Goal: Task Accomplishment & Management: Manage account settings

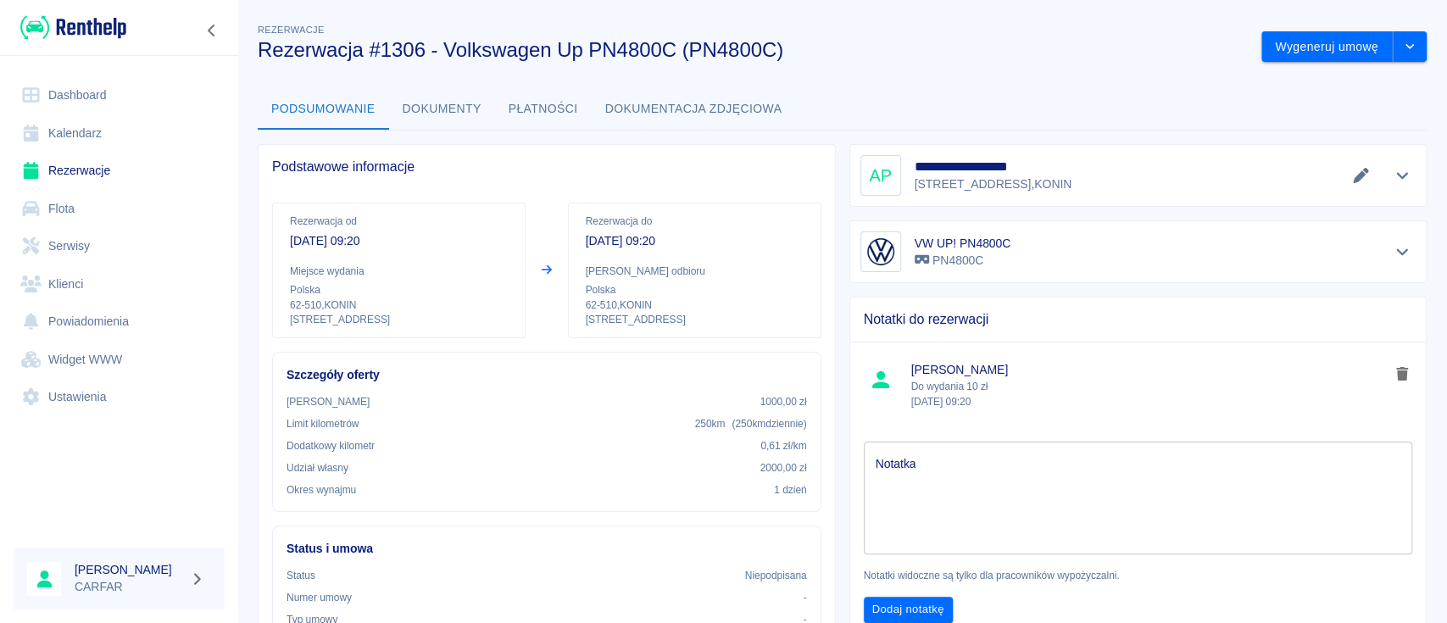
click at [876, 59] on h3 "Rezerwacja #1306 - Volkswagen Up PN4800C (PN4800C)" at bounding box center [753, 50] width 990 height 24
click at [108, 24] on img at bounding box center [73, 28] width 106 height 28
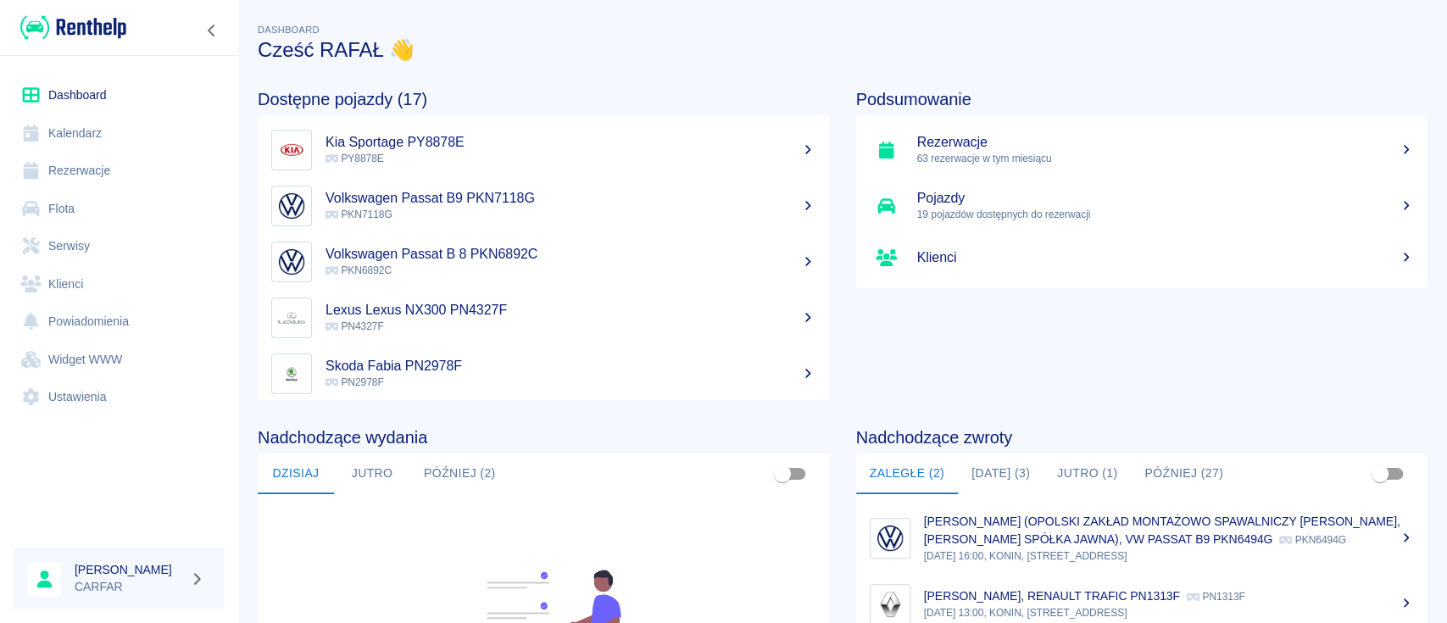
click at [949, 43] on h3 "Cześć RAFAŁ 👋" at bounding box center [842, 50] width 1169 height 24
click at [103, 30] on img at bounding box center [73, 28] width 106 height 28
click at [102, 177] on link "Rezerwacje" at bounding box center [119, 171] width 211 height 38
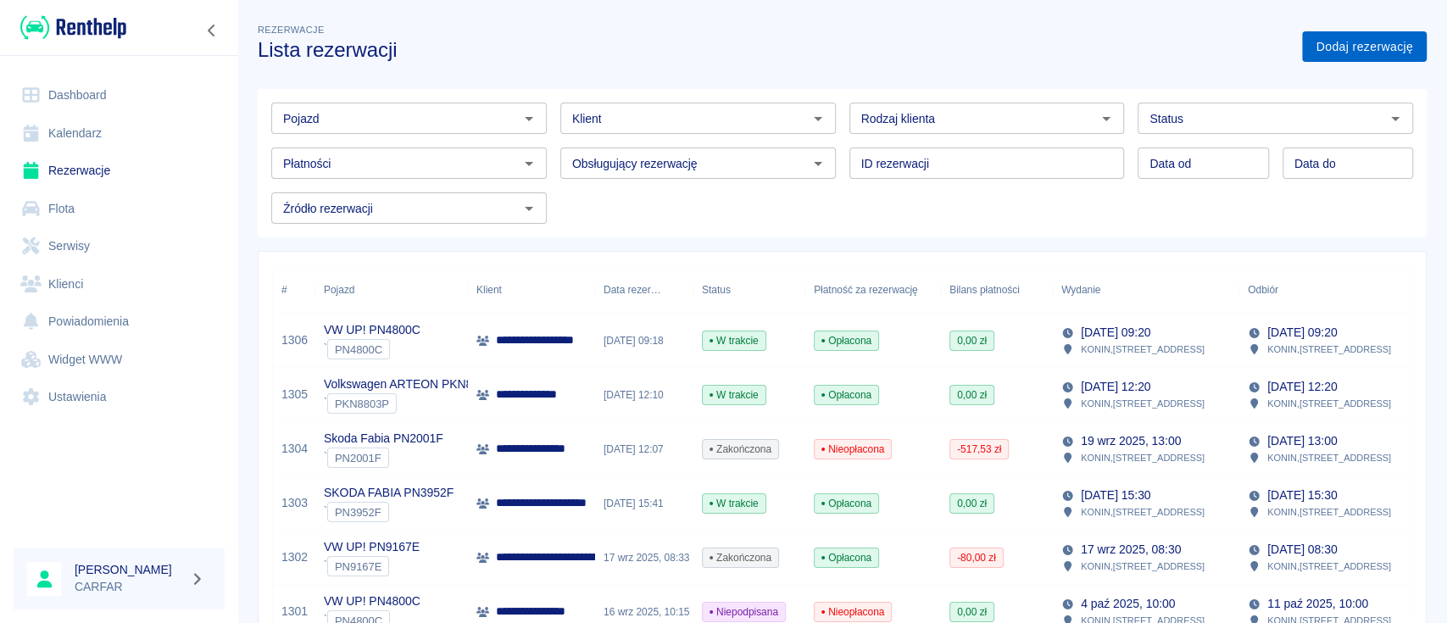
click at [1357, 50] on link "Dodaj rezerwację" at bounding box center [1364, 46] width 125 height 31
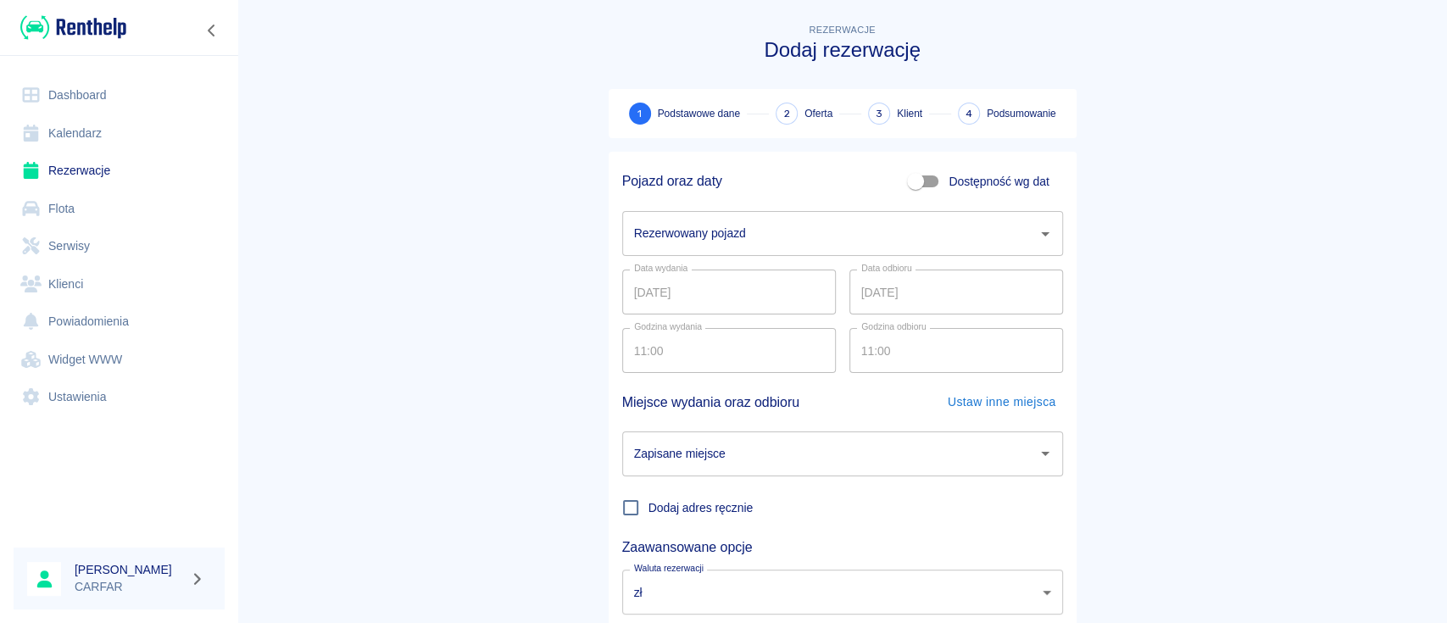
click at [920, 177] on input "Dostępność wg dat" at bounding box center [915, 181] width 97 height 32
checkbox input "true"
click at [770, 231] on input "[DATE]" at bounding box center [729, 233] width 214 height 45
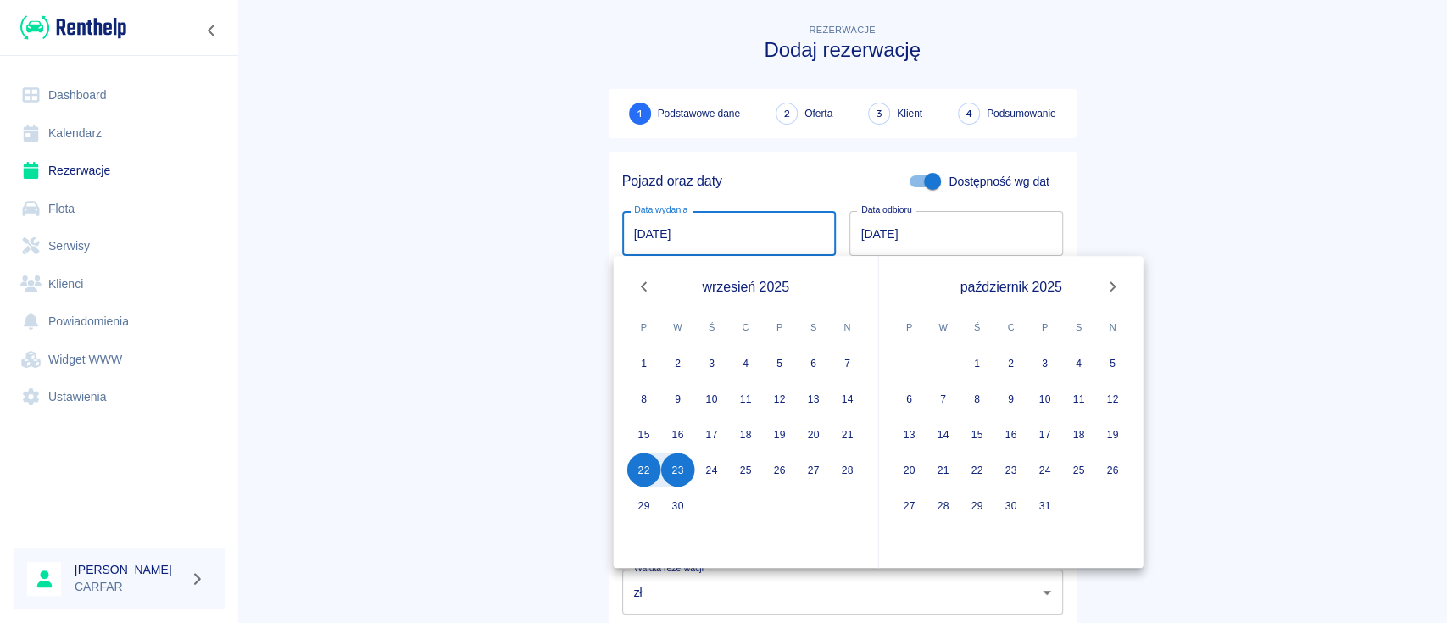
click at [1184, 212] on main "Rezerwacje Dodaj rezerwację 1 Podstawowe dane 2 Oferta 3 Klient 4 Podsumowanie …" at bounding box center [841, 353] width 1209 height 666
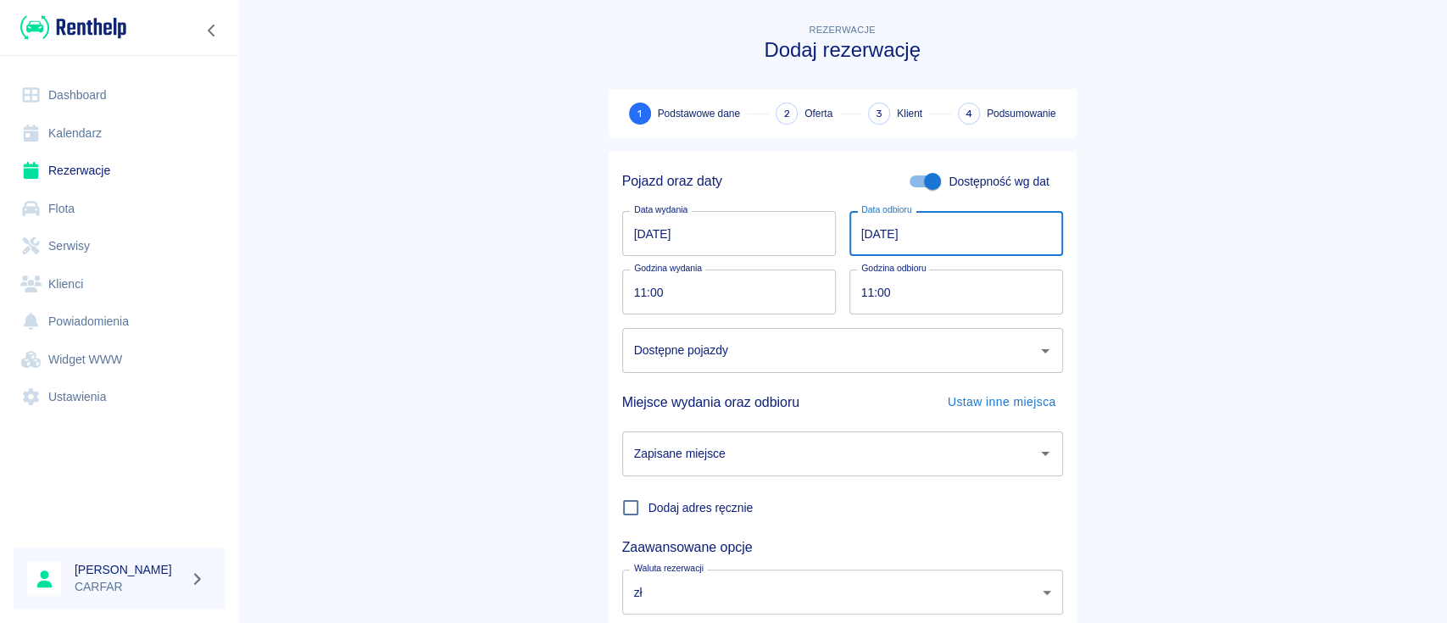
click at [1000, 228] on input "[DATE]" at bounding box center [956, 233] width 214 height 45
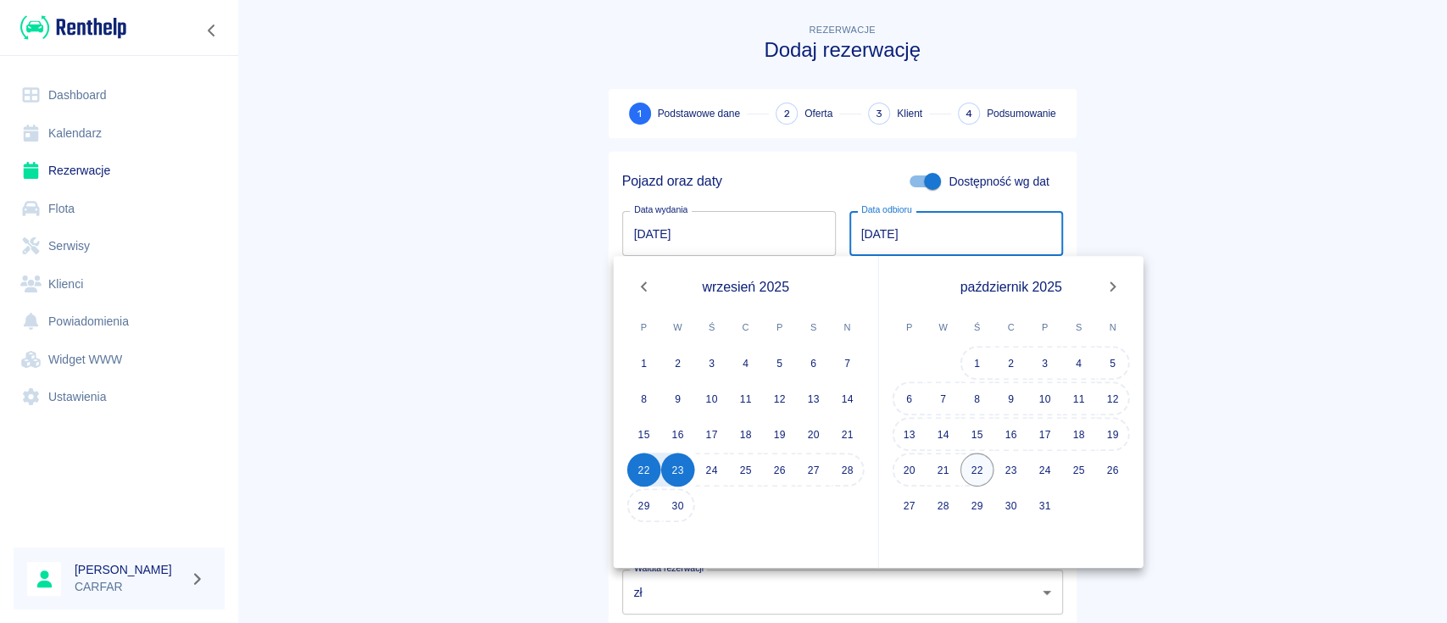
click at [979, 471] on button "22" at bounding box center [977, 470] width 34 height 34
type input "[DATE]"
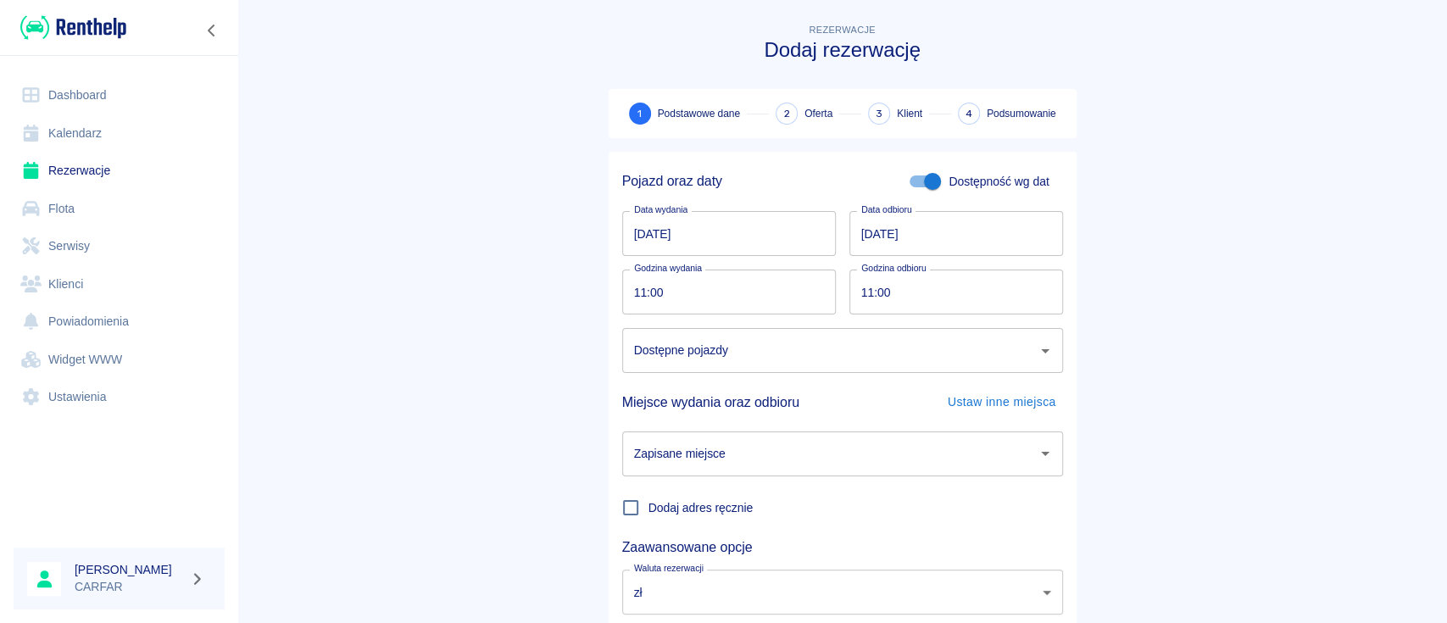
click at [775, 292] on input "11:00" at bounding box center [723, 292] width 202 height 45
click at [1166, 292] on main "Rezerwacje Dodaj rezerwację 1 Podstawowe dane 2 Oferta 3 Klient 4 Podsumowanie …" at bounding box center [841, 353] width 1209 height 666
click at [924, 356] on input "Dostępne pojazdy" at bounding box center [830, 351] width 400 height 30
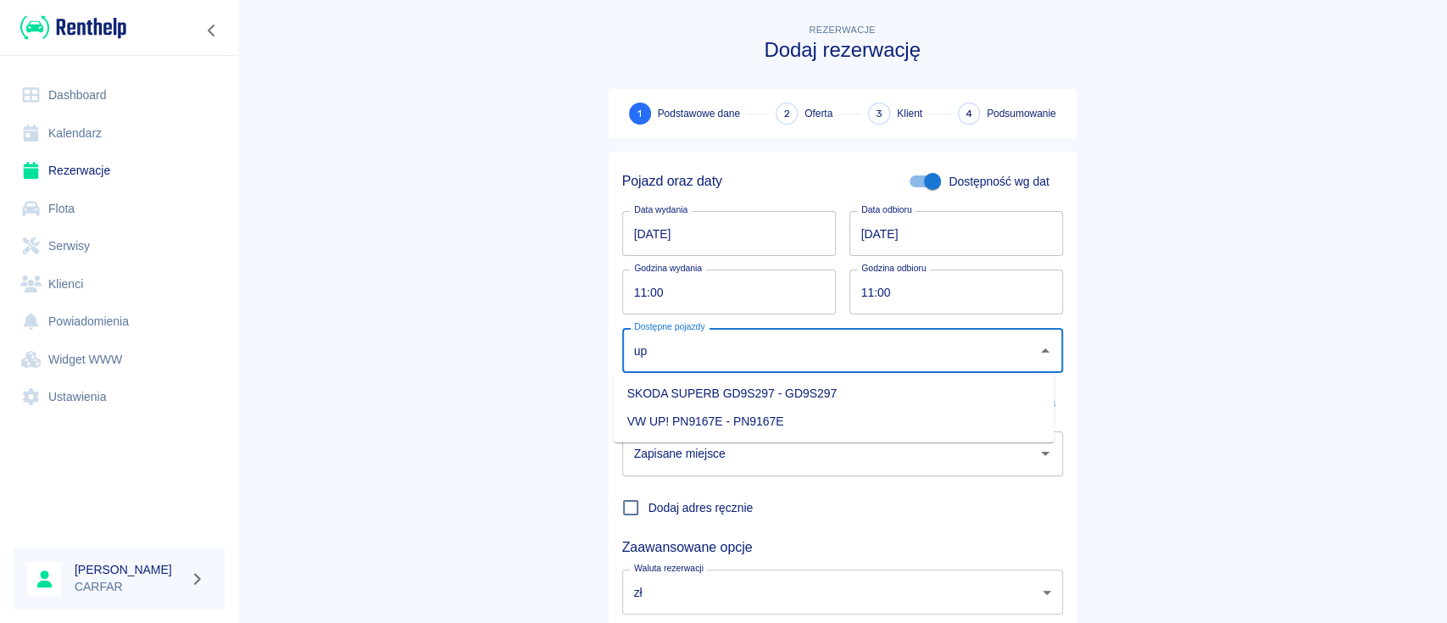
click at [860, 421] on li "VW UP! PN9167E - PN9167E" at bounding box center [834, 422] width 441 height 28
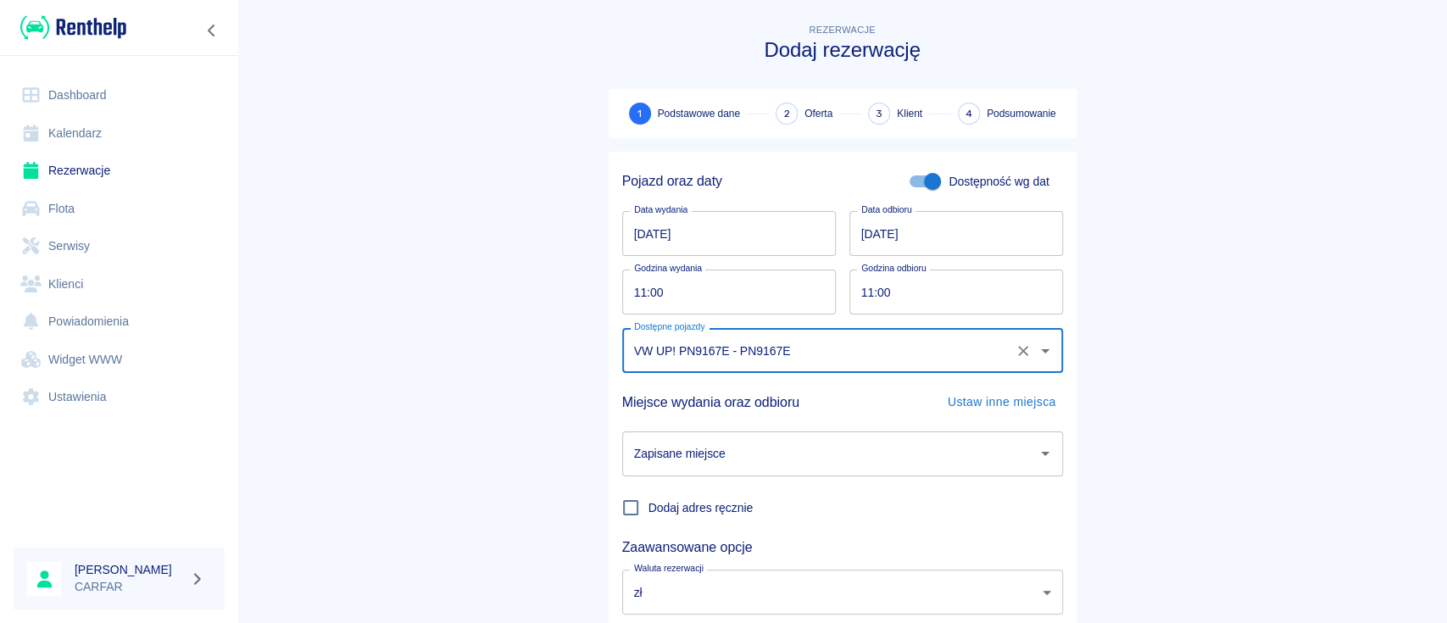
scroll to position [112, 0]
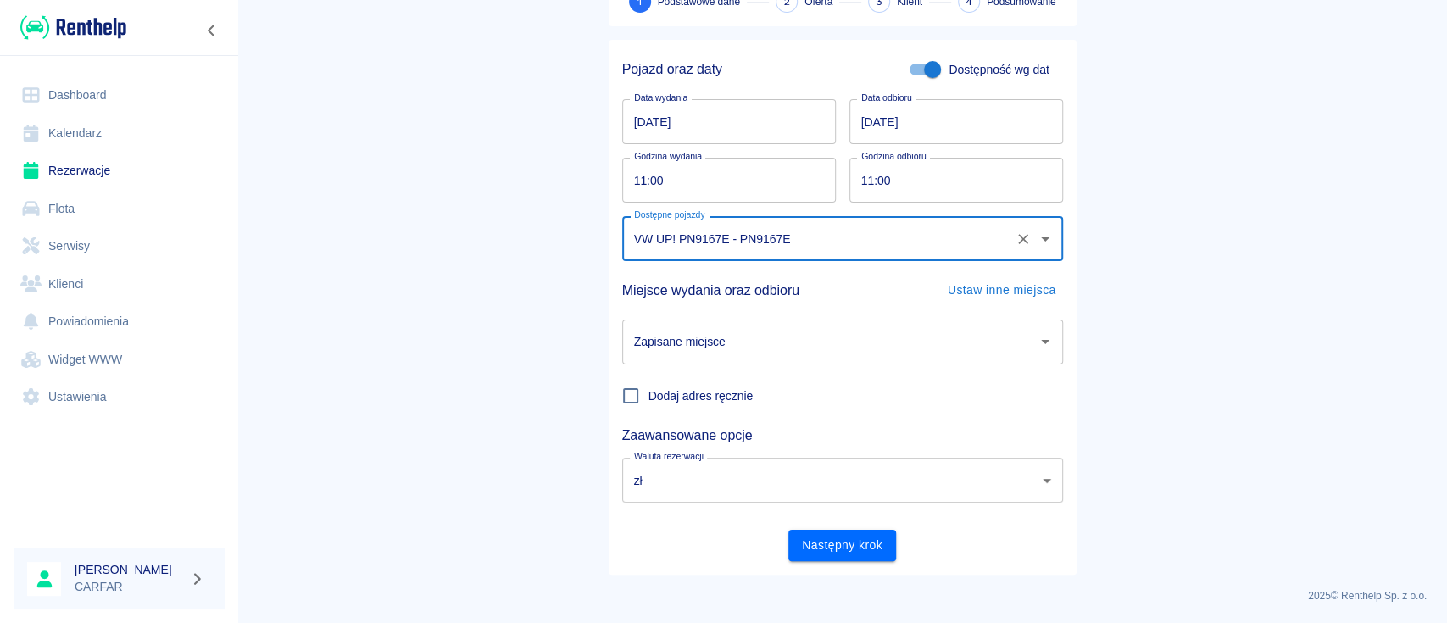
type input "VW UP! PN9167E - PN9167E"
click at [932, 337] on input "Zapisane miejsce" at bounding box center [830, 342] width 400 height 30
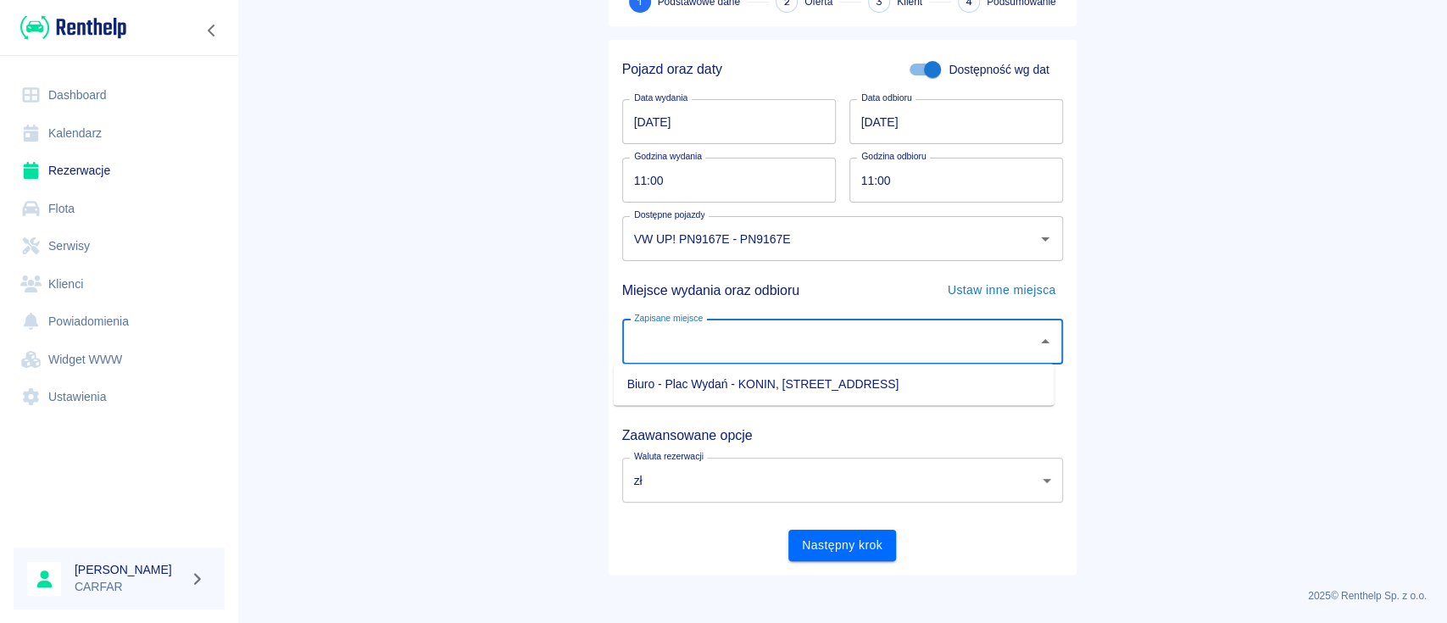
click at [880, 389] on li "Biuro - Plac Wydań - KONIN, [STREET_ADDRESS]" at bounding box center [834, 384] width 441 height 28
type input "Biuro - Plac Wydań - KONIN, [STREET_ADDRESS]"
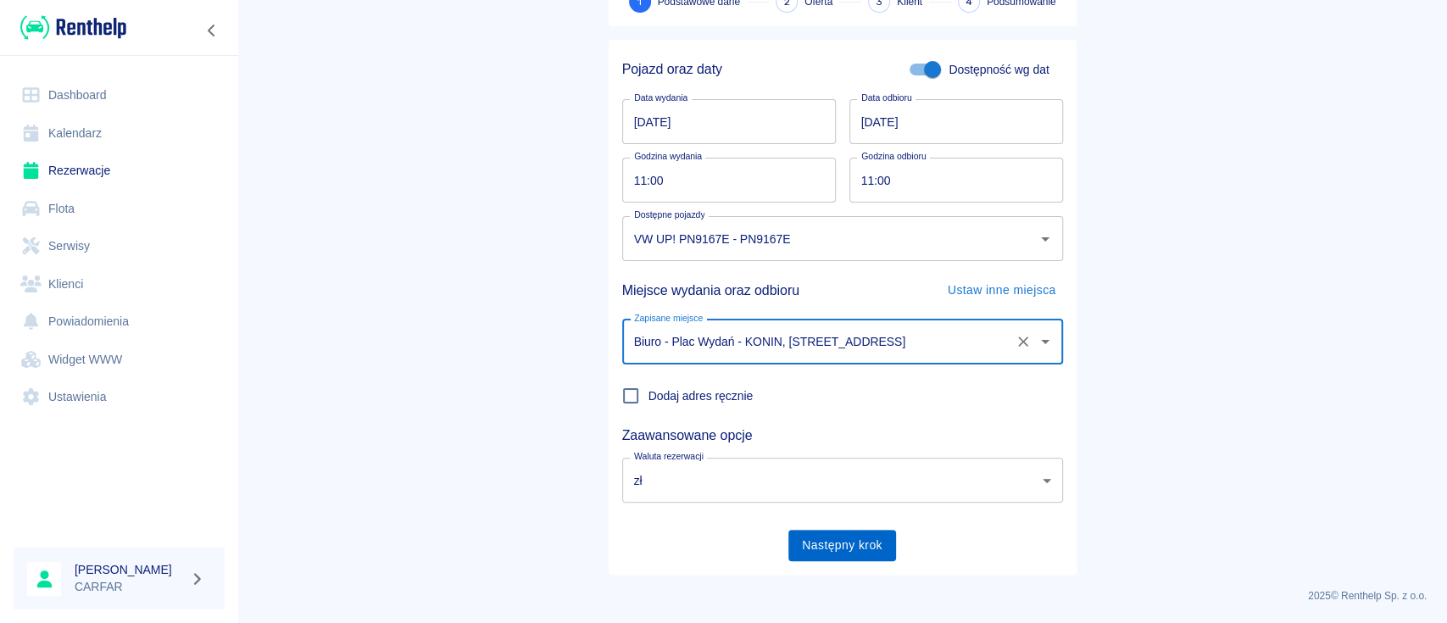
click at [846, 545] on button "Następny krok" at bounding box center [842, 545] width 108 height 31
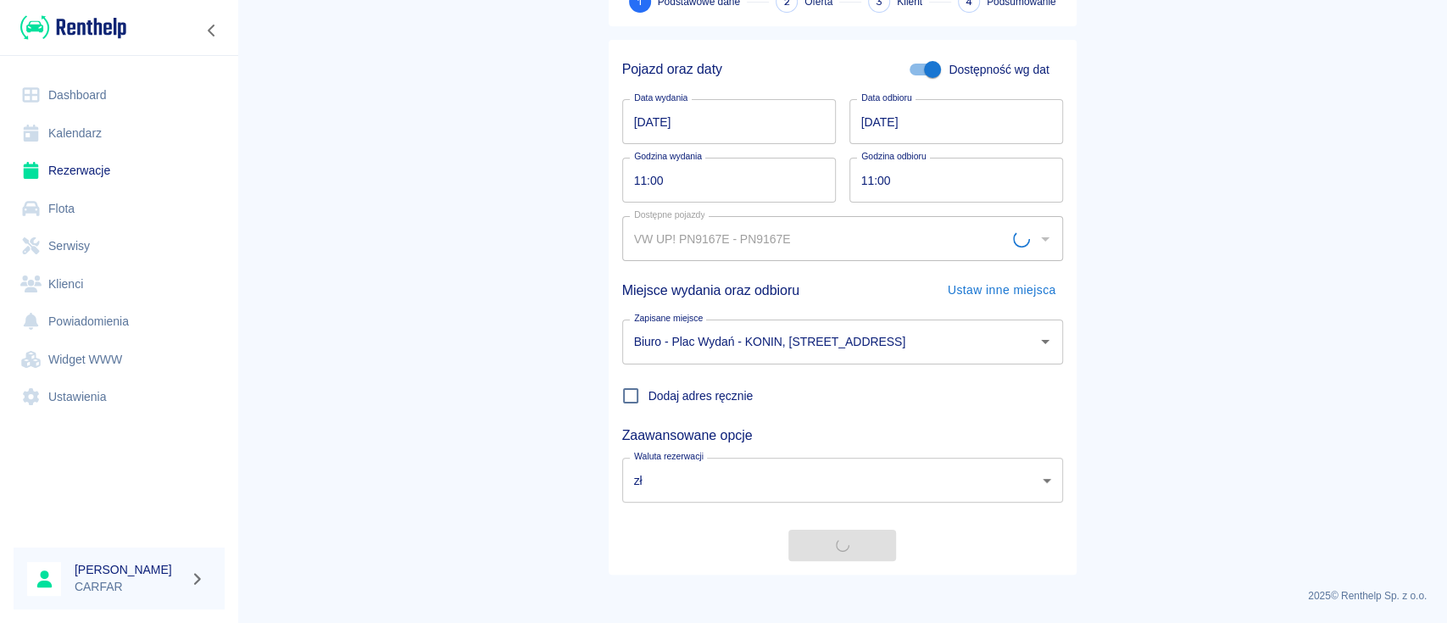
scroll to position [0, 0]
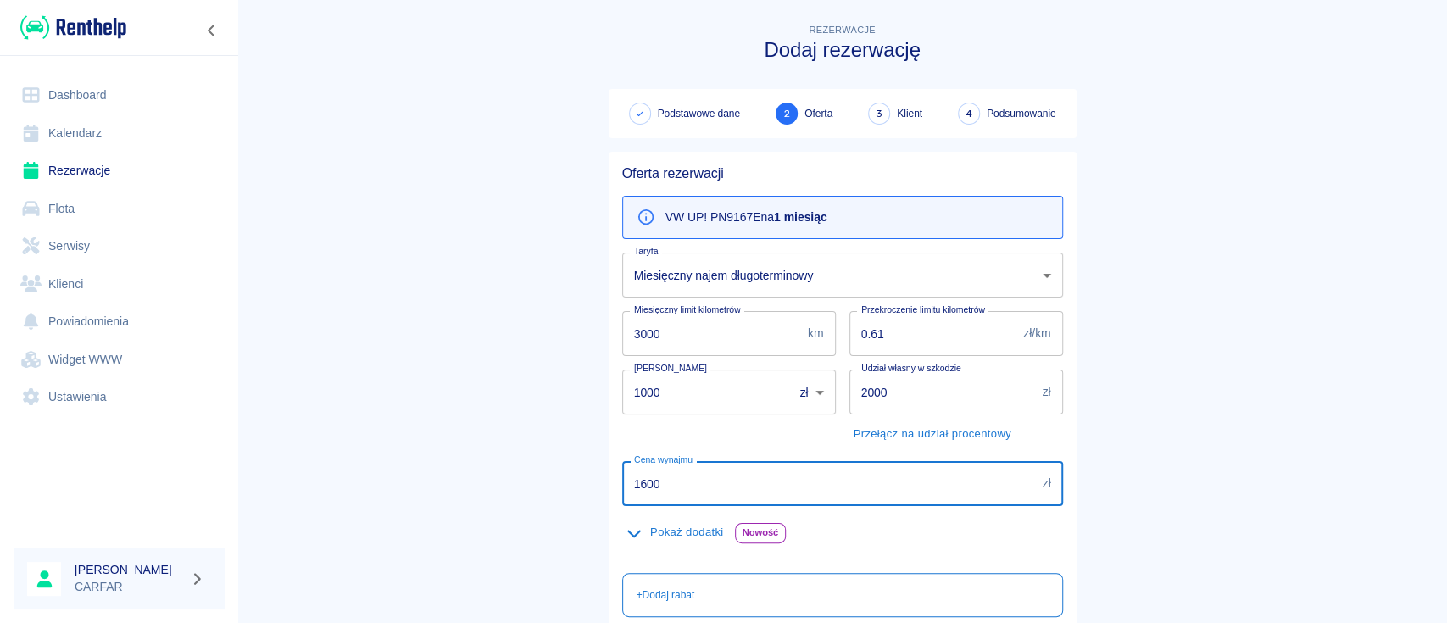
click at [637, 484] on input "1600" at bounding box center [829, 483] width 414 height 45
type input "1600"
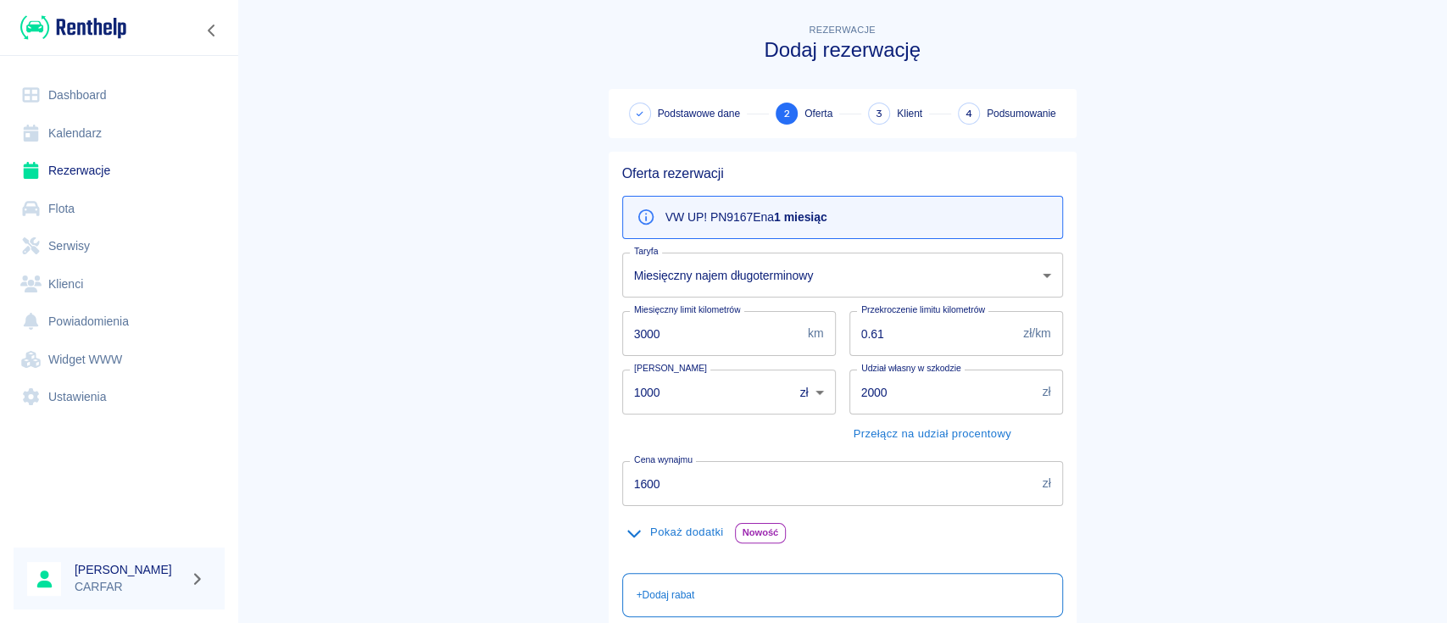
click at [1217, 458] on main "Rezerwacje Dodaj rezerwację Podstawowe dane 2 Oferta 3 Klient 4 Podsumowanie Of…" at bounding box center [841, 440] width 1209 height 841
drag, startPoint x: 665, startPoint y: 535, endPoint x: 693, endPoint y: 533, distance: 28.0
click at [666, 535] on button "Pokaż dodatki" at bounding box center [675, 533] width 106 height 26
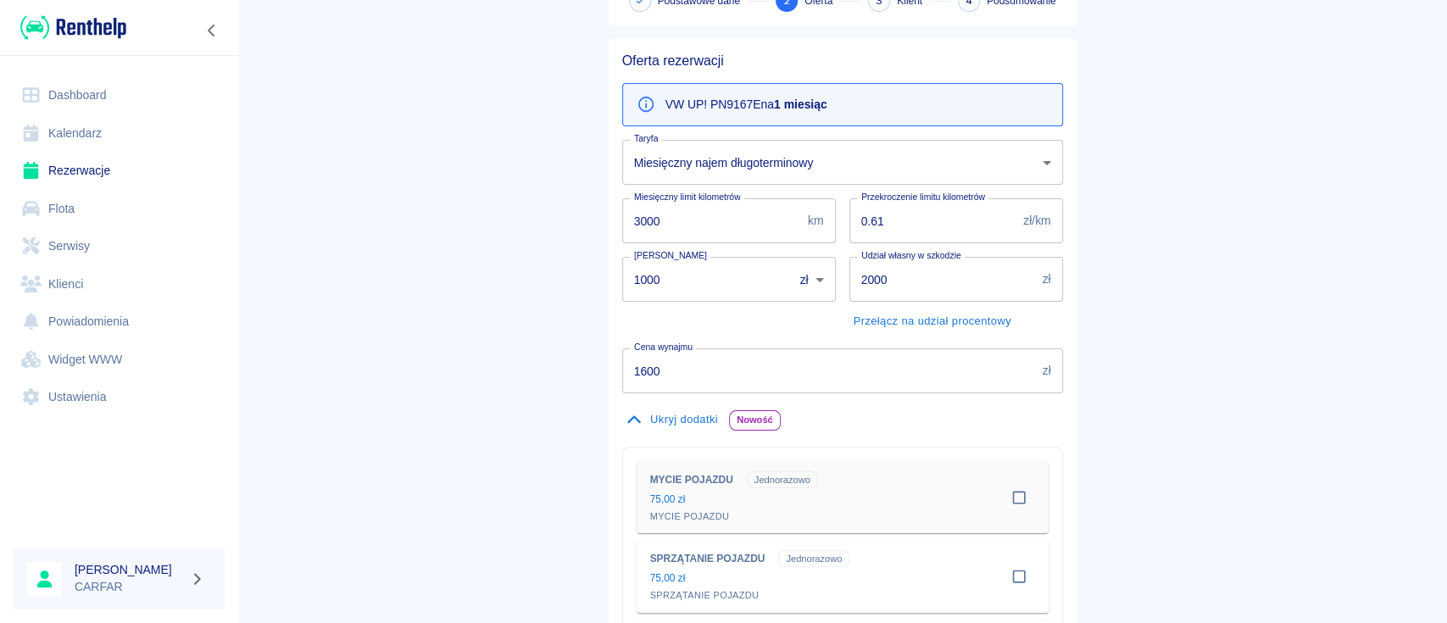
scroll to position [225, 0]
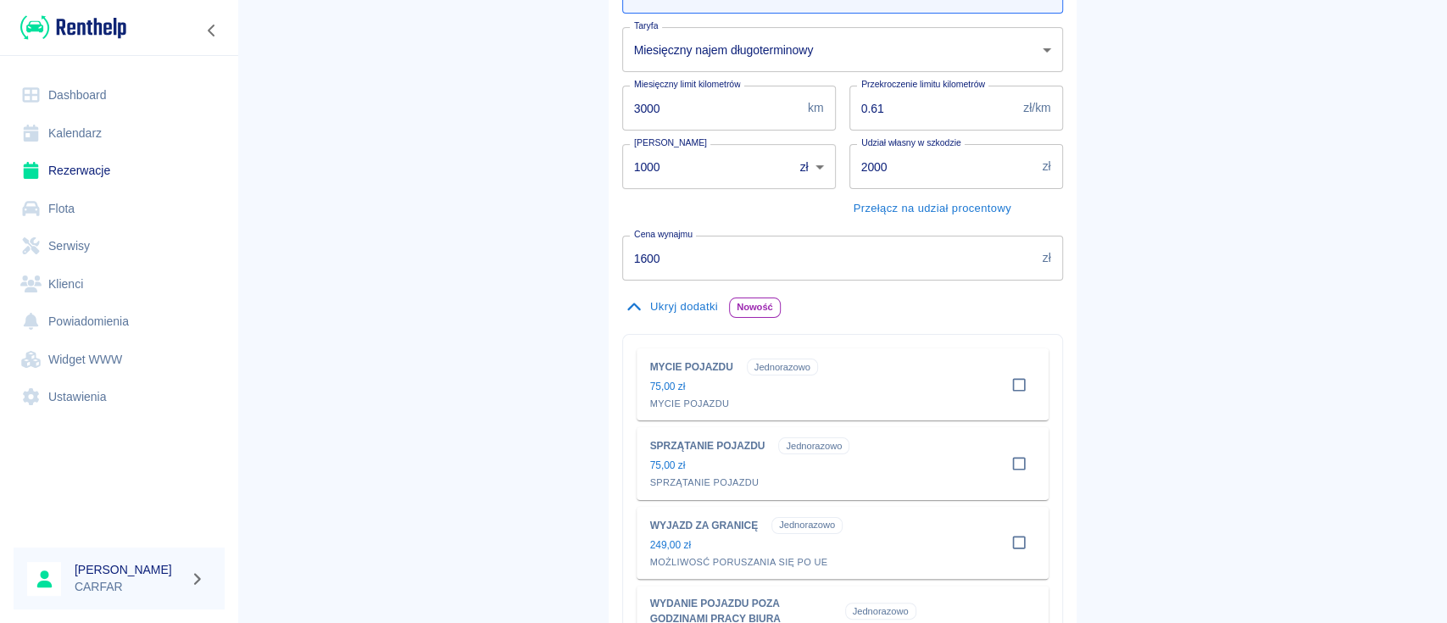
click at [687, 304] on button "Ukryj dodatki" at bounding box center [672, 307] width 100 height 26
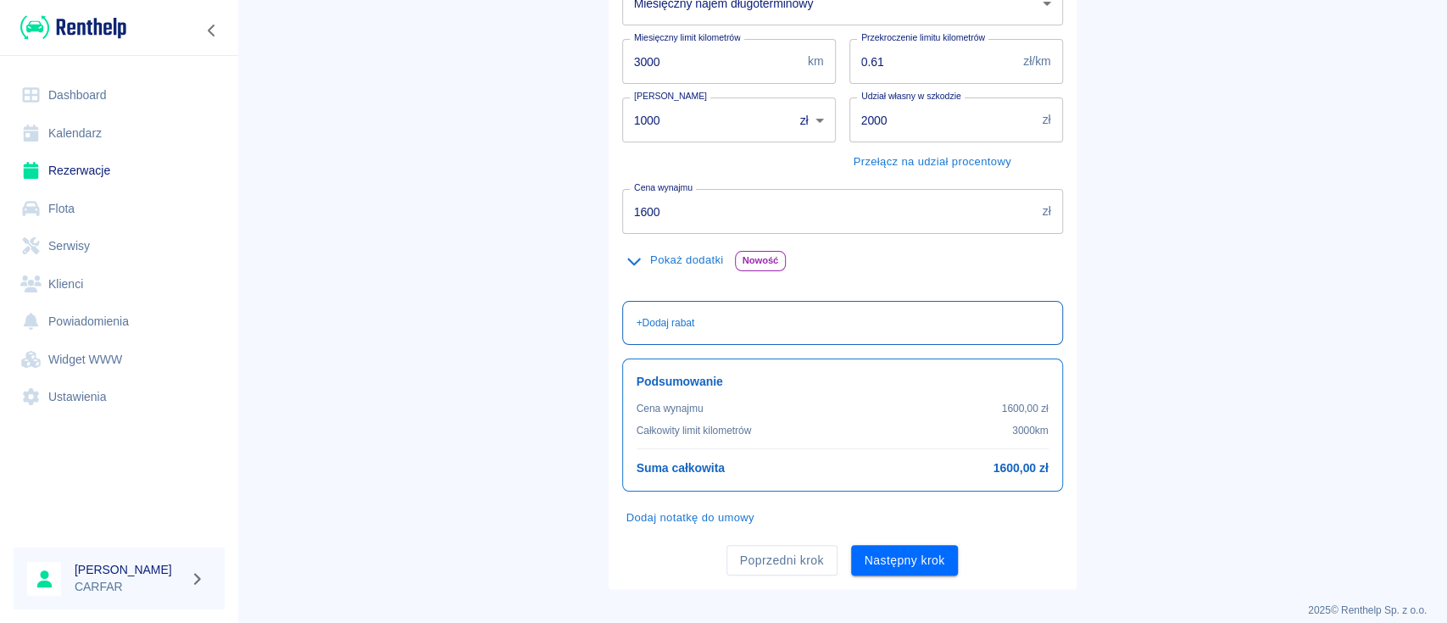
scroll to position [286, 0]
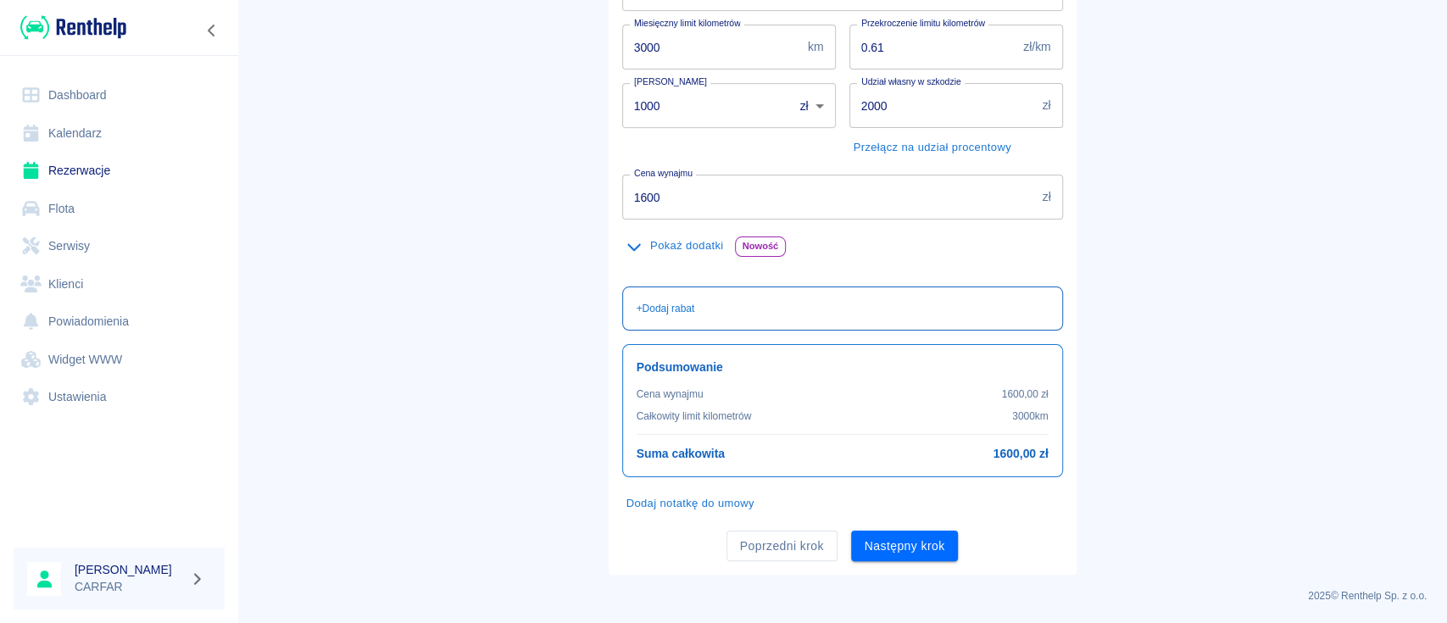
click at [702, 303] on div "+ Dodaj rabat" at bounding box center [843, 308] width 412 height 15
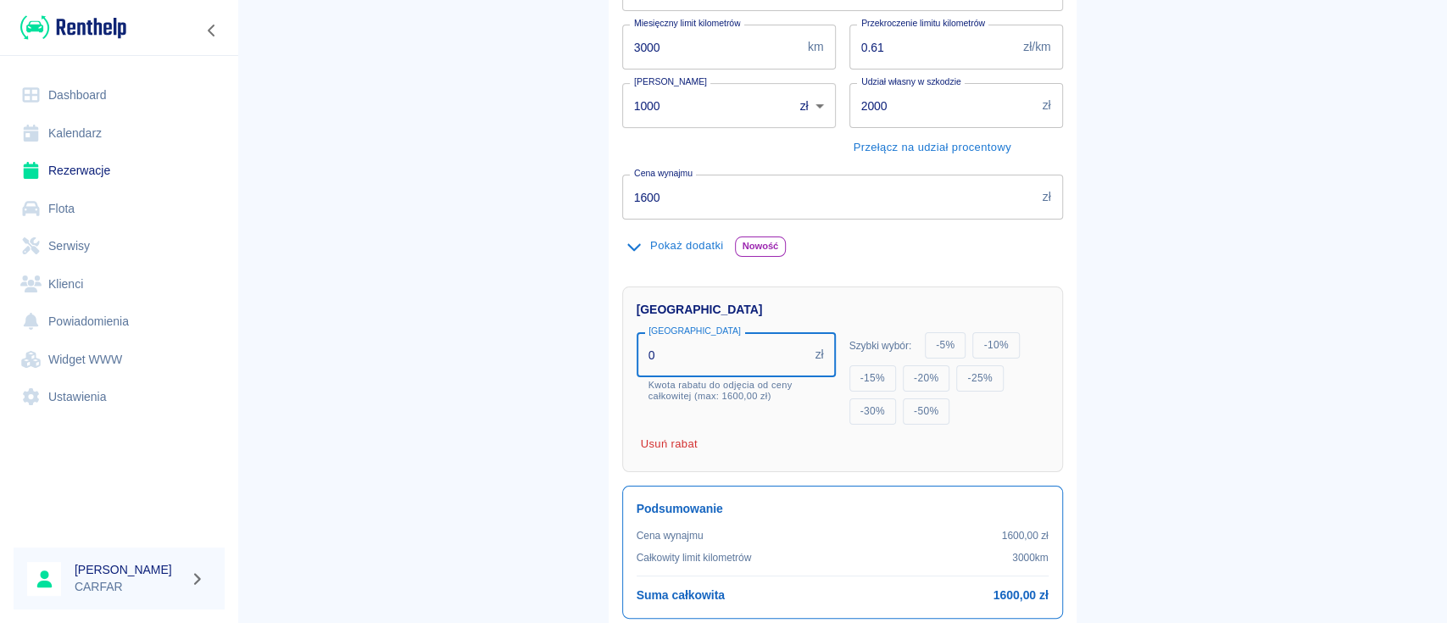
drag, startPoint x: 728, startPoint y: 356, endPoint x: 522, endPoint y: 352, distance: 206.0
click at [522, 352] on main "Rezerwacje Dodaj rezerwację Podstawowe dane 2 Oferta 3 Klient 4 Podsumowanie Of…" at bounding box center [841, 225] width 1209 height 982
type input "100"
click at [1411, 363] on main "Rezerwacje Dodaj rezerwację Podstawowe dane 2 Oferta 3 Klient 4 Podsumowanie Of…" at bounding box center [841, 236] width 1209 height 1004
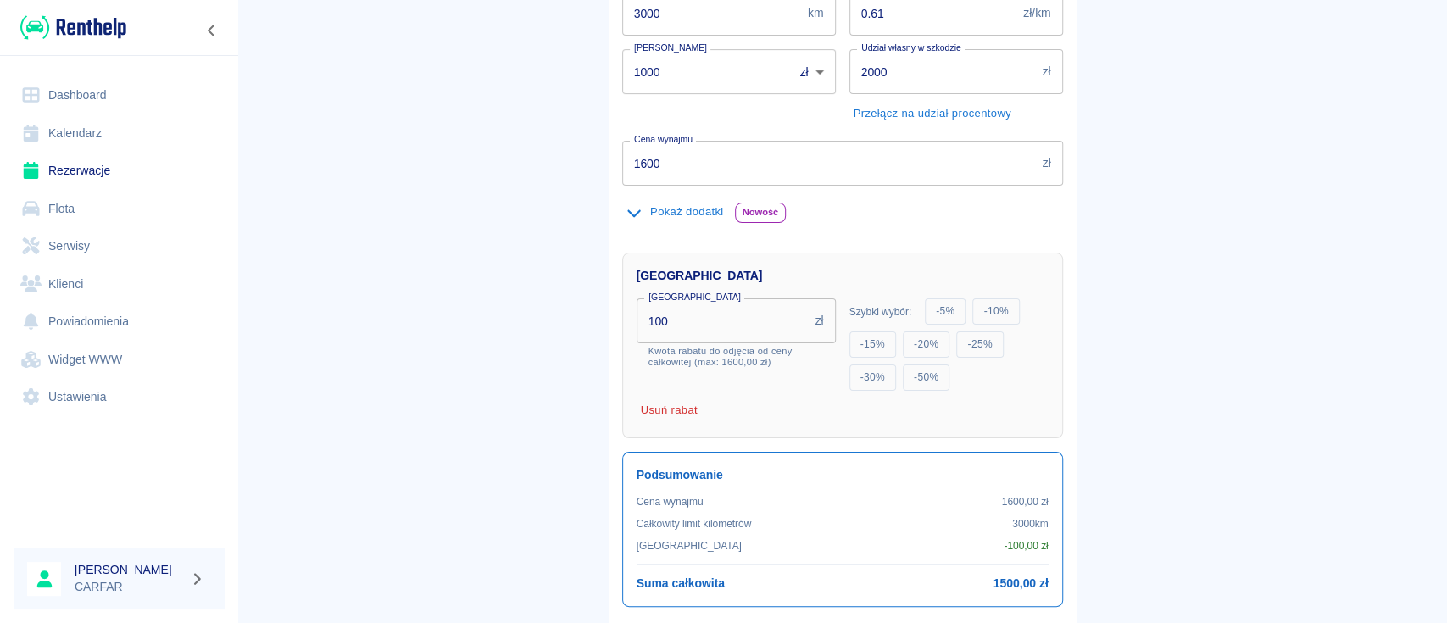
scroll to position [449, 0]
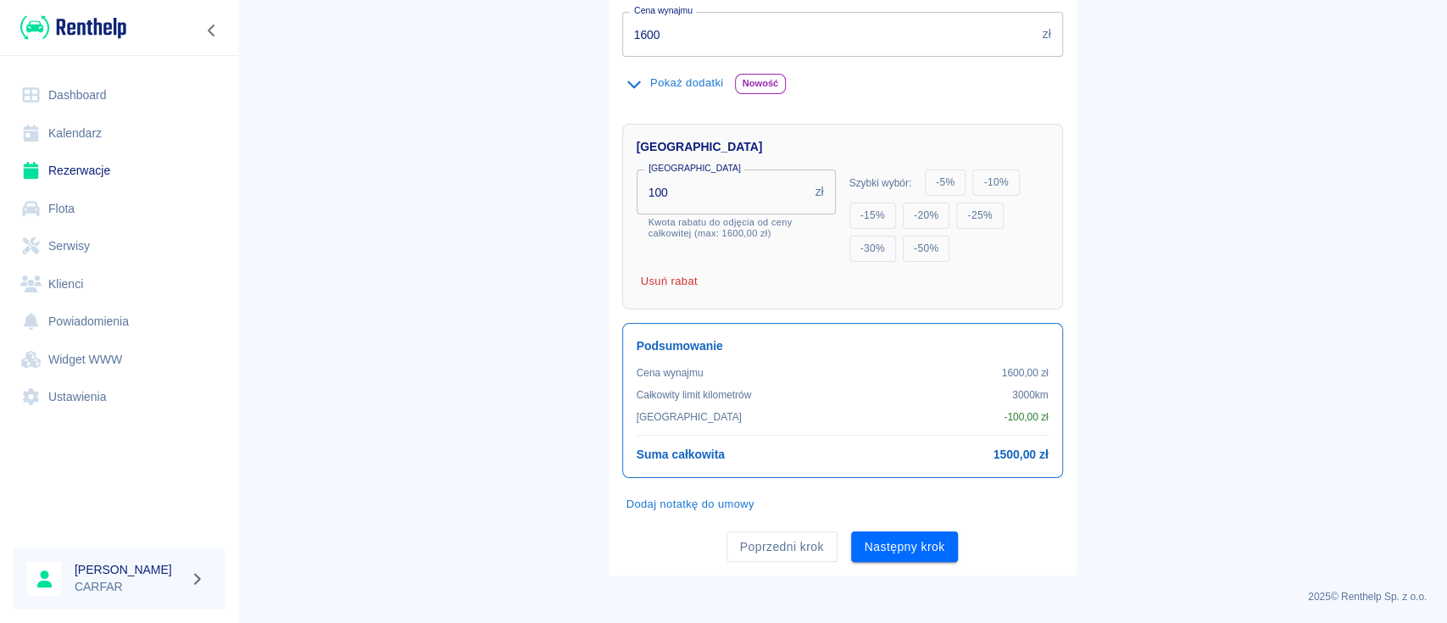
click at [890, 540] on button "Następny krok" at bounding box center [905, 546] width 108 height 31
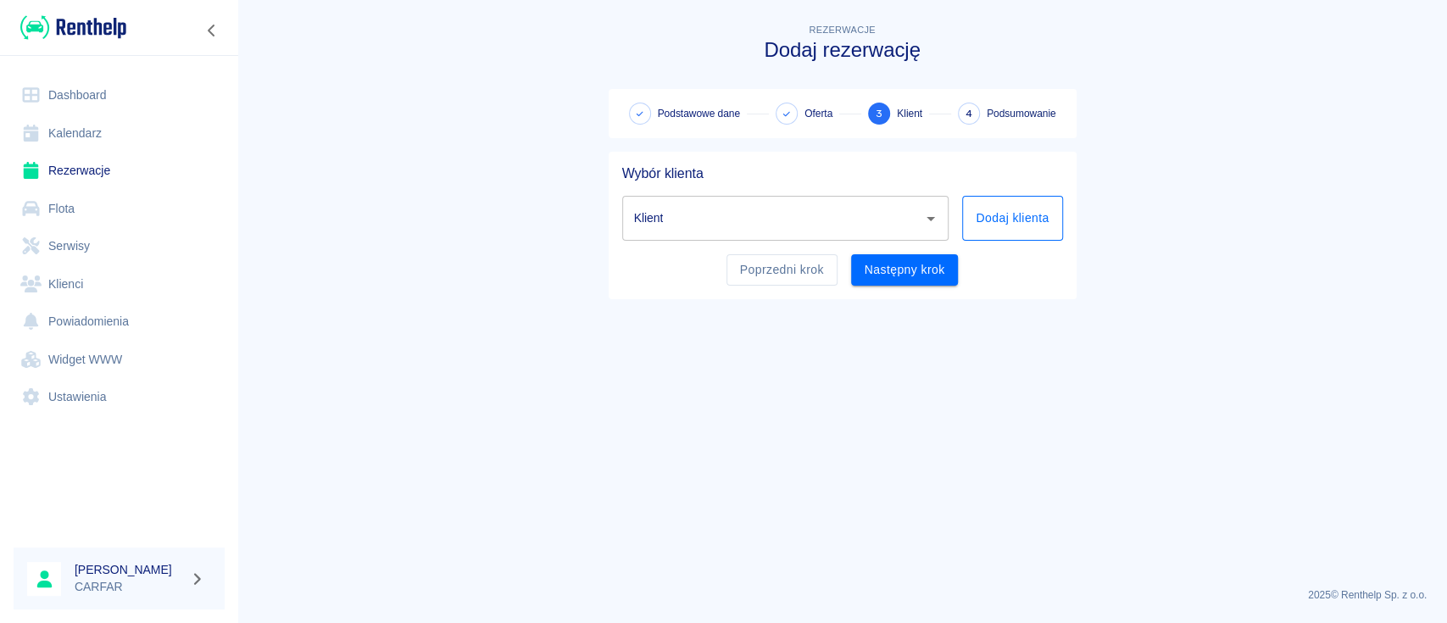
click at [1006, 214] on button "Dodaj klienta" at bounding box center [1012, 218] width 100 height 45
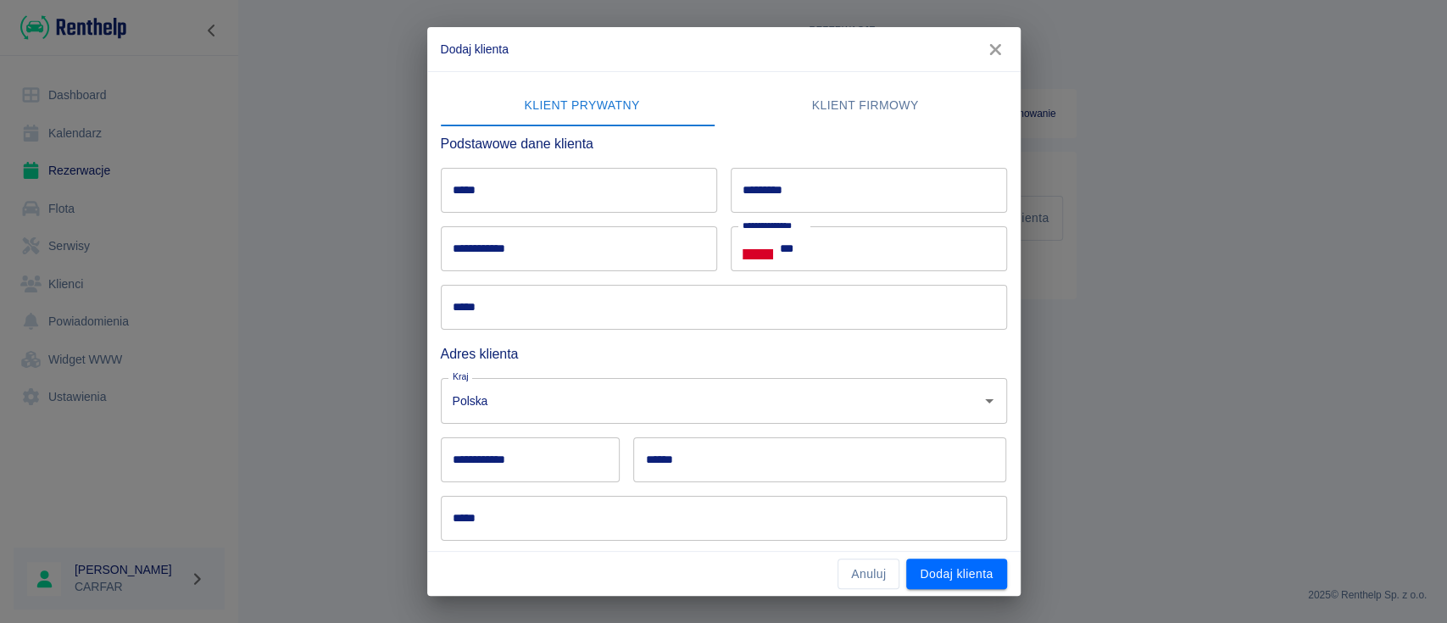
click at [540, 172] on input "*****" at bounding box center [579, 190] width 276 height 45
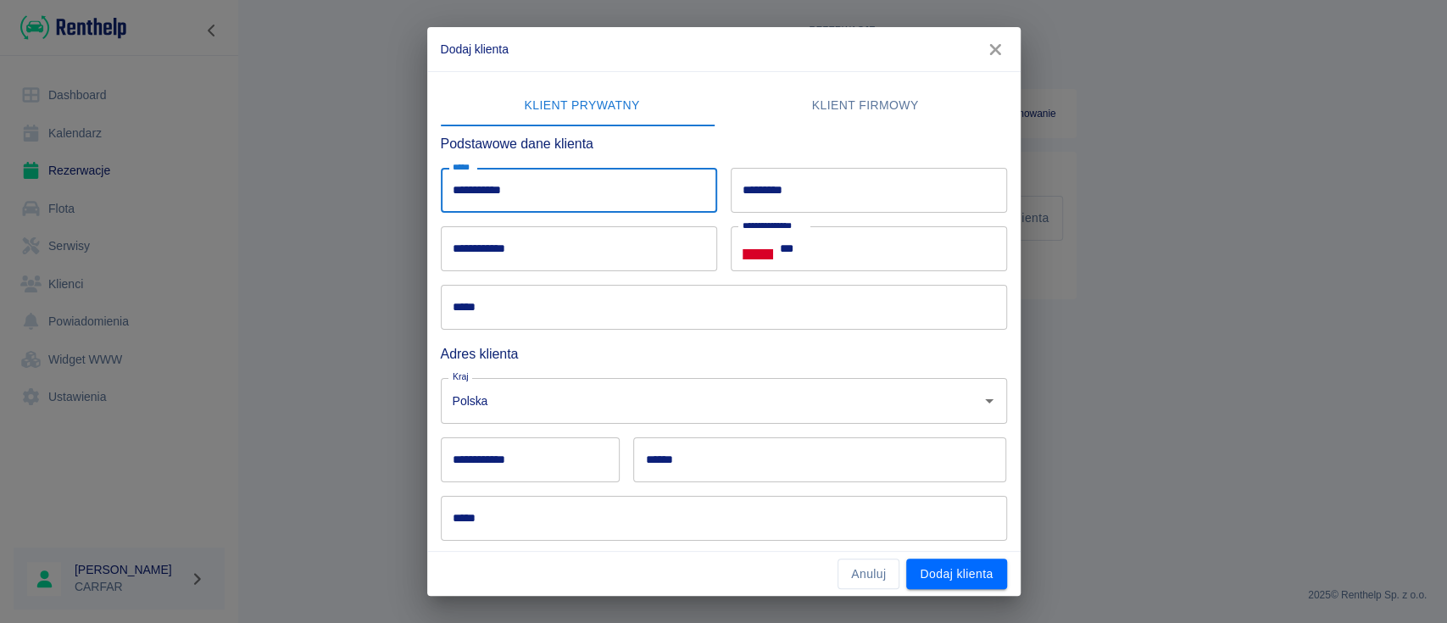
type input "**********"
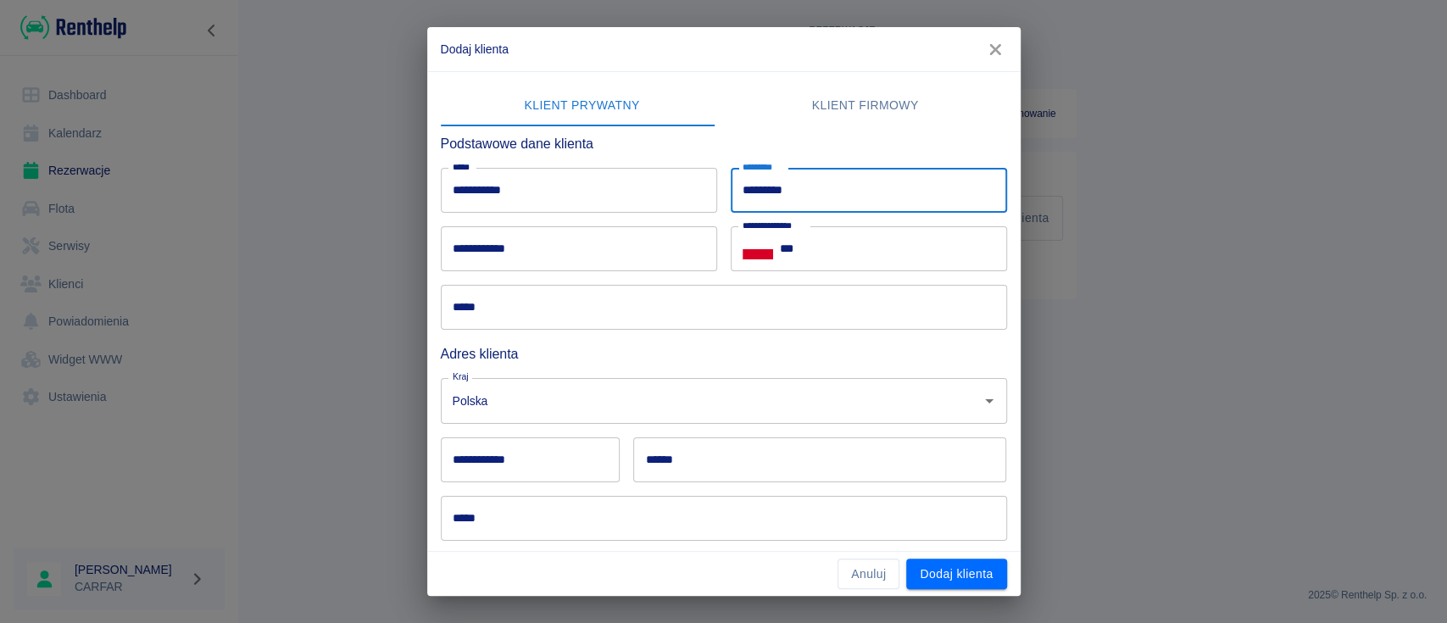
type input "*********"
click at [563, 228] on input "**********" at bounding box center [579, 248] width 276 height 45
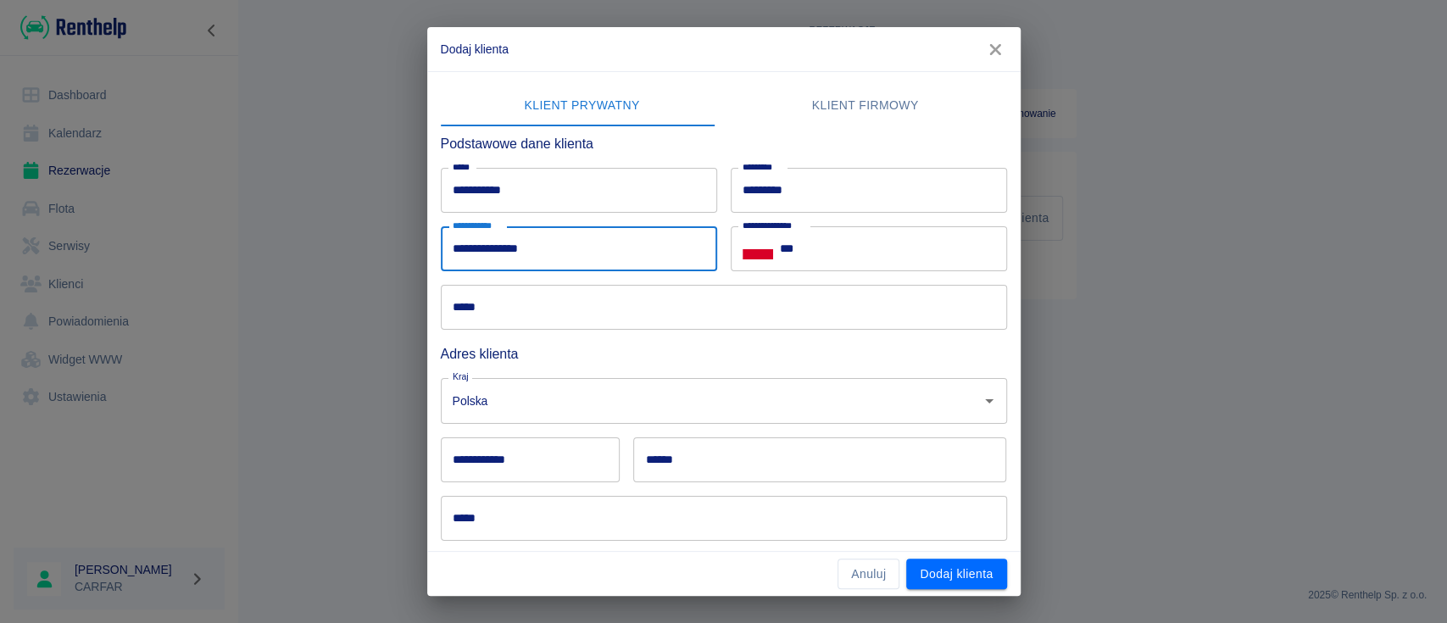
type input "**********"
click at [867, 255] on input "***" at bounding box center [893, 248] width 227 height 45
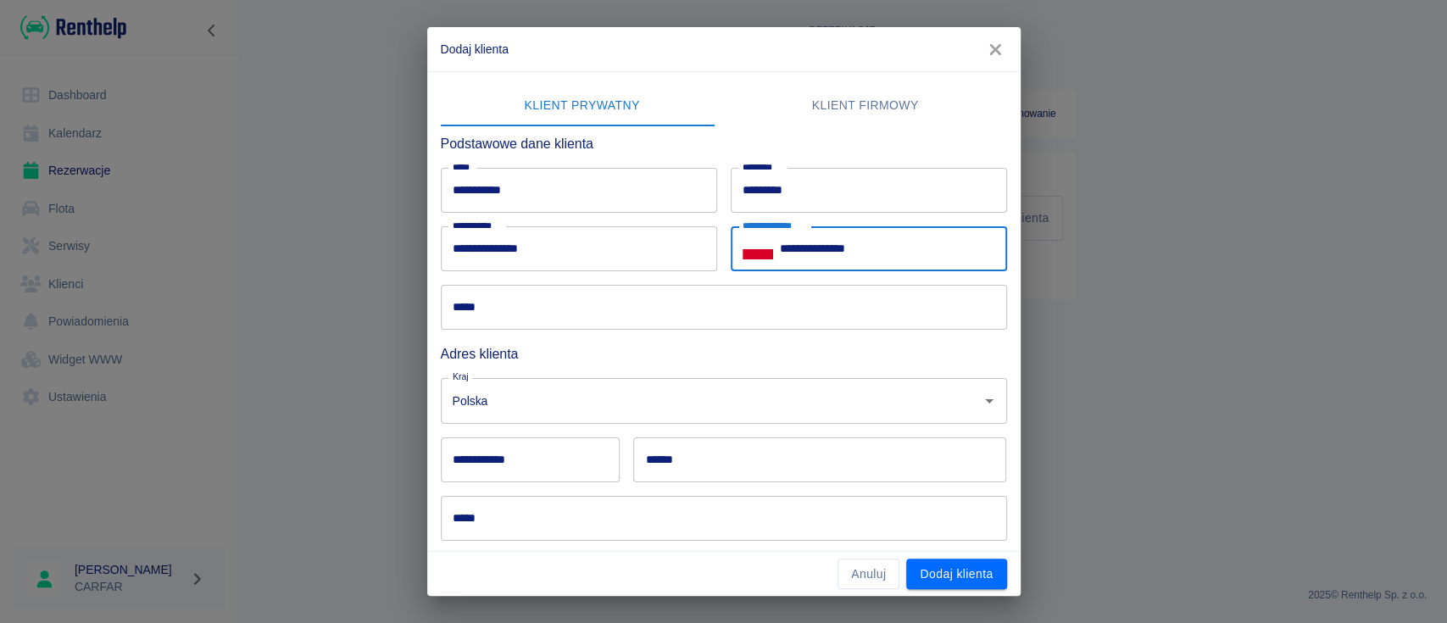
type input "**********"
click at [790, 306] on input "*****" at bounding box center [724, 307] width 566 height 45
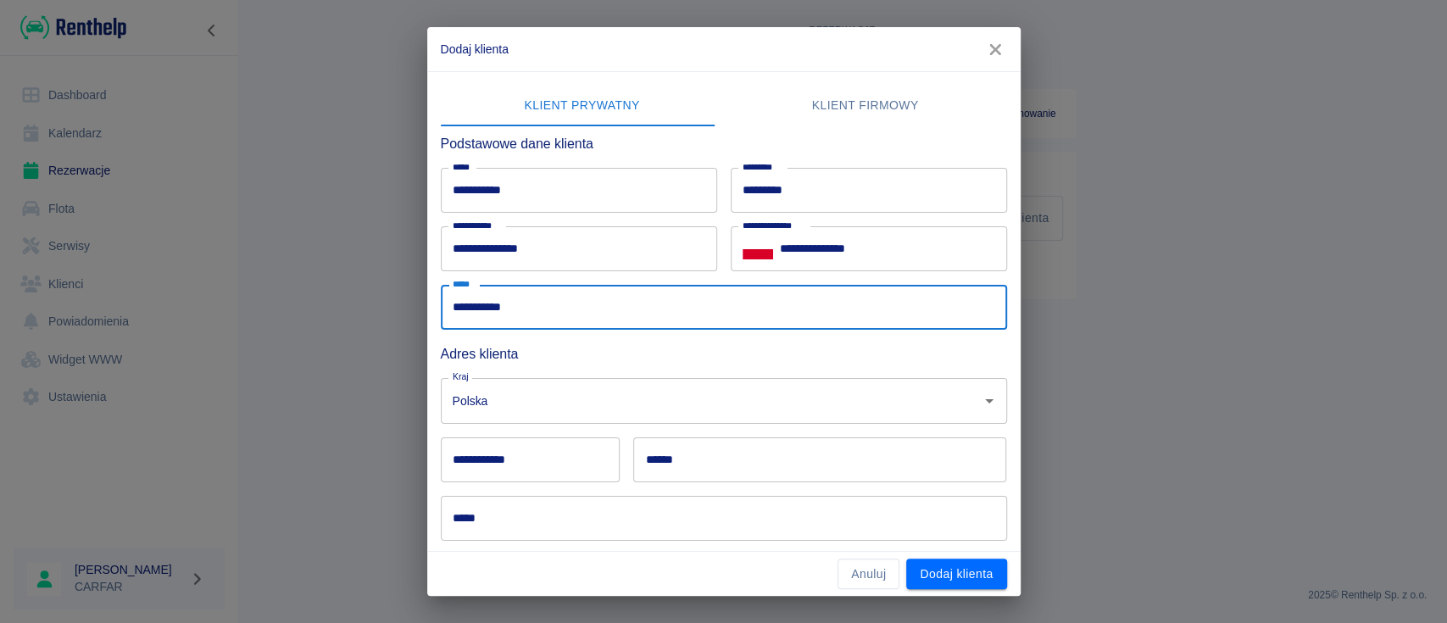
type input "**********"
click at [539, 441] on input "**********" at bounding box center [531, 459] width 180 height 45
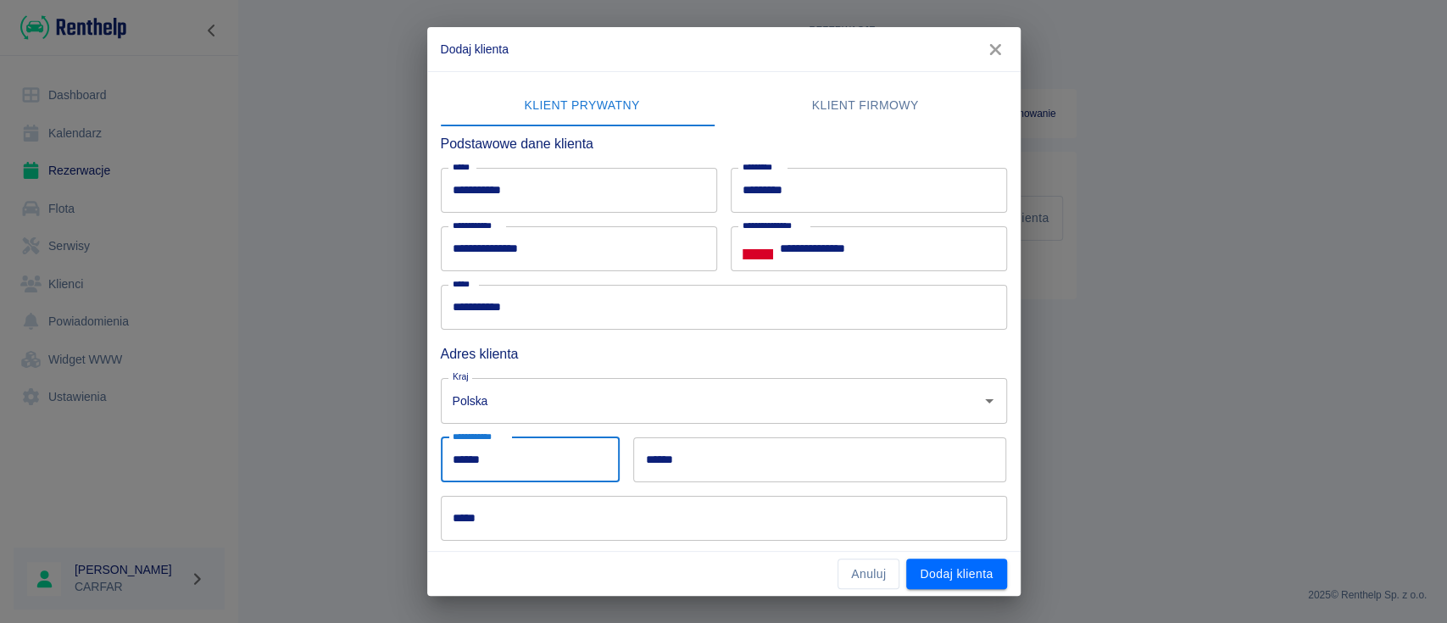
type input "******"
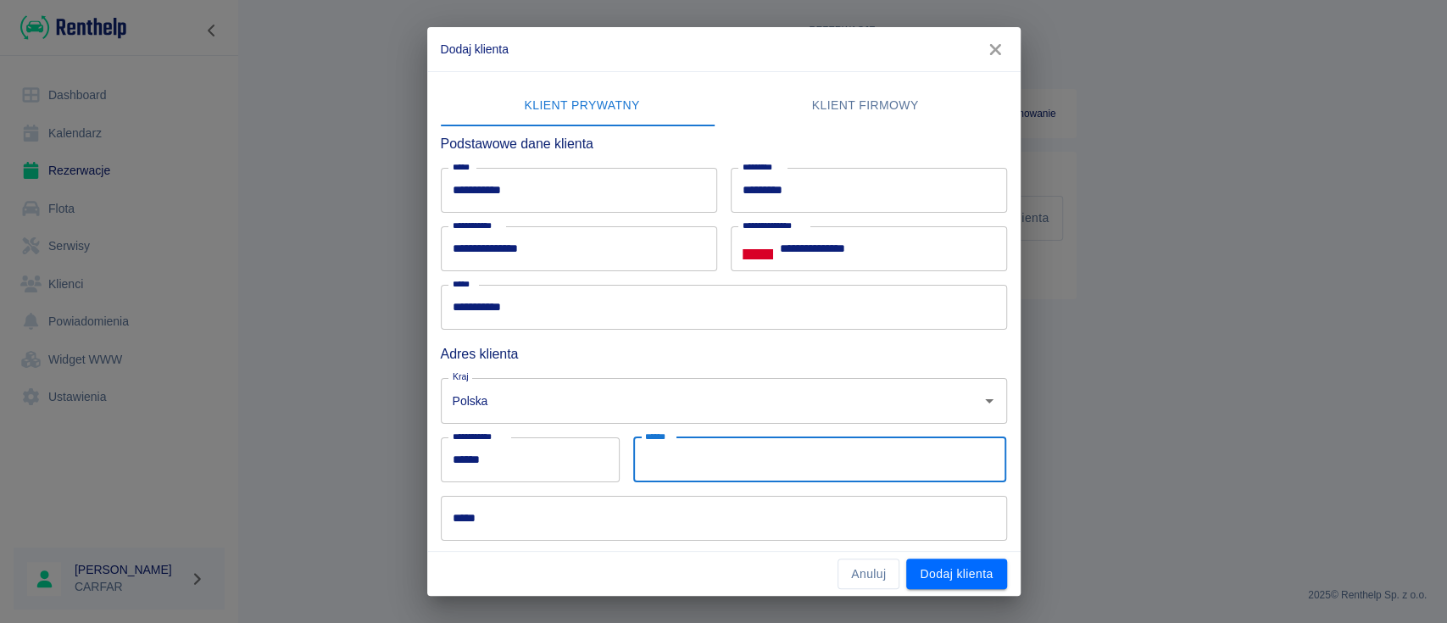
click at [729, 451] on input "******" at bounding box center [819, 459] width 373 height 45
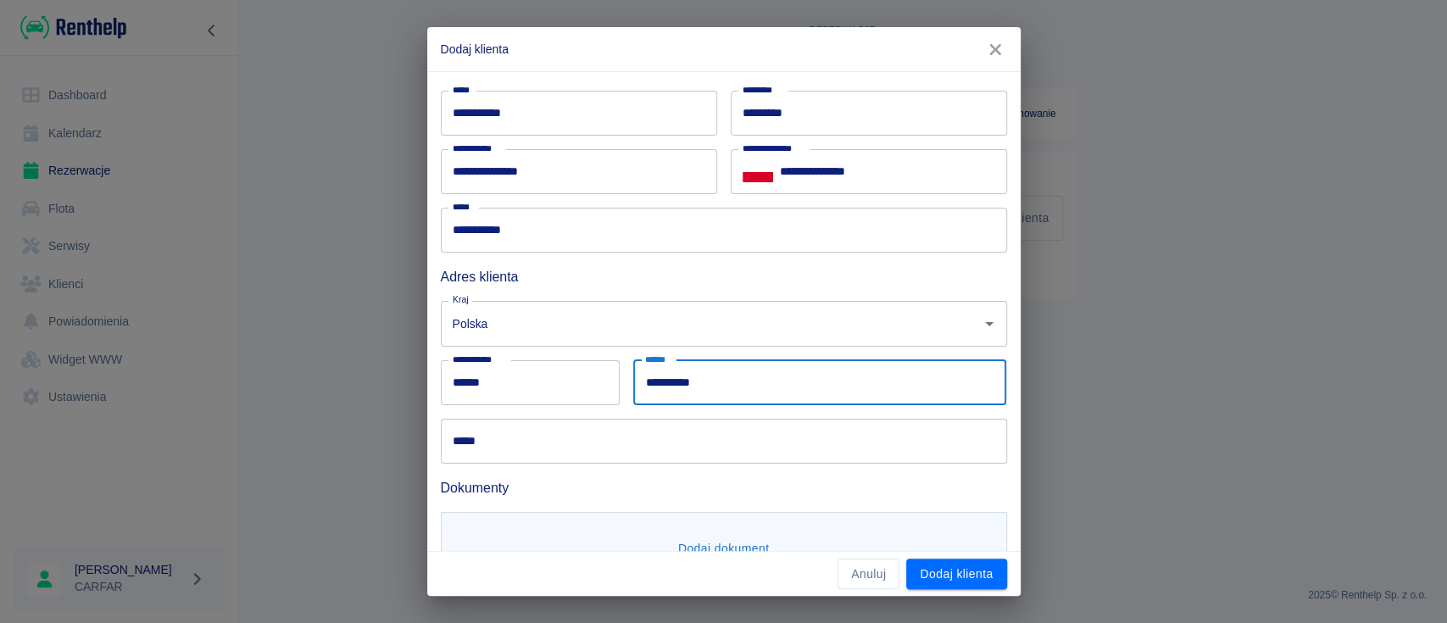
scroll to position [113, 0]
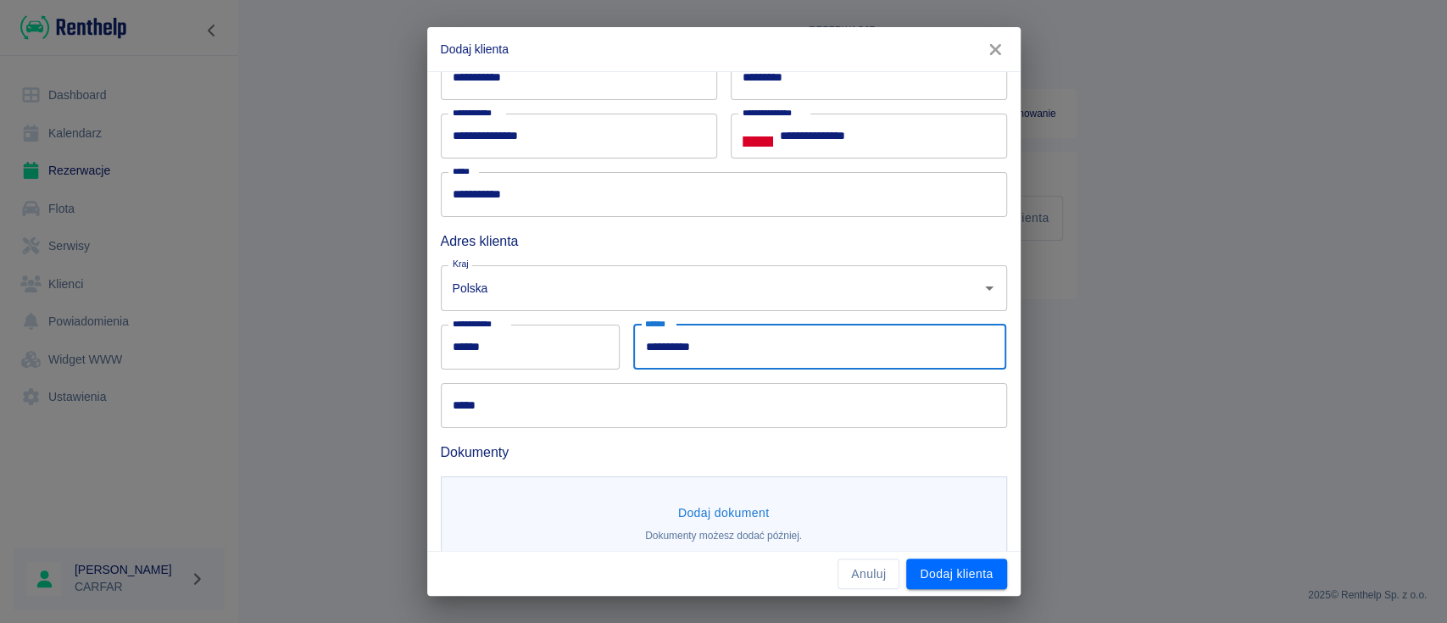
type input "**********"
click at [690, 417] on input "*****" at bounding box center [724, 405] width 566 height 45
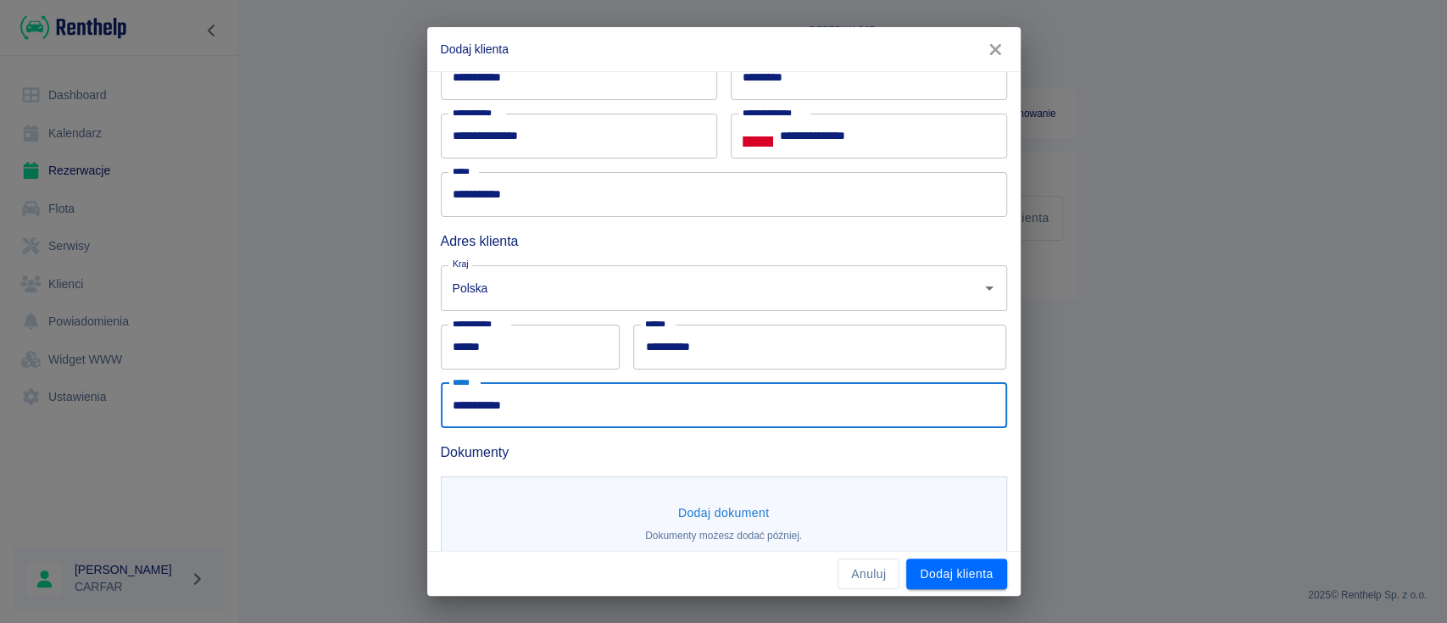
drag, startPoint x: 675, startPoint y: 416, endPoint x: 349, endPoint y: 402, distance: 326.6
click at [349, 402] on div "**********" at bounding box center [723, 311] width 1447 height 623
type input "**********"
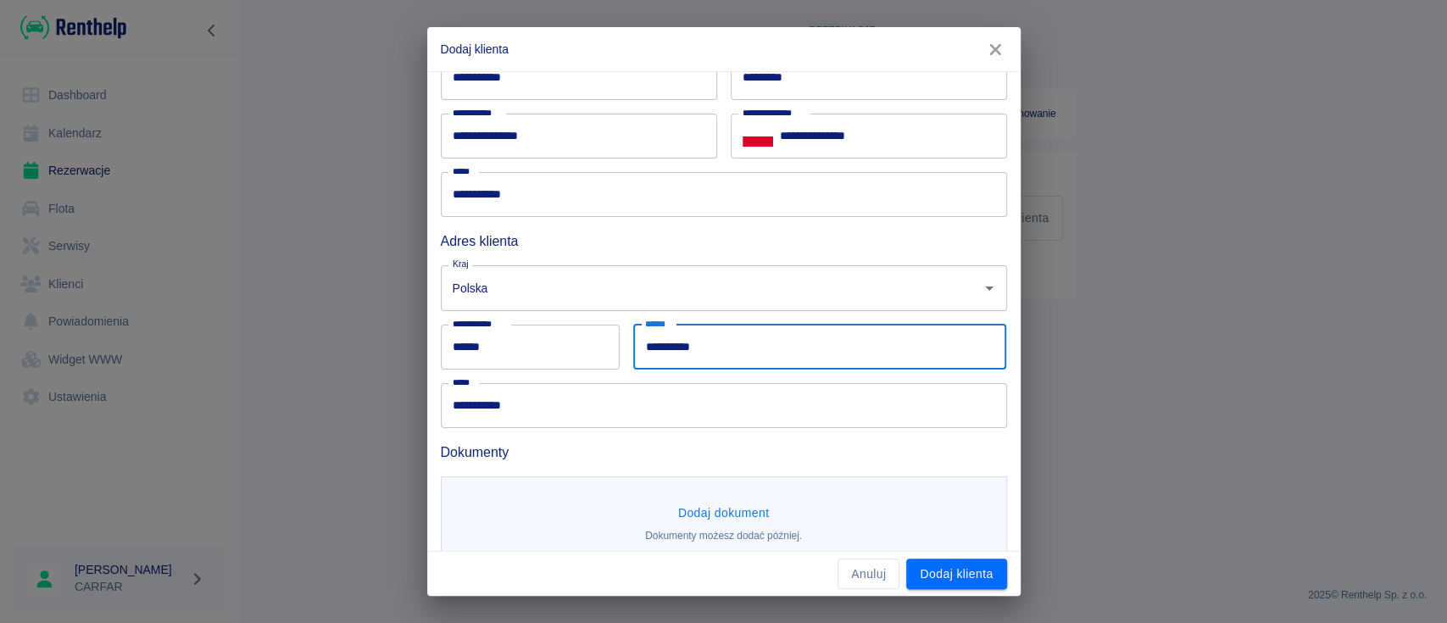
drag, startPoint x: 719, startPoint y: 336, endPoint x: 576, endPoint y: 321, distance: 143.2
click at [578, 322] on div "**********" at bounding box center [717, 217] width 580 height 421
click at [814, 365] on input "**********" at bounding box center [819, 347] width 373 height 45
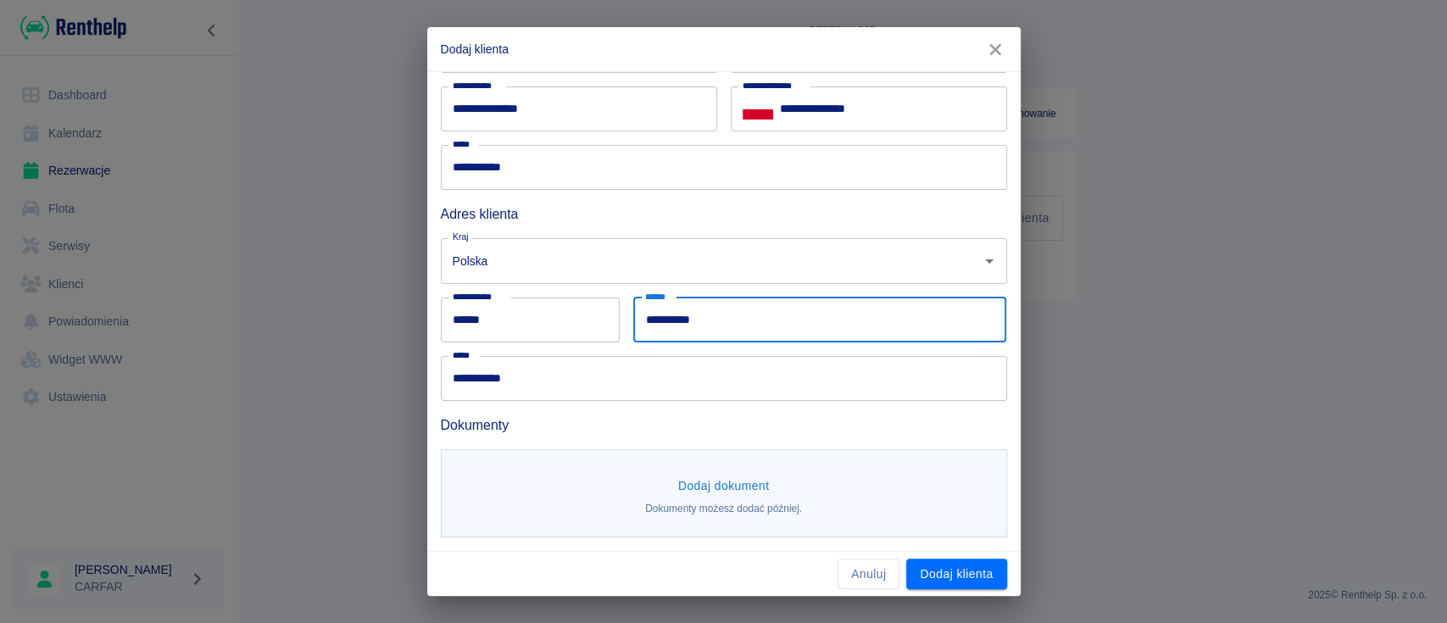
click at [728, 467] on div "Dodaj dokument Dokumenty możesz dodać później." at bounding box center [724, 493] width 566 height 89
click at [724, 483] on button "Dodaj dokument" at bounding box center [723, 485] width 105 height 31
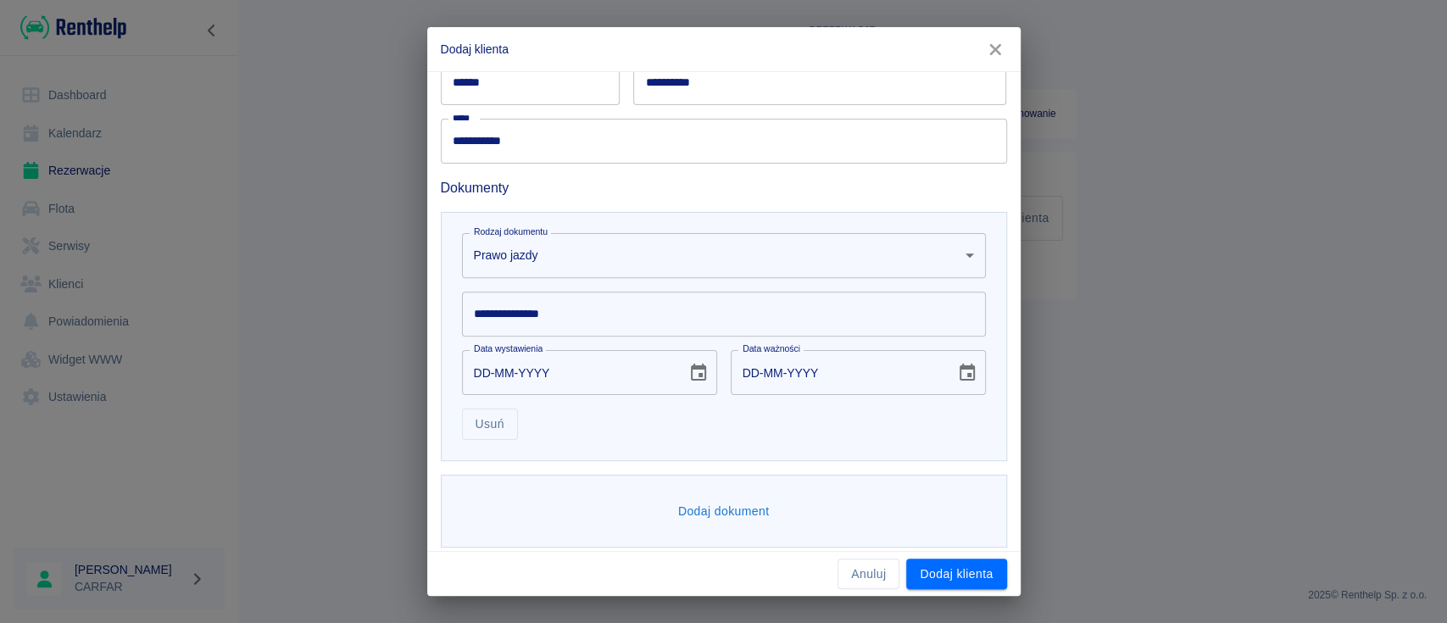
scroll to position [386, 0]
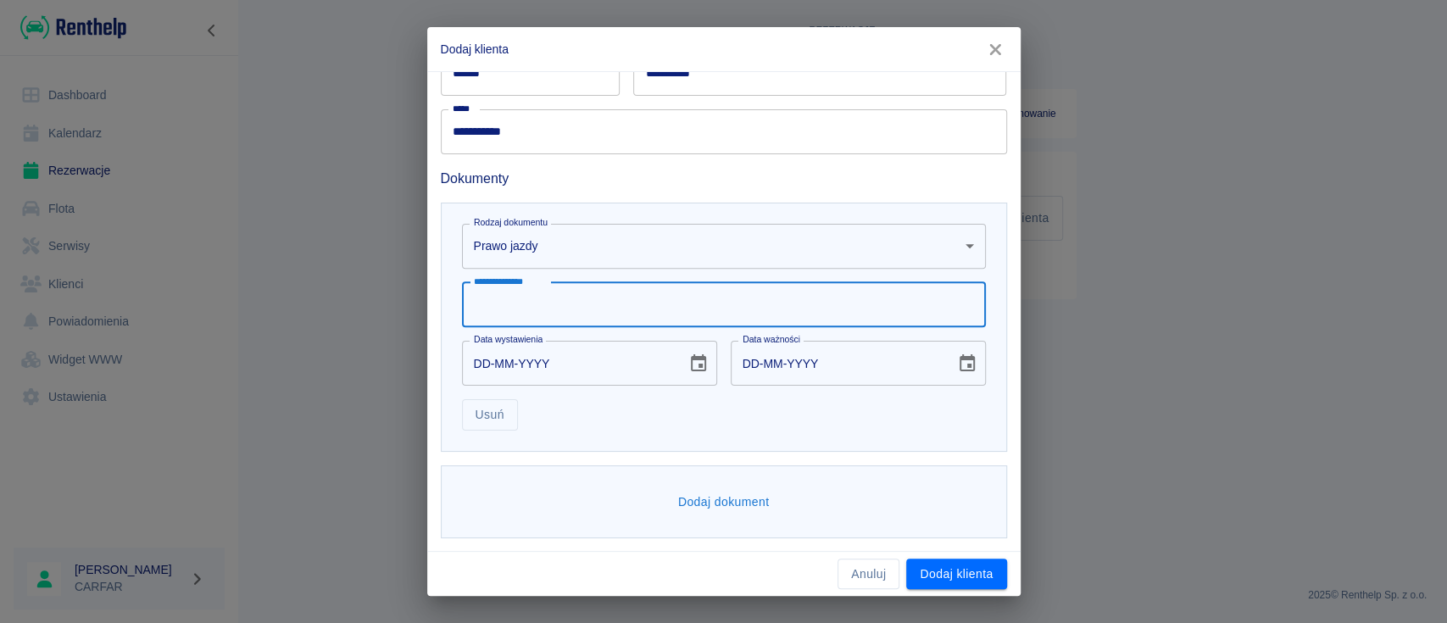
click at [529, 301] on input "**********" at bounding box center [724, 304] width 524 height 45
type input "********"
click at [720, 517] on div "Dodaj dokument" at bounding box center [724, 502] width 566 height 74
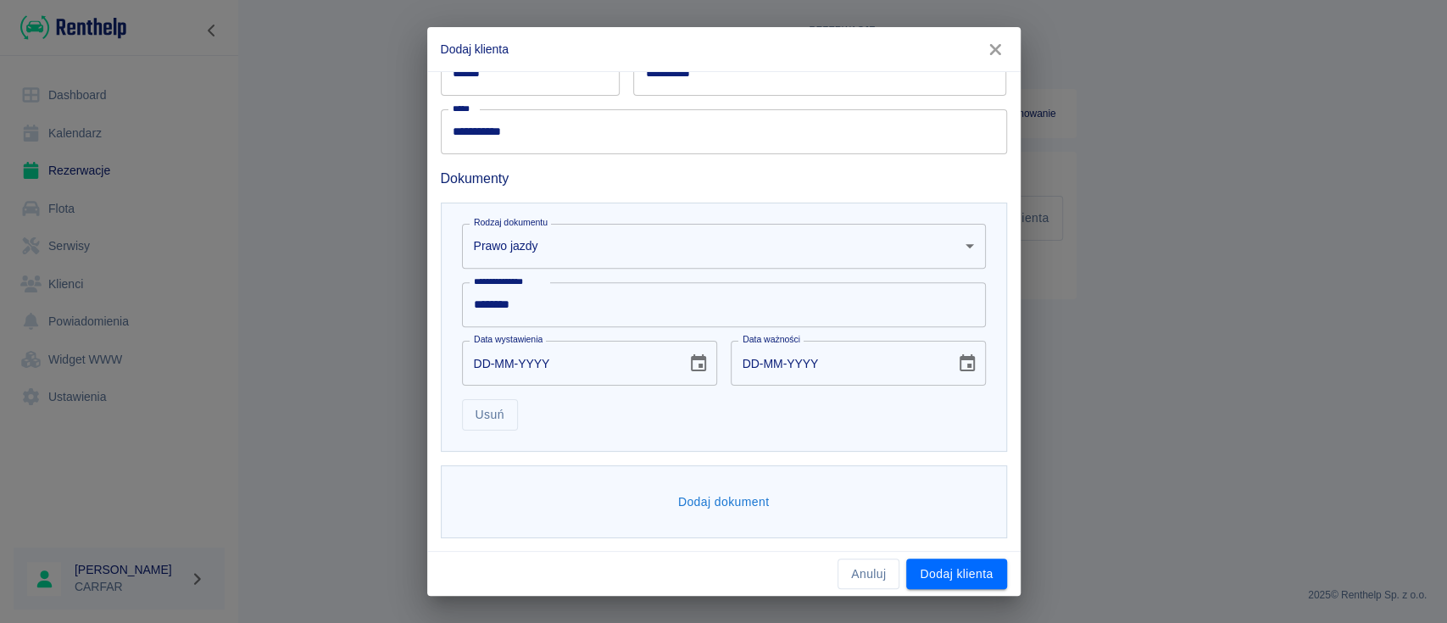
click at [723, 505] on button "Dodaj dokument" at bounding box center [723, 501] width 105 height 31
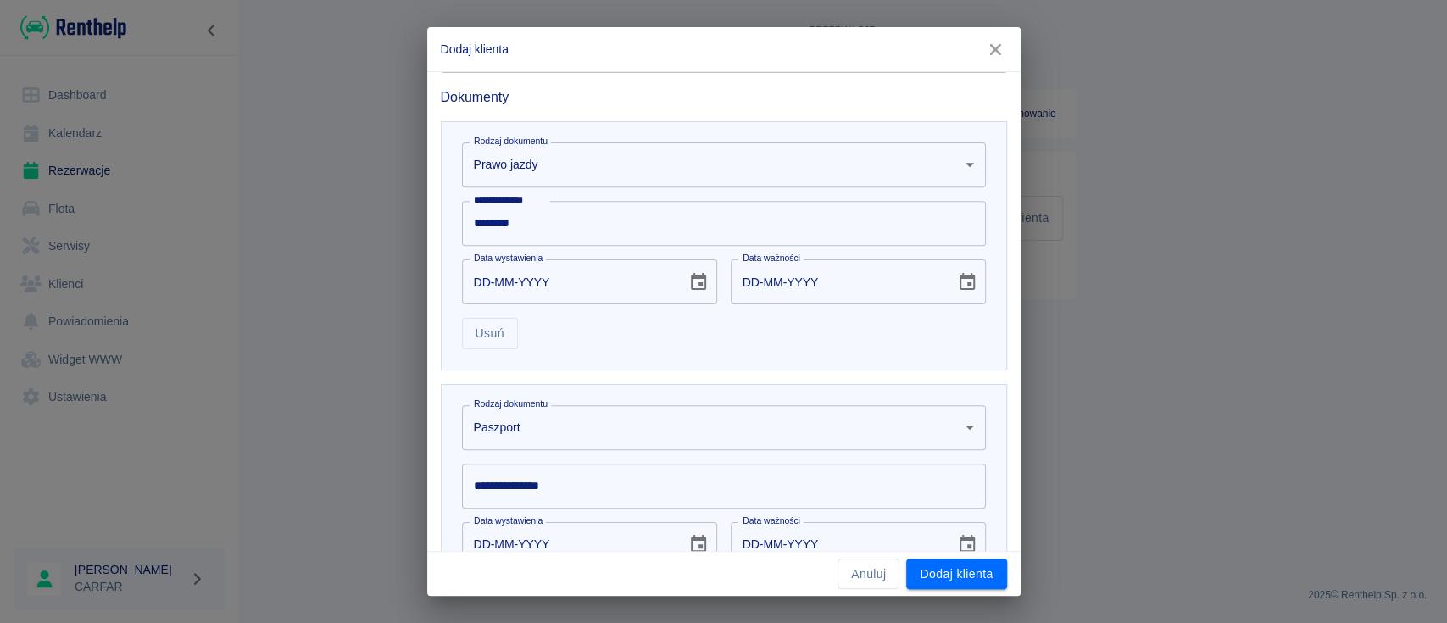
scroll to position [649, 0]
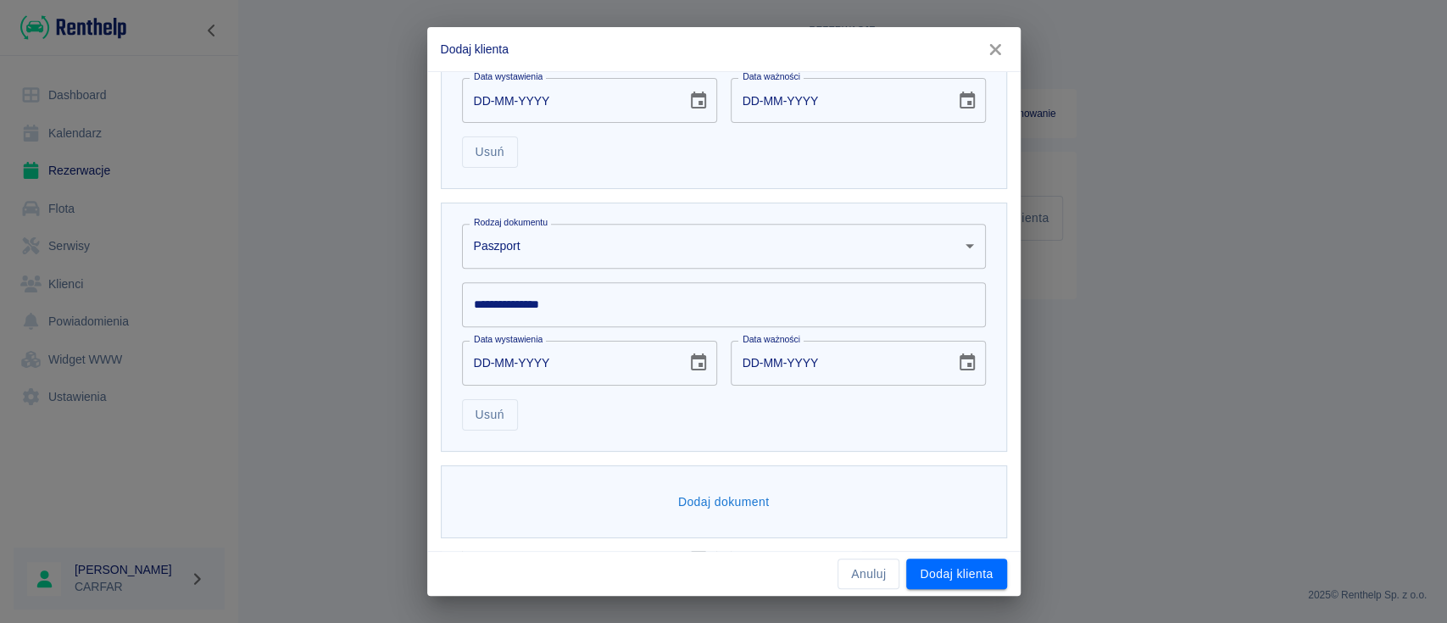
click at [602, 241] on body "**********" at bounding box center [723, 311] width 1447 height 623
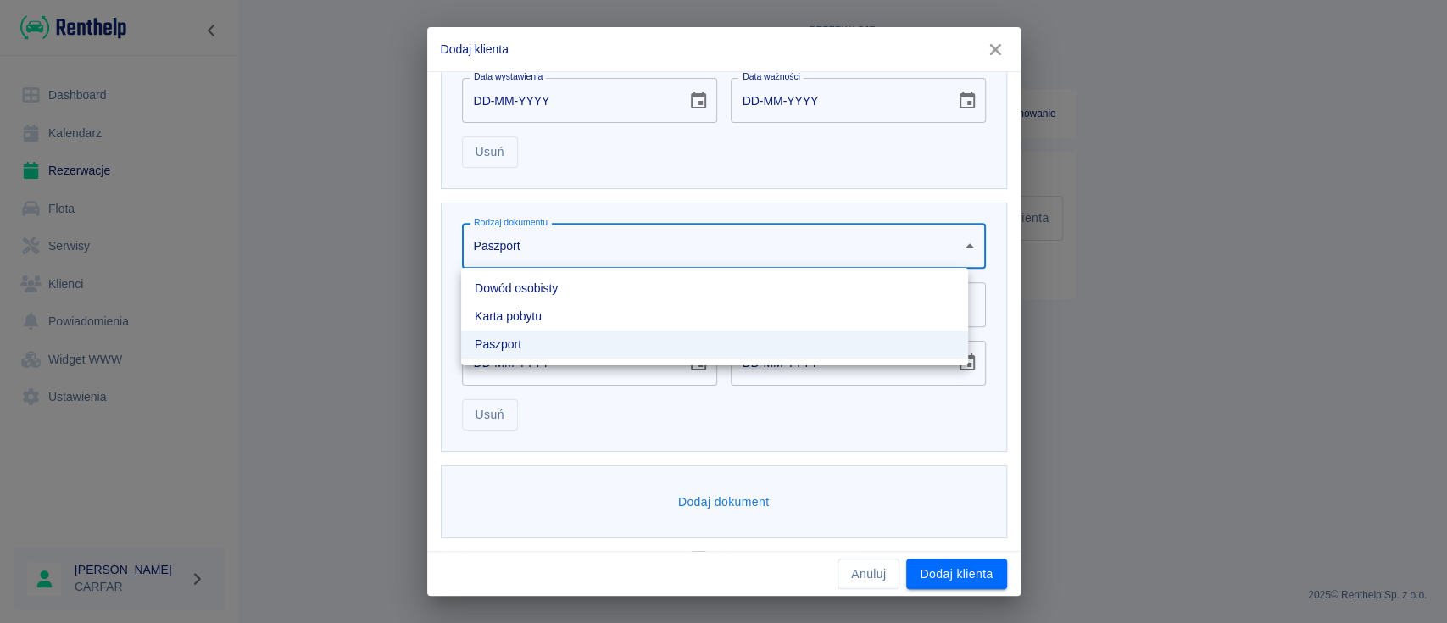
click at [597, 280] on li "Dowód osobisty" at bounding box center [714, 289] width 507 height 28
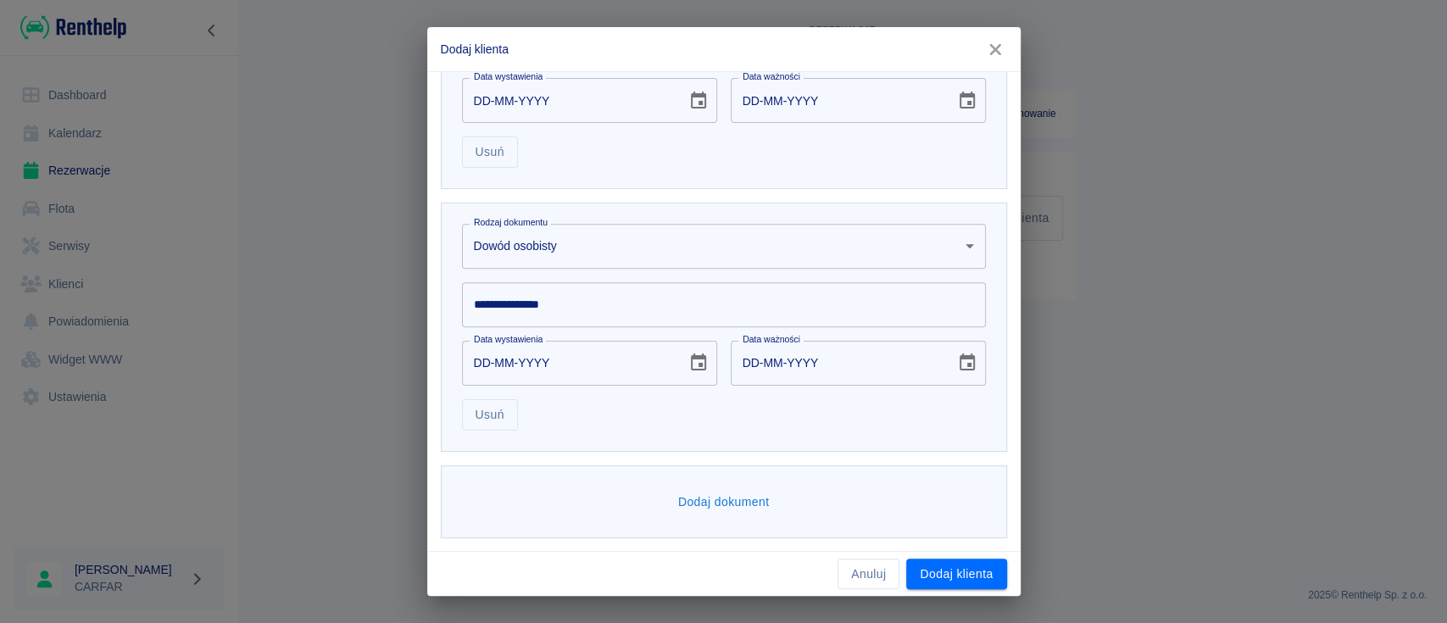
click at [559, 305] on input "**********" at bounding box center [724, 304] width 524 height 45
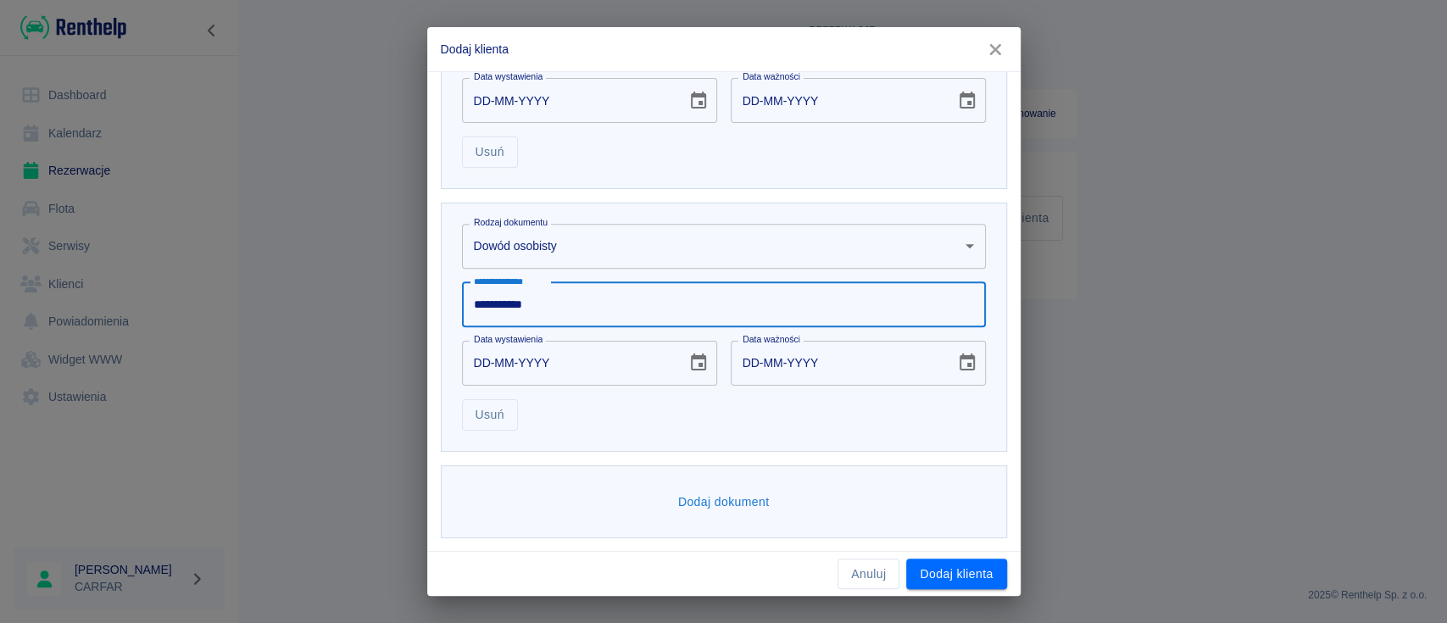
type input "**********"
click at [562, 358] on input "DD-MM-YYYY" at bounding box center [568, 363] width 213 height 45
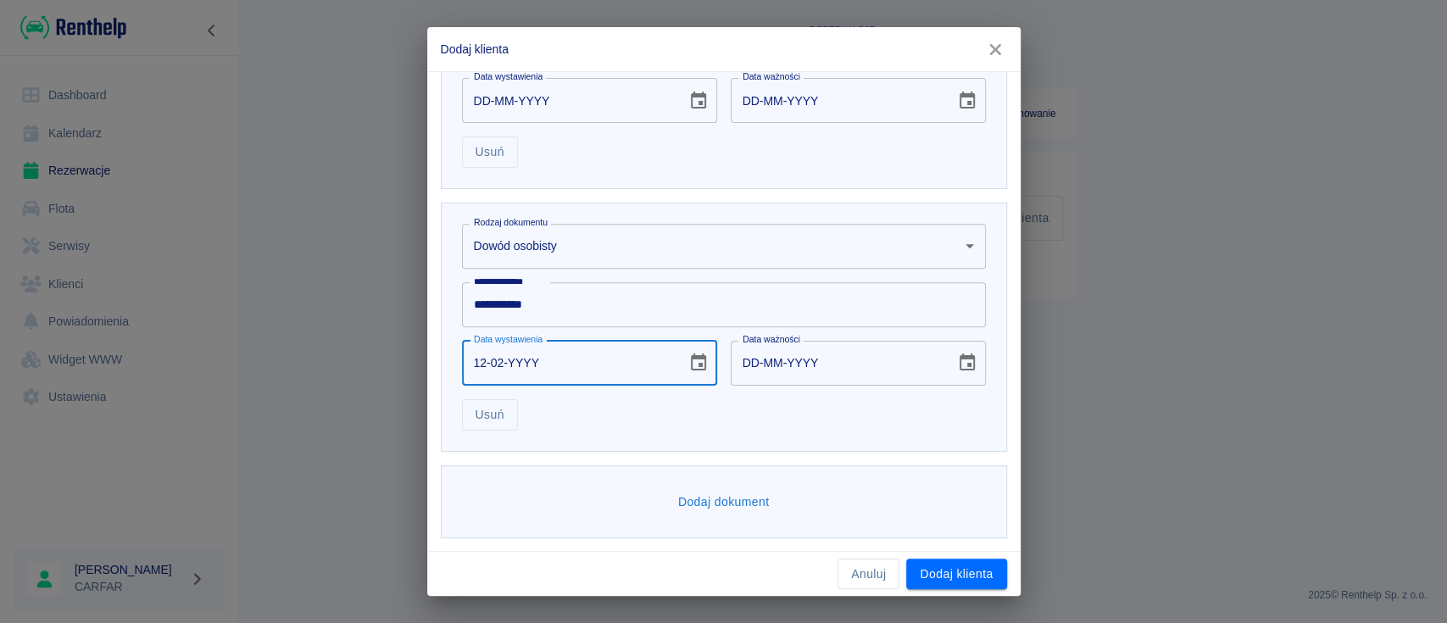
type input "12-02-0002"
type input "12-02-0012"
type input "12-02-0020"
type input "12-02-0030"
type input "12-02-0201"
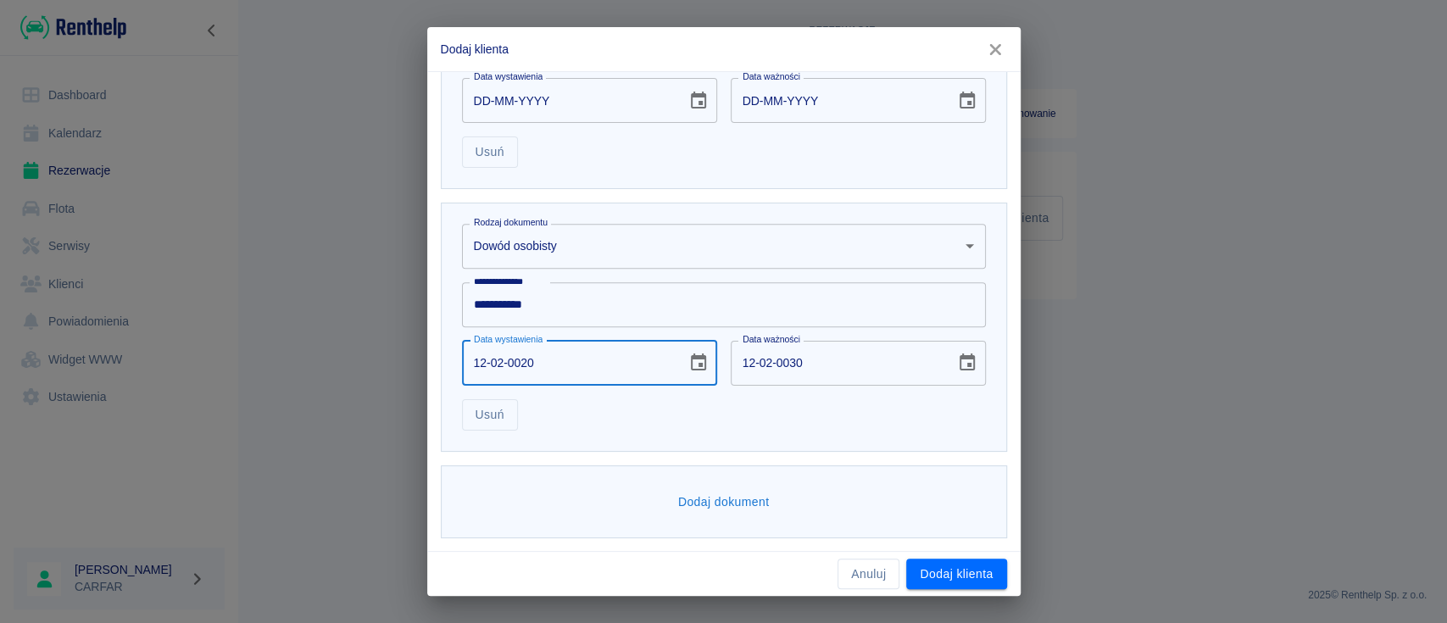
type input "12-02-0211"
type input "[DATE]"
click at [714, 431] on div "**********" at bounding box center [724, 327] width 566 height 249
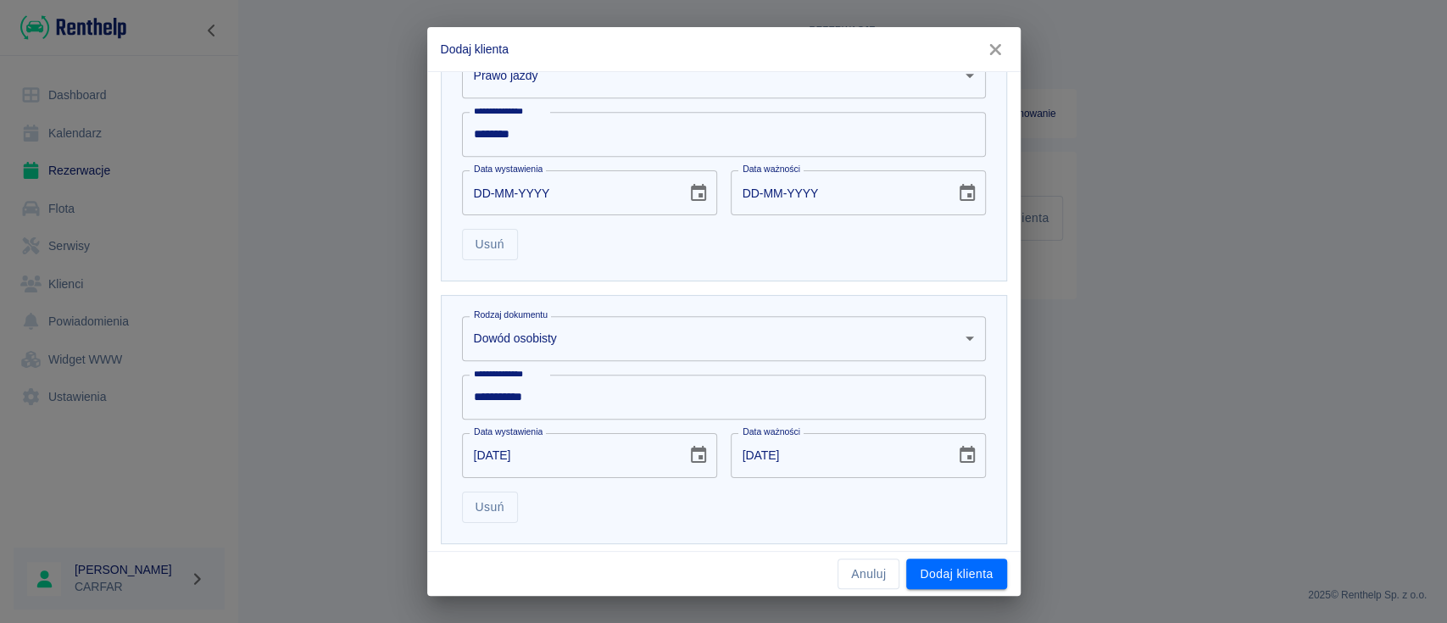
scroll to position [564, 0]
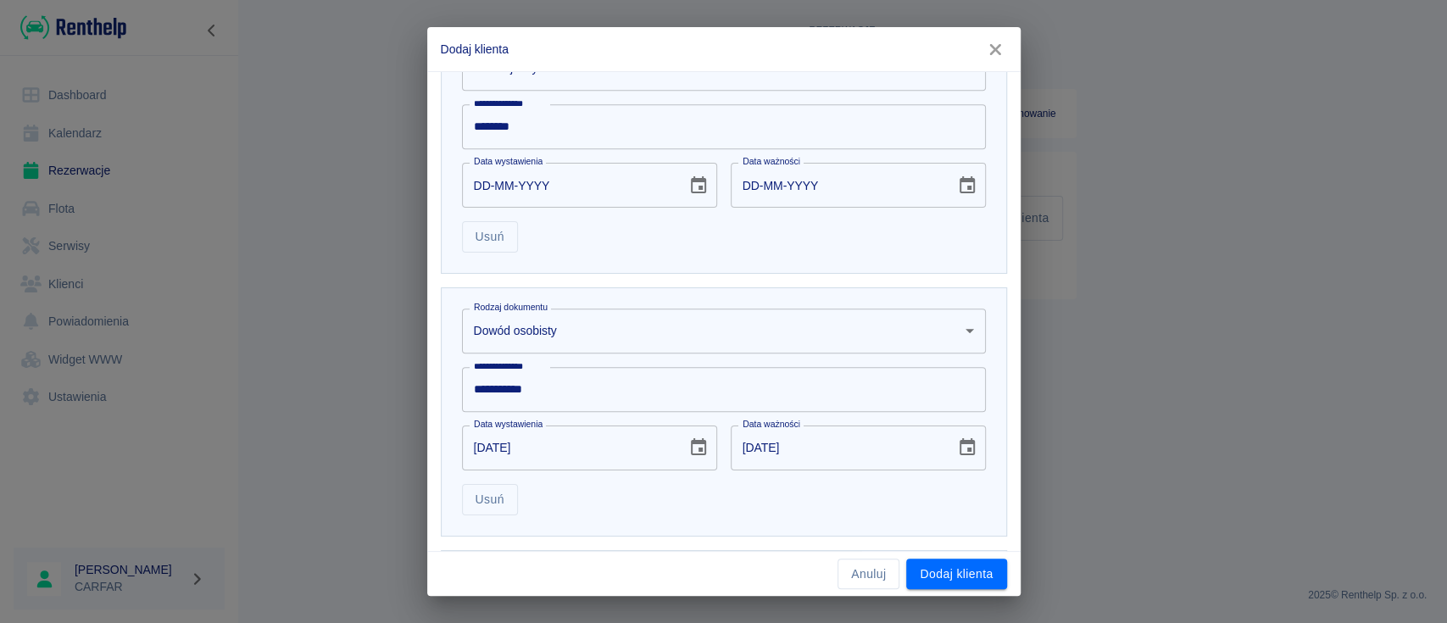
click at [963, 567] on button "Dodaj klienta" at bounding box center [956, 574] width 100 height 31
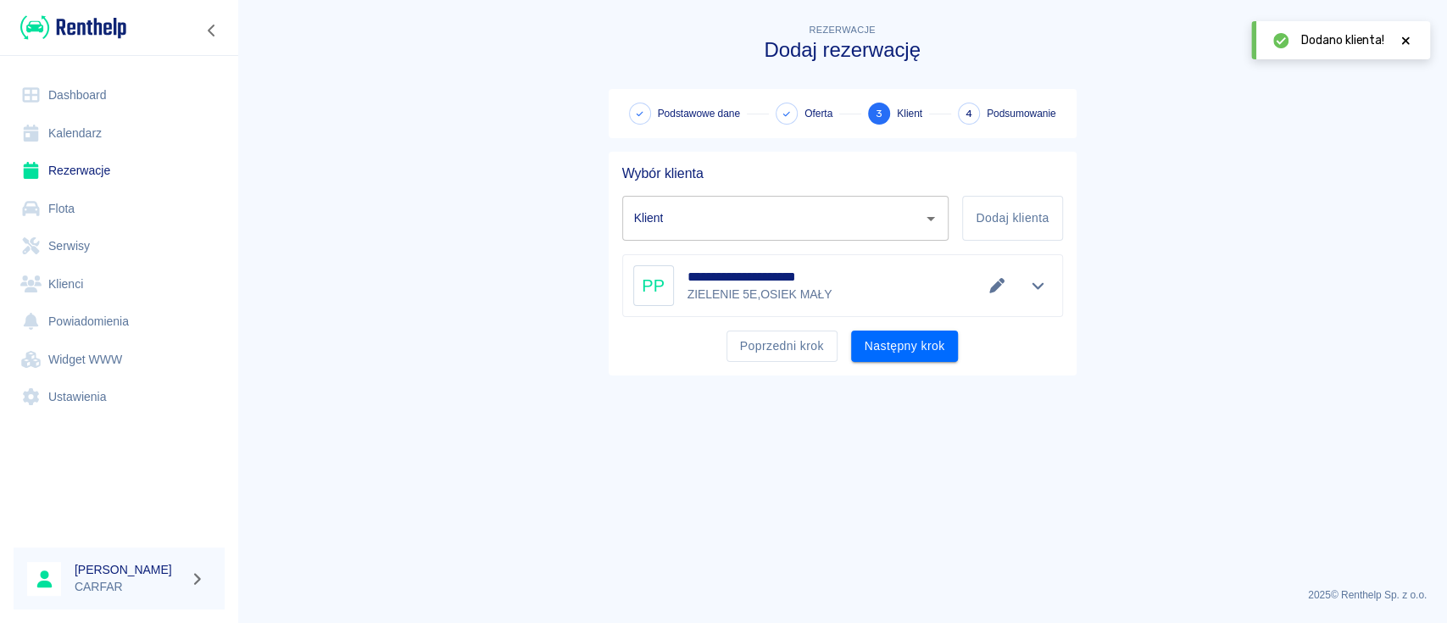
type input "[PERSON_NAME] ([PHONE_NUMBER])"
click at [923, 339] on button "Następny krok" at bounding box center [905, 346] width 108 height 31
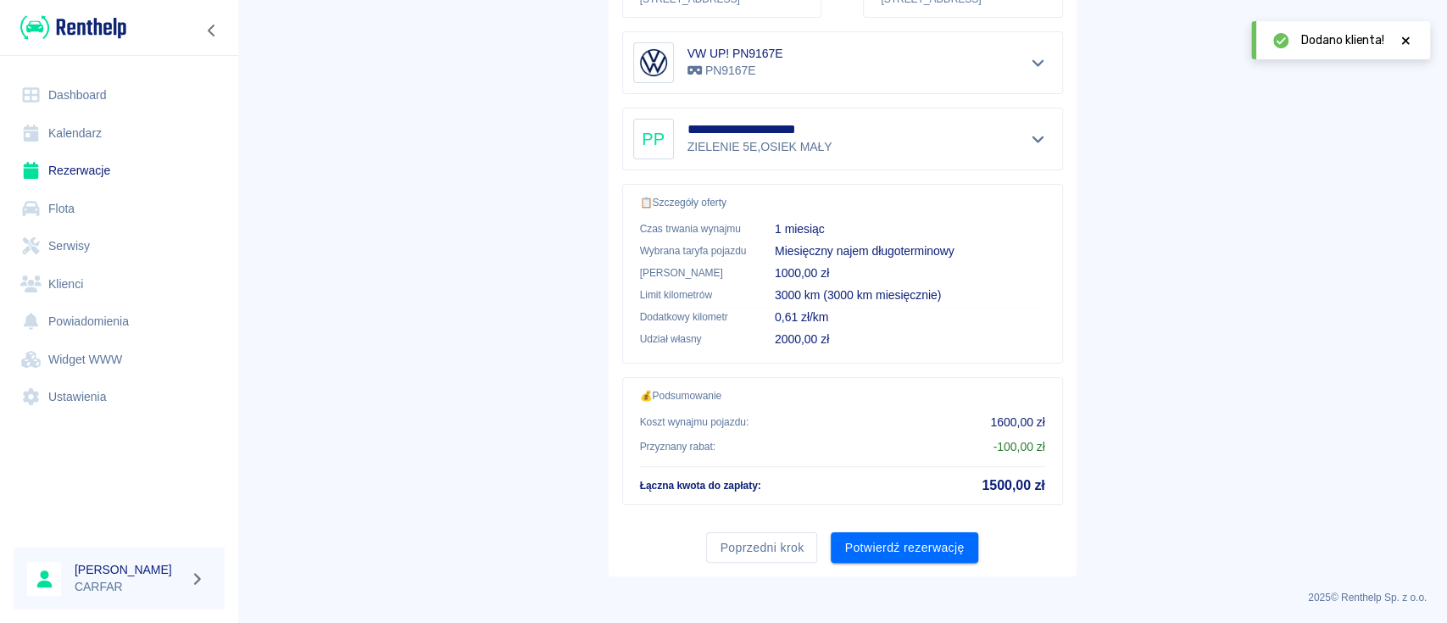
scroll to position [314, 0]
click at [953, 553] on button "Potwierdź rezerwację" at bounding box center [904, 546] width 147 height 31
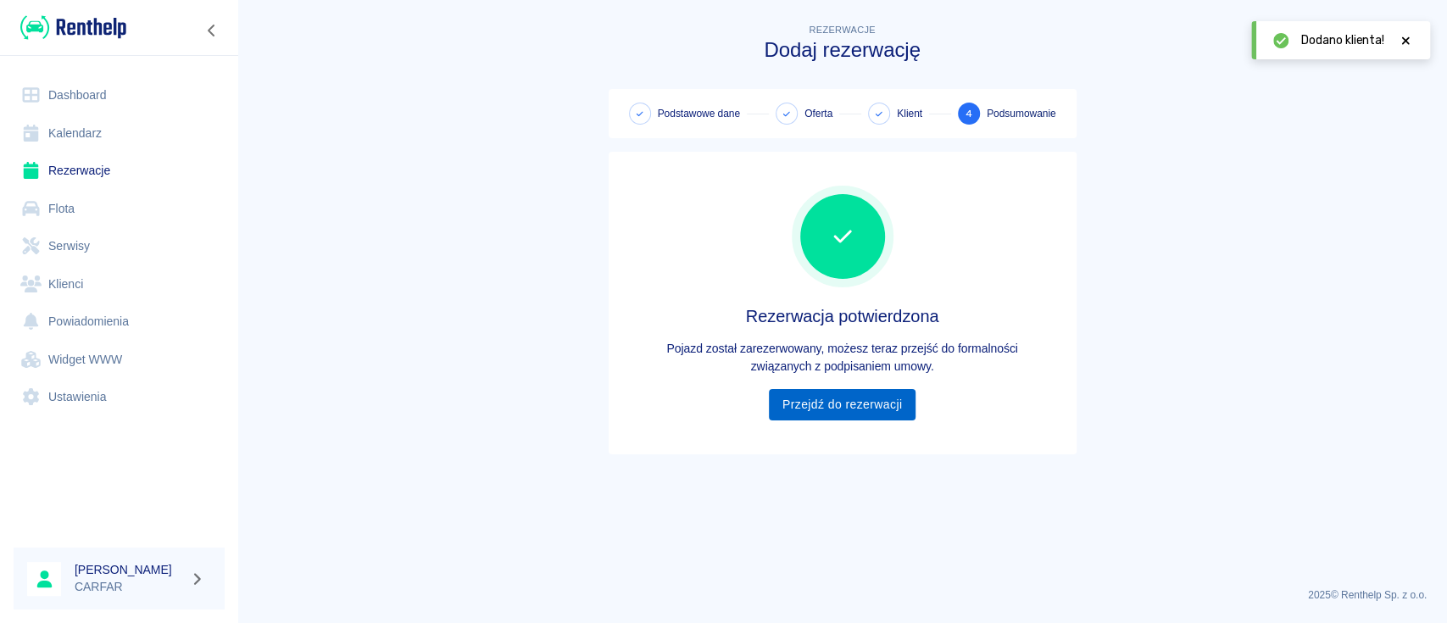
click at [849, 414] on link "Przejdź do rezerwacji" at bounding box center [842, 404] width 147 height 31
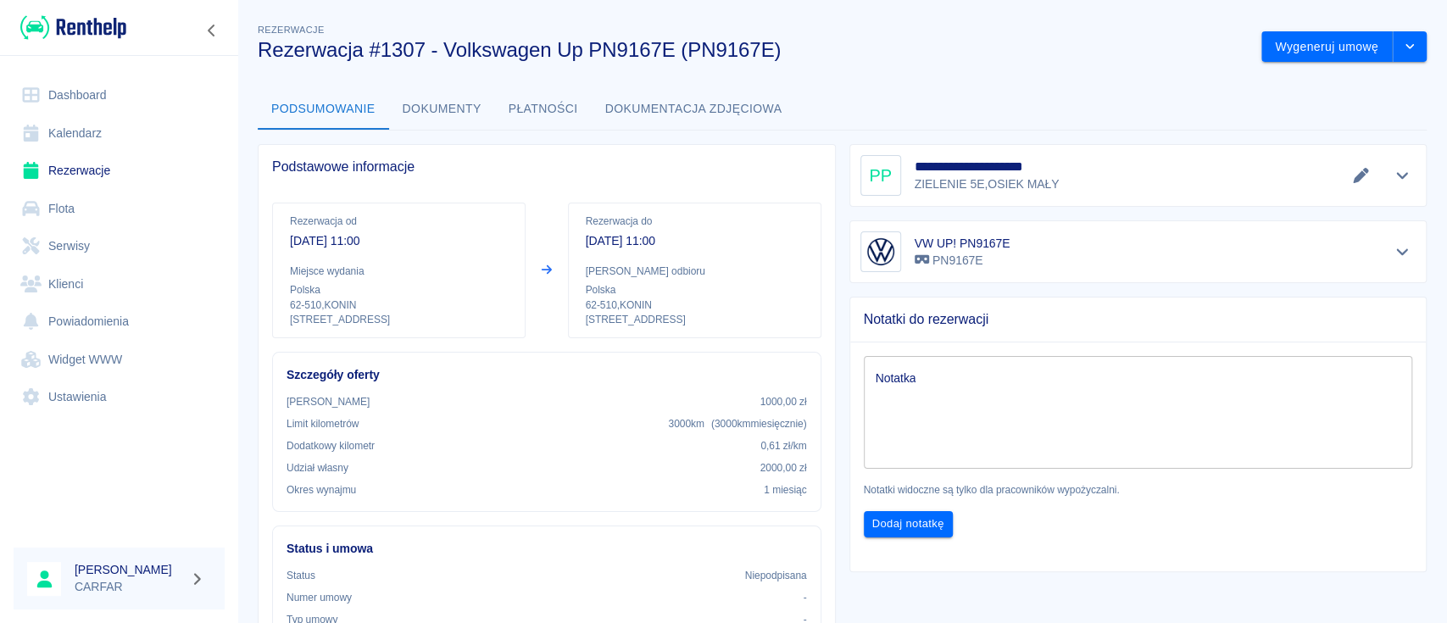
click at [91, 83] on link "Dashboard" at bounding box center [119, 95] width 211 height 38
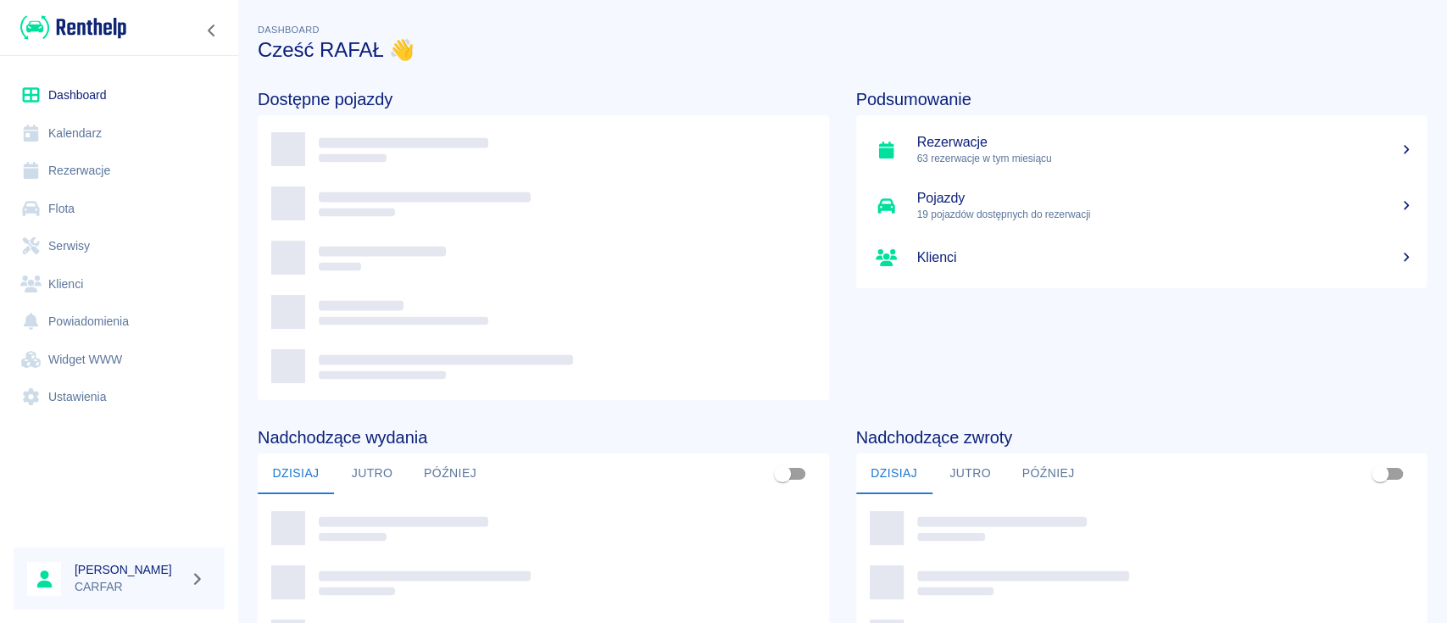
click at [88, 31] on img at bounding box center [73, 28] width 106 height 28
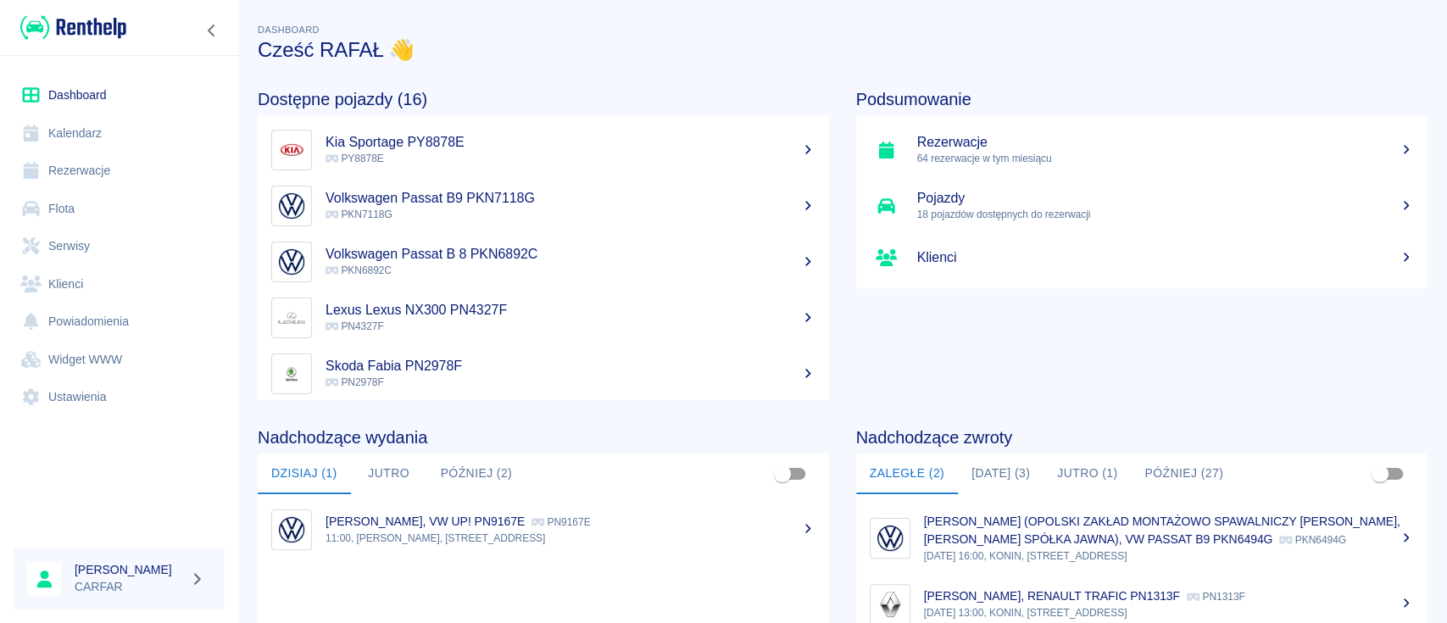
click at [82, 30] on img at bounding box center [73, 28] width 106 height 28
click at [86, 203] on link "Flota" at bounding box center [119, 209] width 211 height 38
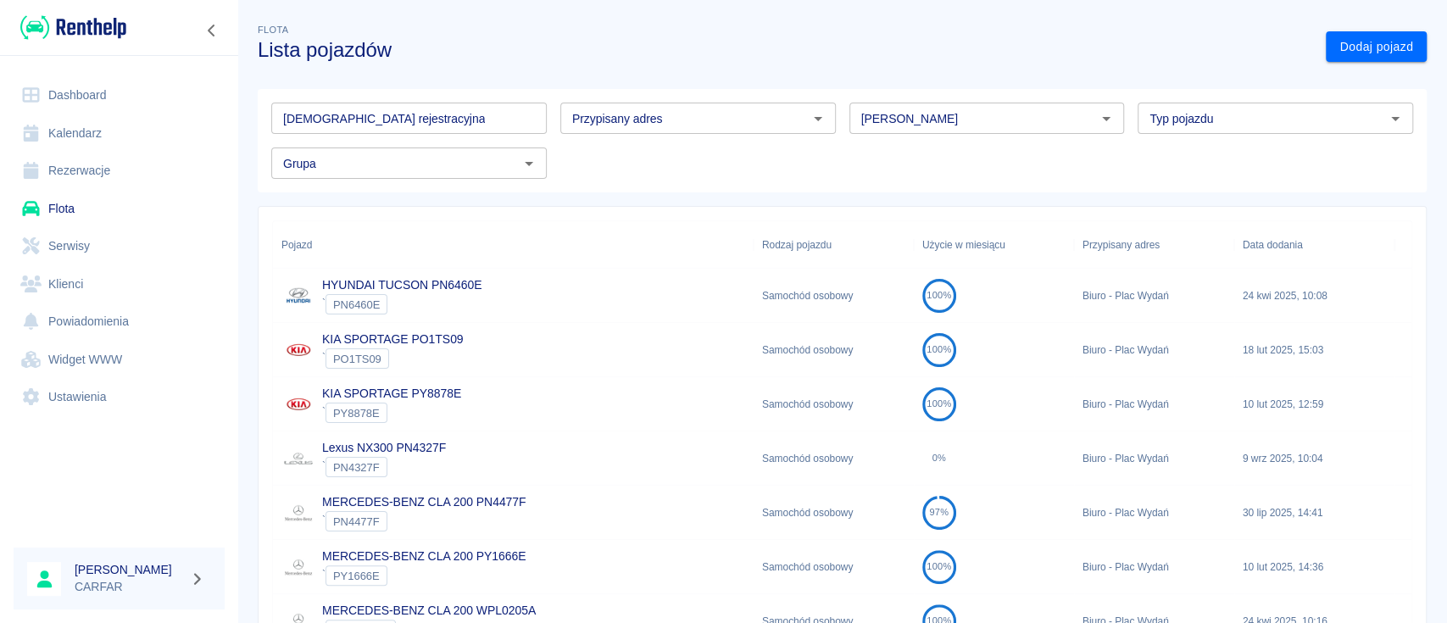
click at [494, 124] on input "[DEMOGRAPHIC_DATA] rejestracyjna" at bounding box center [408, 118] width 275 height 31
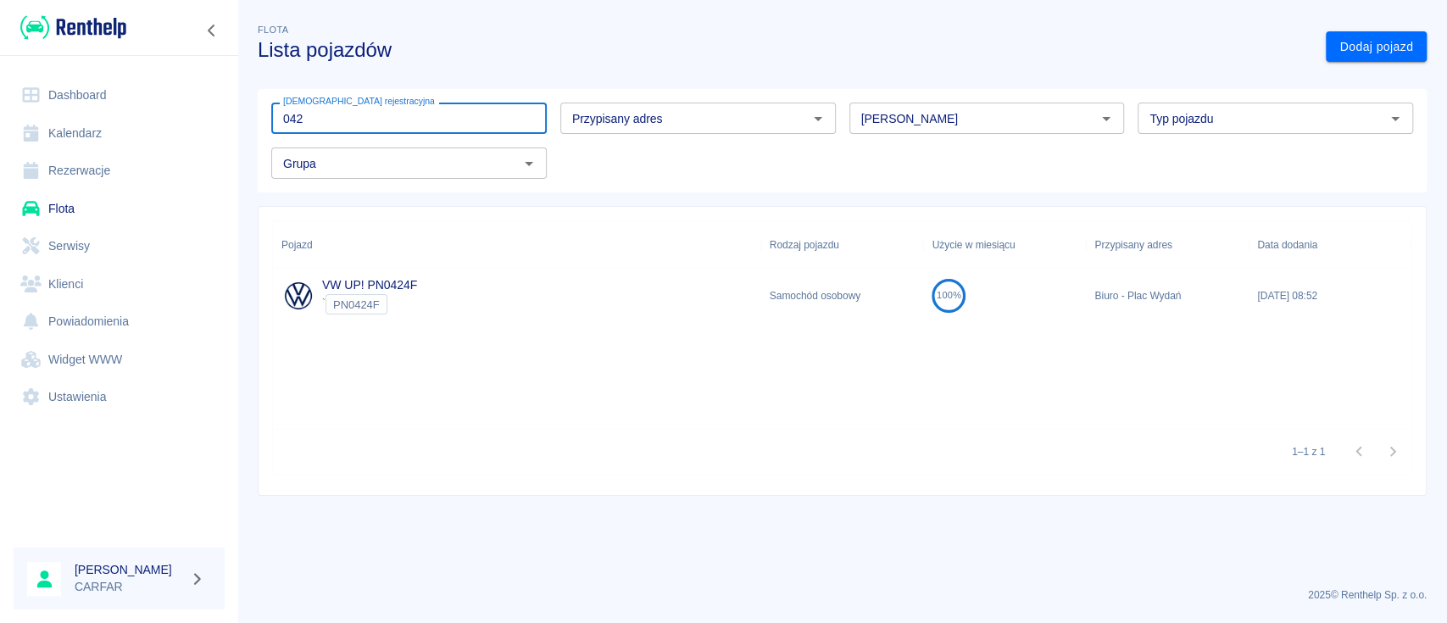
type input "042"
click at [537, 289] on div "VW UP! PN0424F ` PN0424F" at bounding box center [517, 296] width 488 height 54
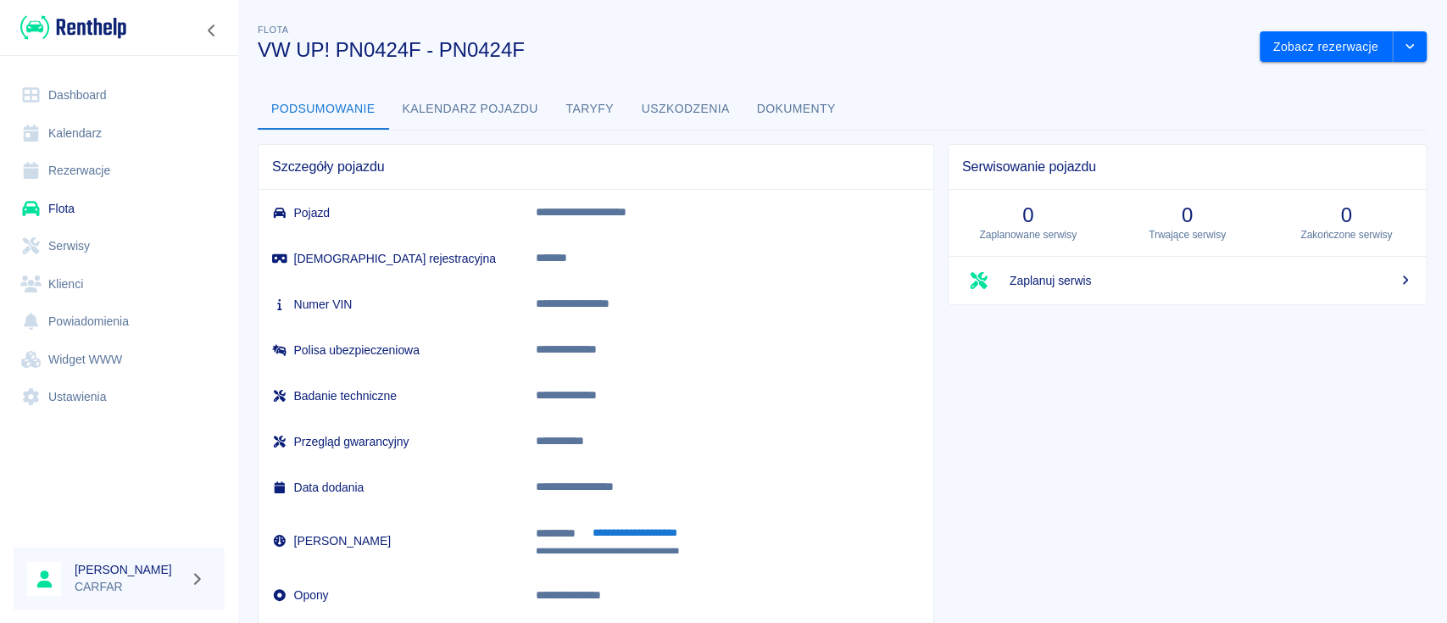
click at [509, 97] on button "Kalendarz pojazdu" at bounding box center [470, 109] width 163 height 41
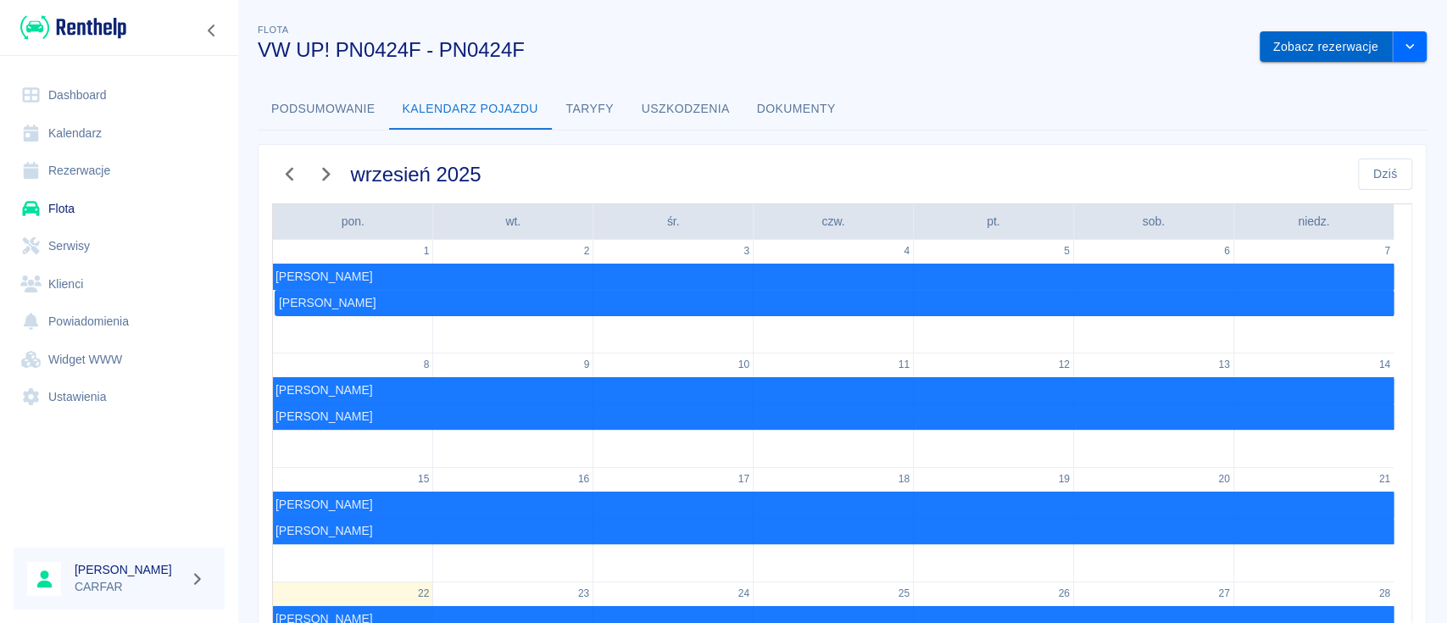
click at [1329, 50] on button "Zobacz rezerwacje" at bounding box center [1325, 46] width 133 height 31
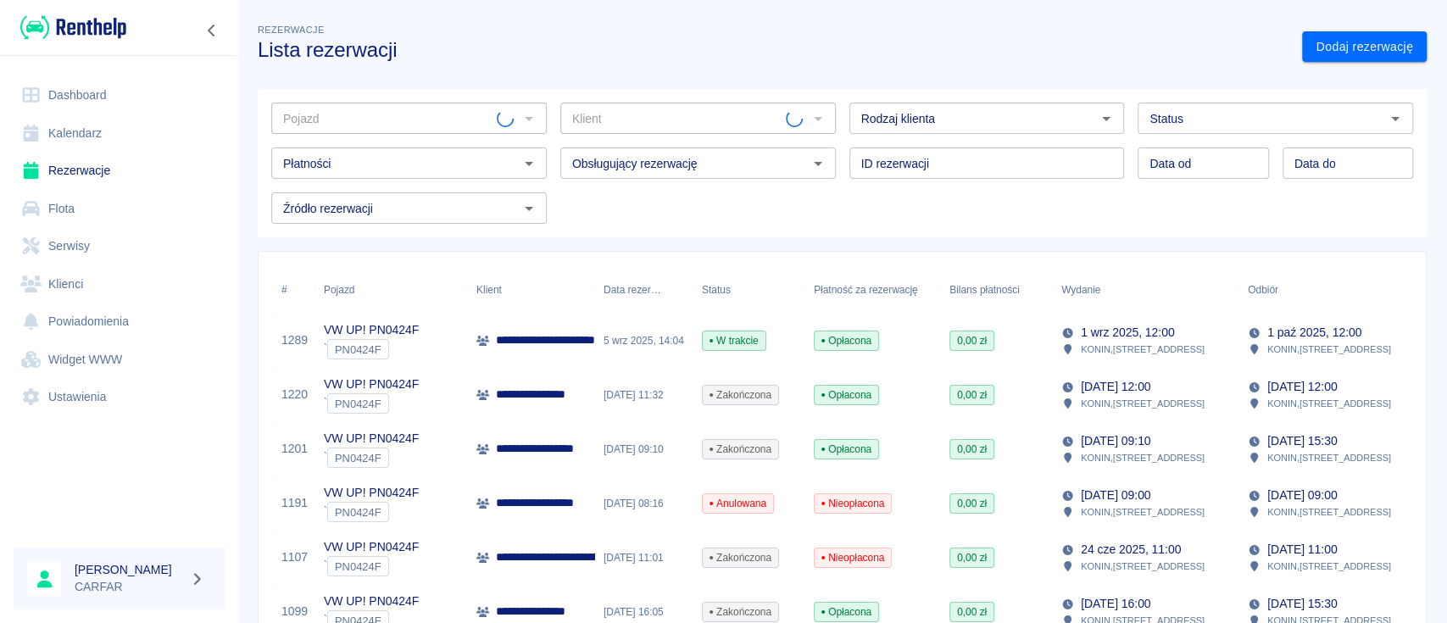
type input "VW UP! PN0424F - PN0424F"
click at [492, 348] on div "**********" at bounding box center [555, 340] width 158 height 18
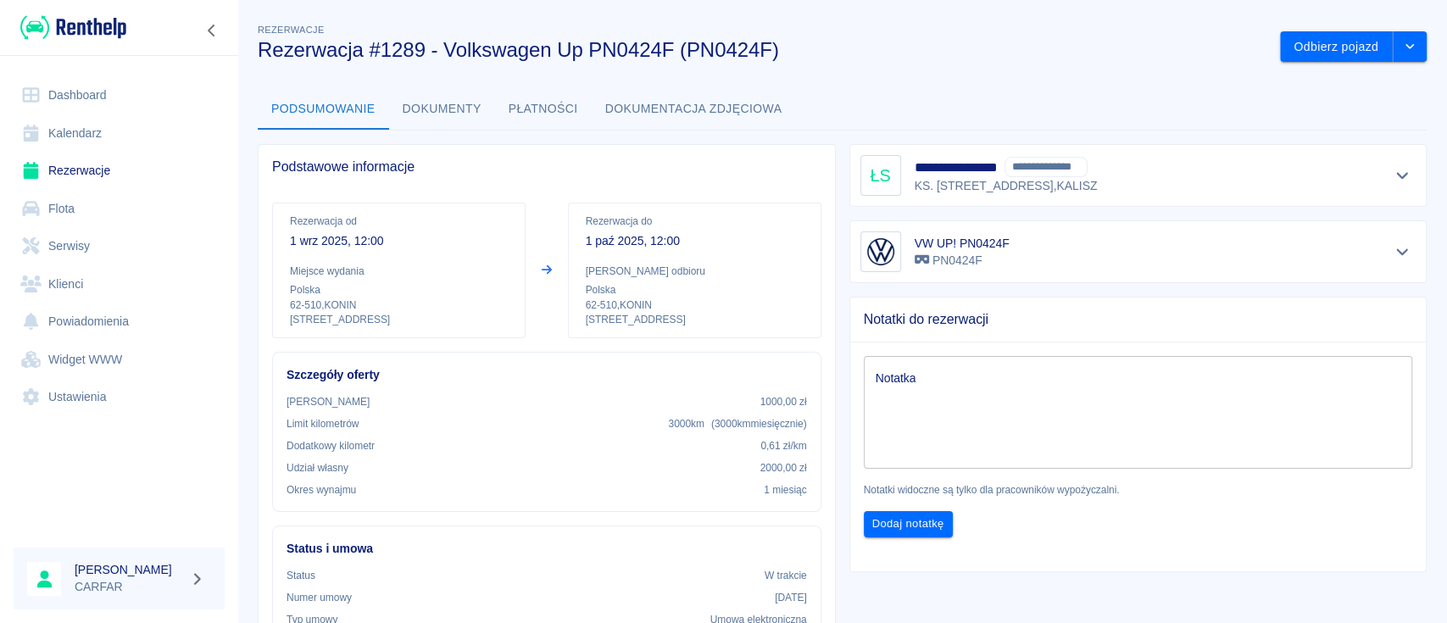
scroll to position [113, 0]
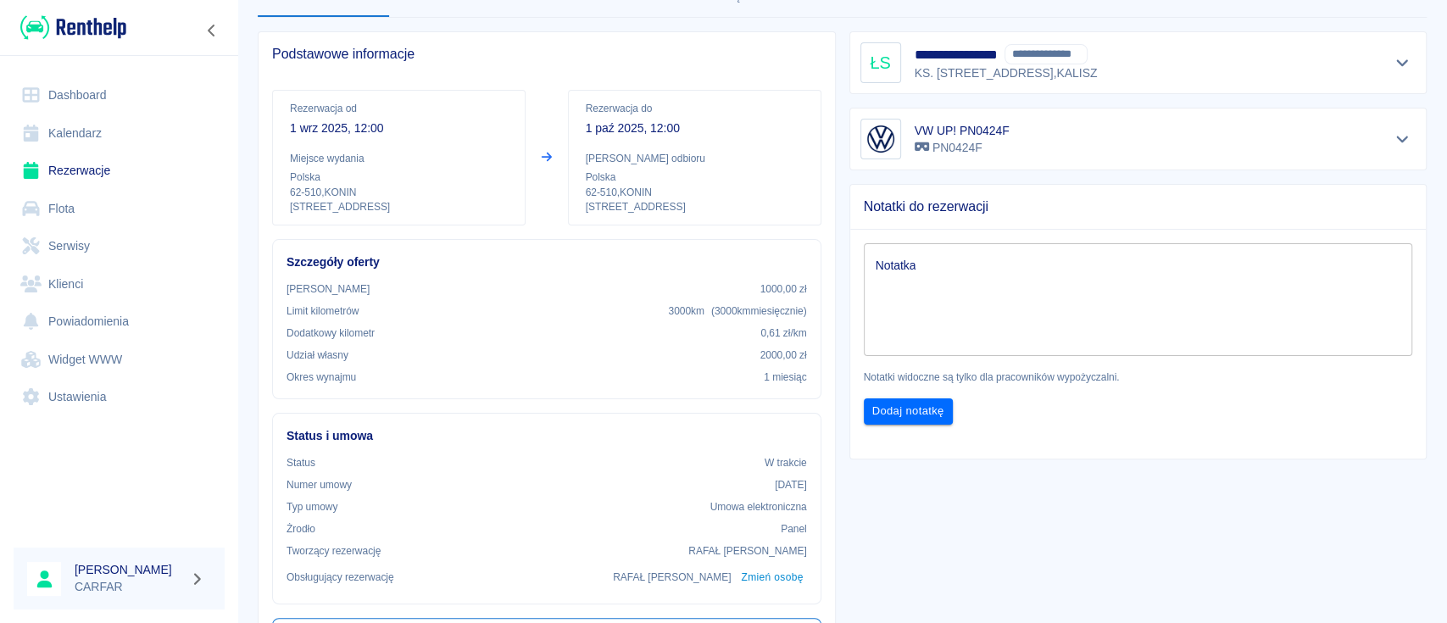
click at [836, 225] on div "Notatki do rezerwacji Notatka x Notatka Notatki widoczne są tylko dla pracownik…" at bounding box center [1132, 314] width 592 height 289
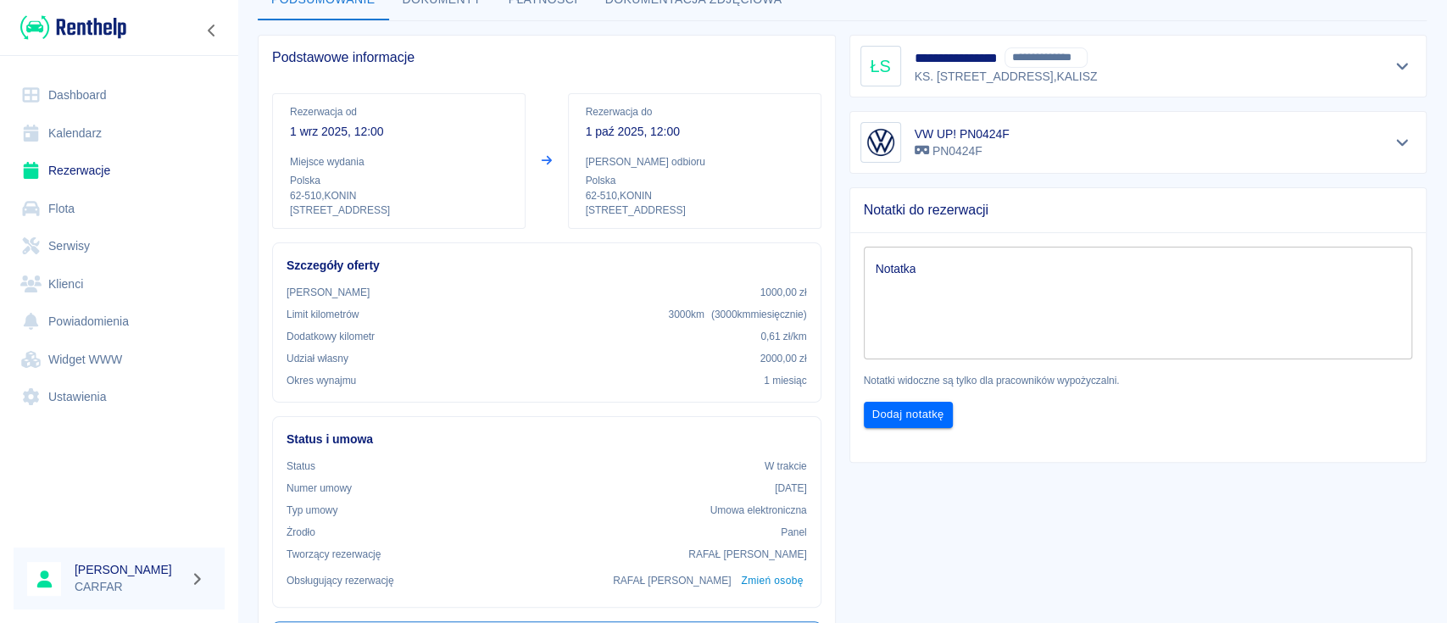
scroll to position [0, 0]
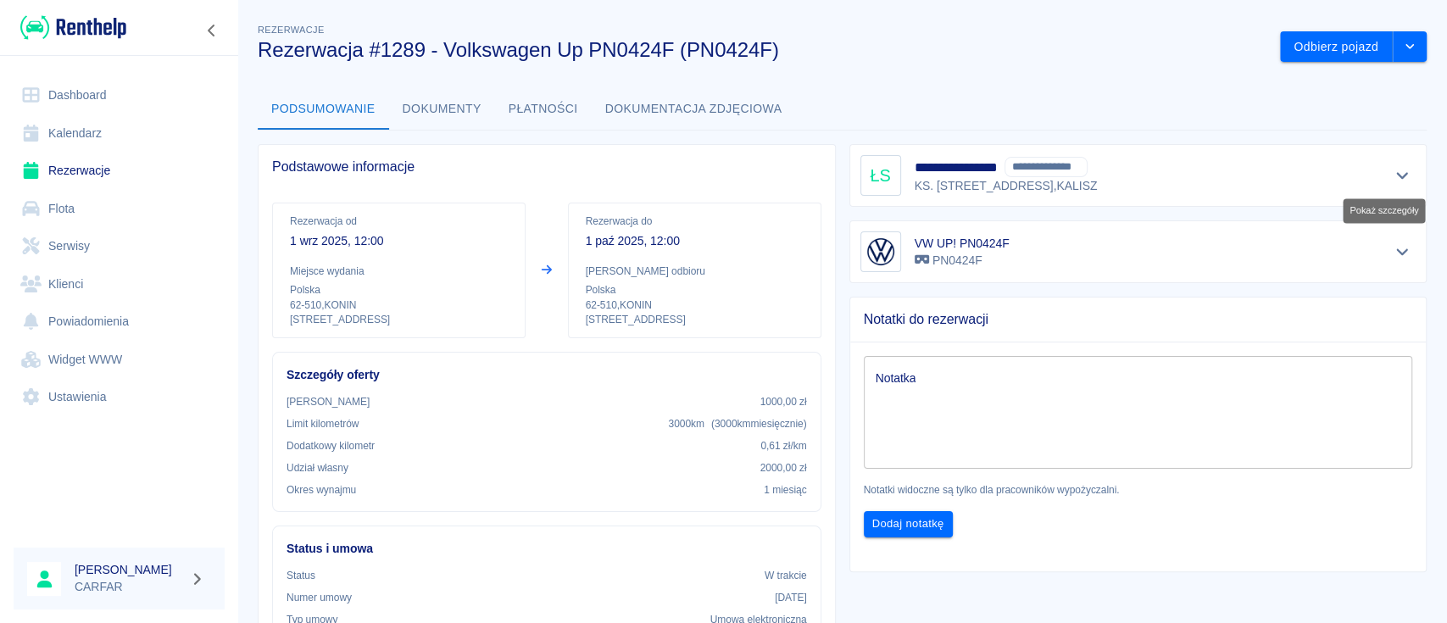
click at [1393, 180] on icon "Pokaż szczegóły" at bounding box center [1402, 175] width 19 height 15
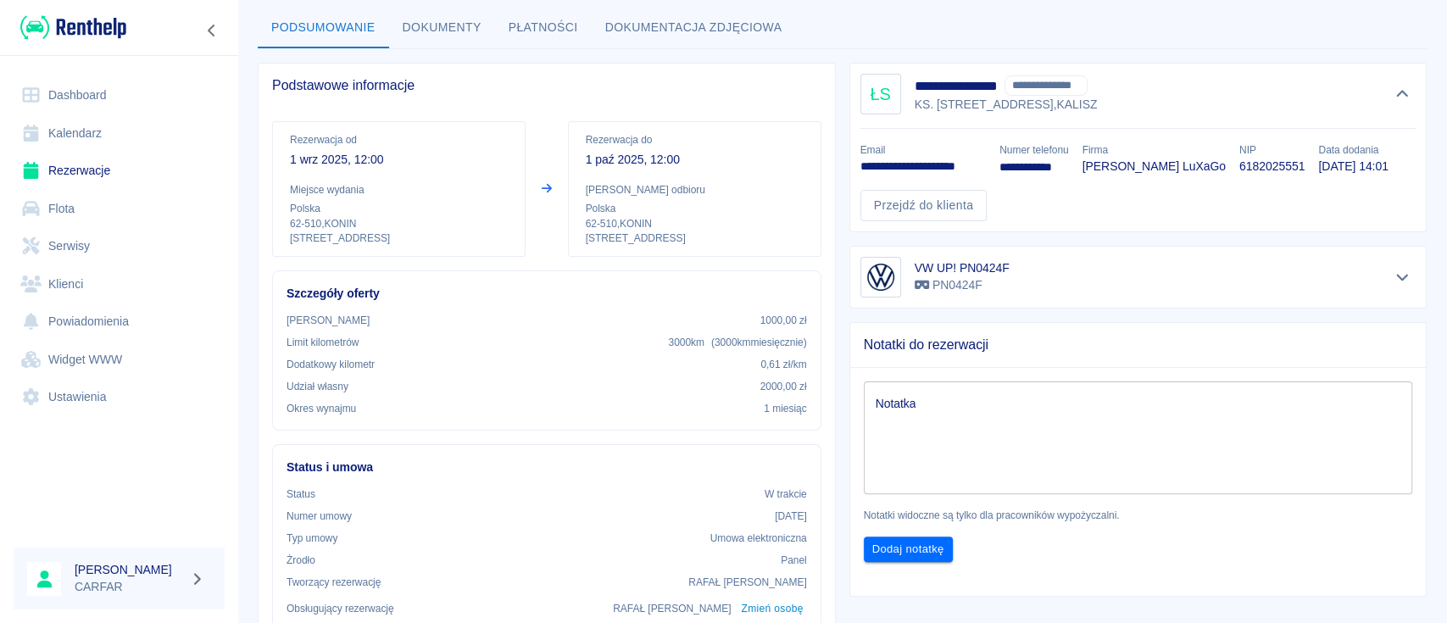
scroll to position [113, 0]
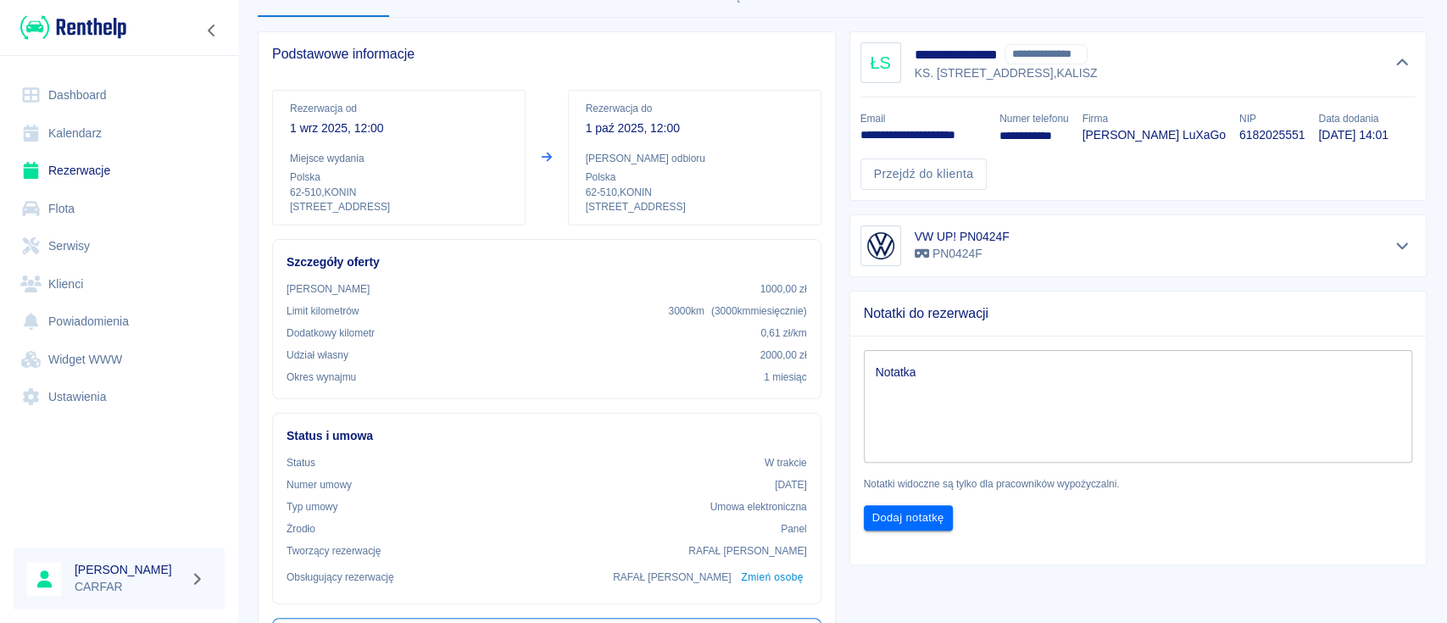
click at [962, 448] on textarea "Notatka" at bounding box center [1138, 406] width 525 height 85
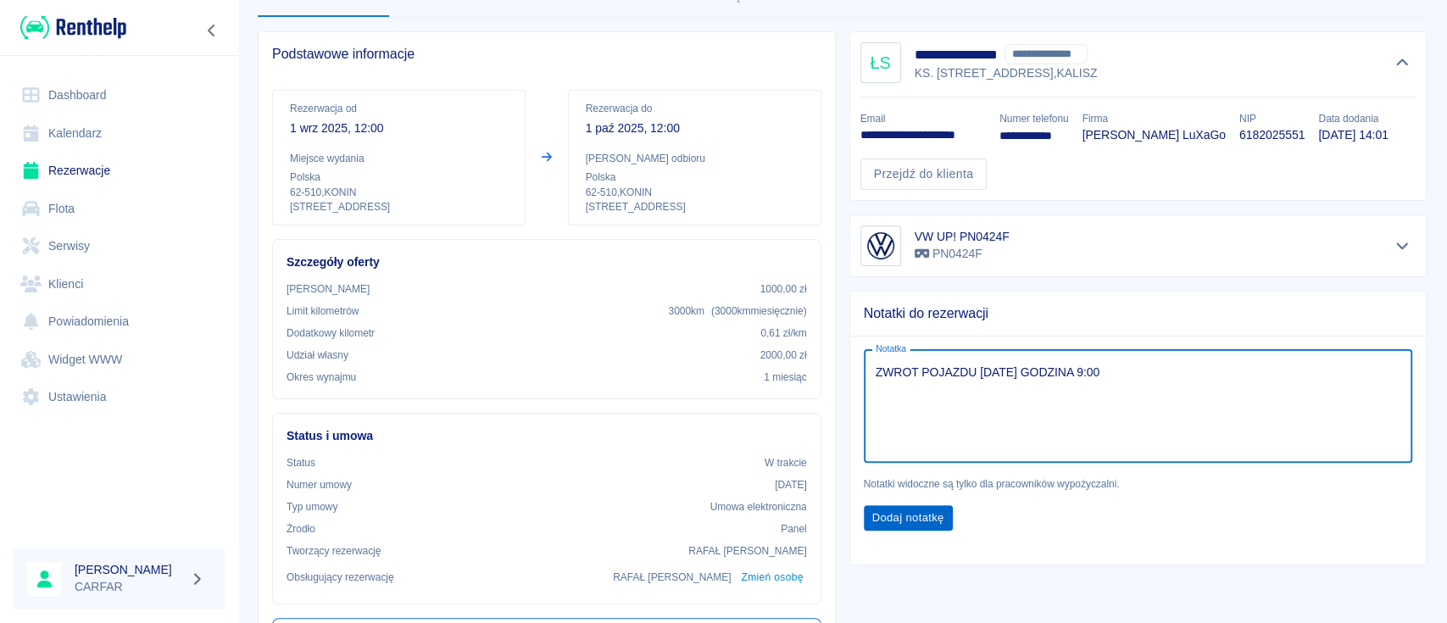
type textarea "ZWROT POJAZDU [DATE] GODZINA 9:00"
click at [932, 531] on button "Dodaj notatkę" at bounding box center [908, 518] width 89 height 26
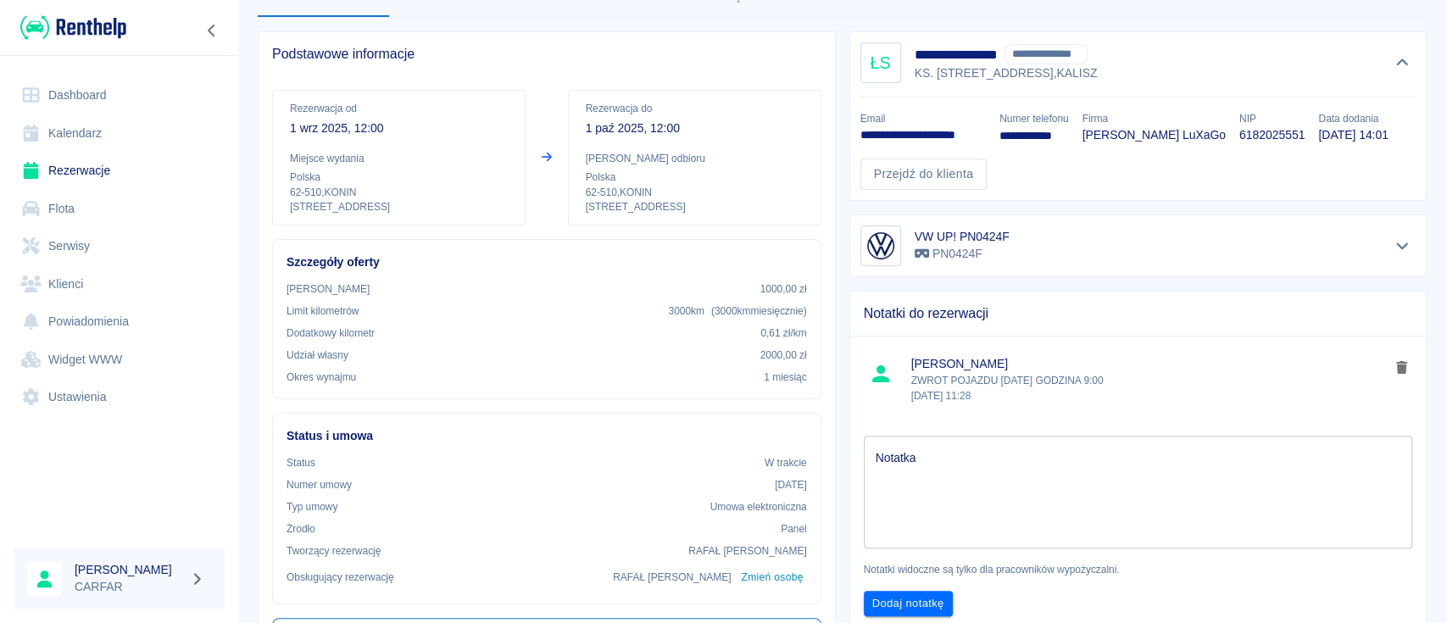
click at [836, 329] on div "Notatki do rezerwacji [PERSON_NAME] POJAZDU [DATE] GODZINA 9:00 [DATE] 11:28 No…" at bounding box center [1132, 464] width 592 height 375
click at [90, 25] on img at bounding box center [73, 28] width 106 height 28
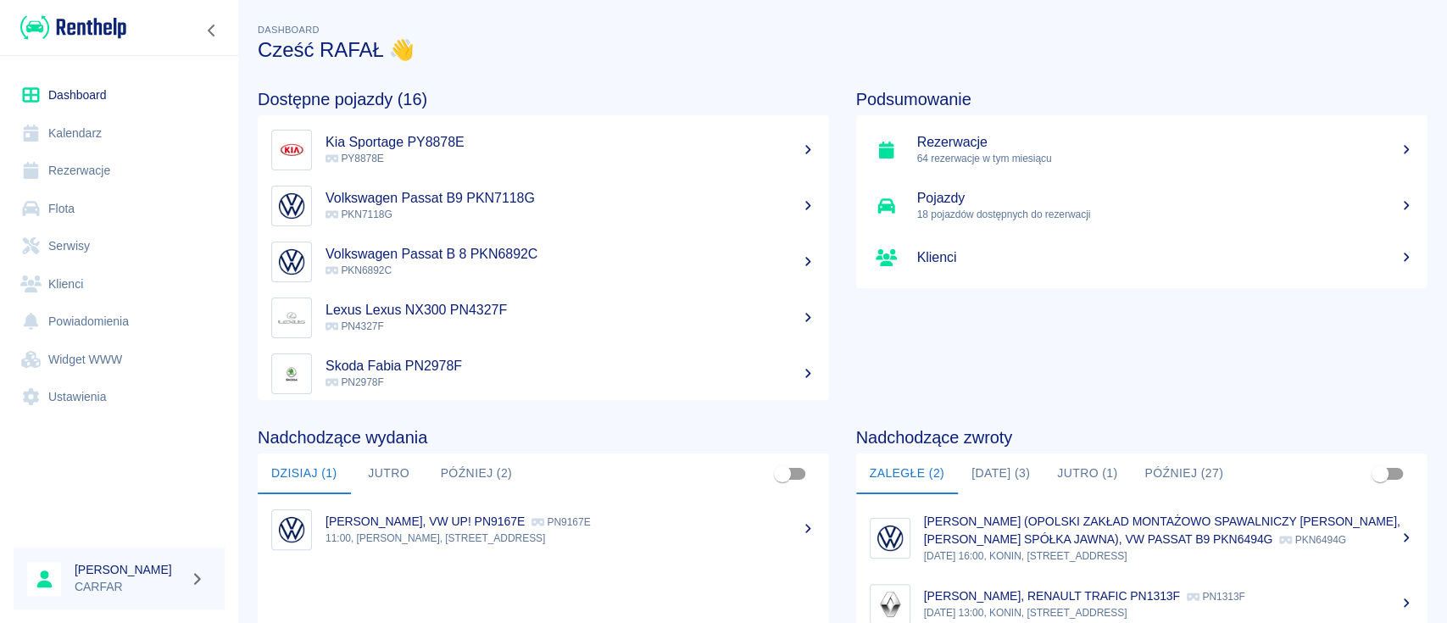
scroll to position [113, 0]
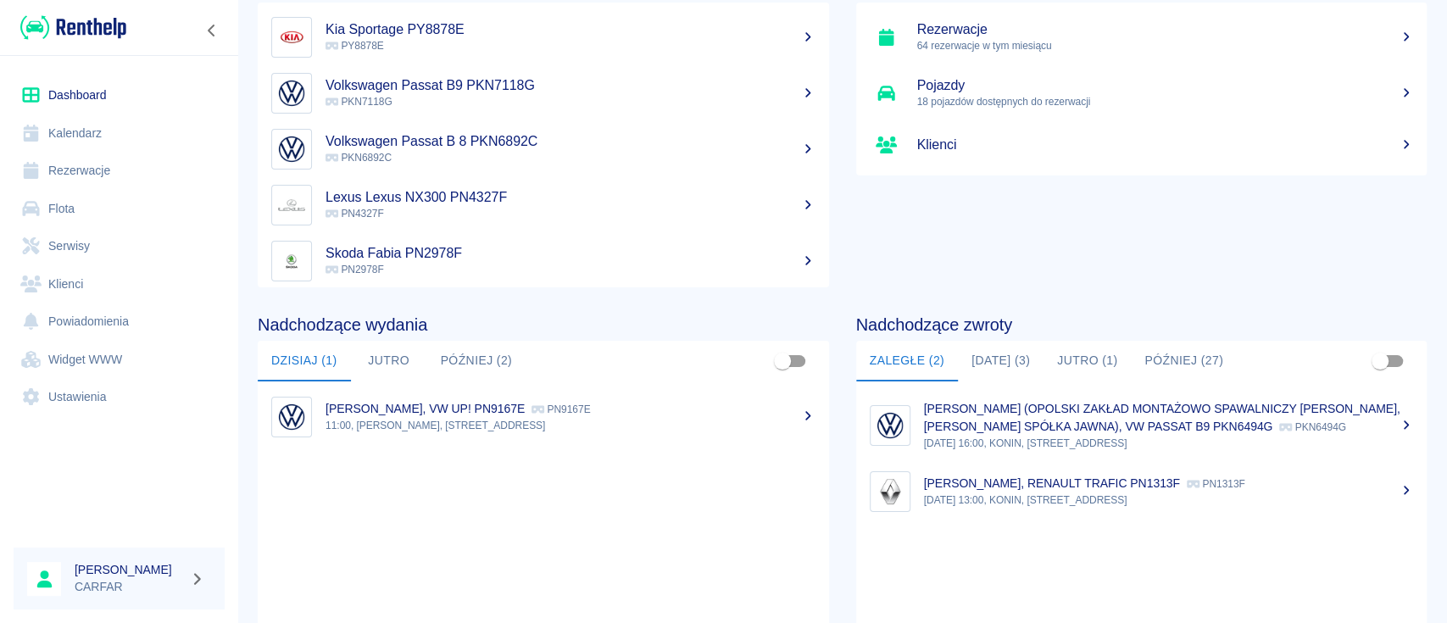
click at [1009, 363] on button "[DATE] (3)" at bounding box center [1001, 361] width 86 height 41
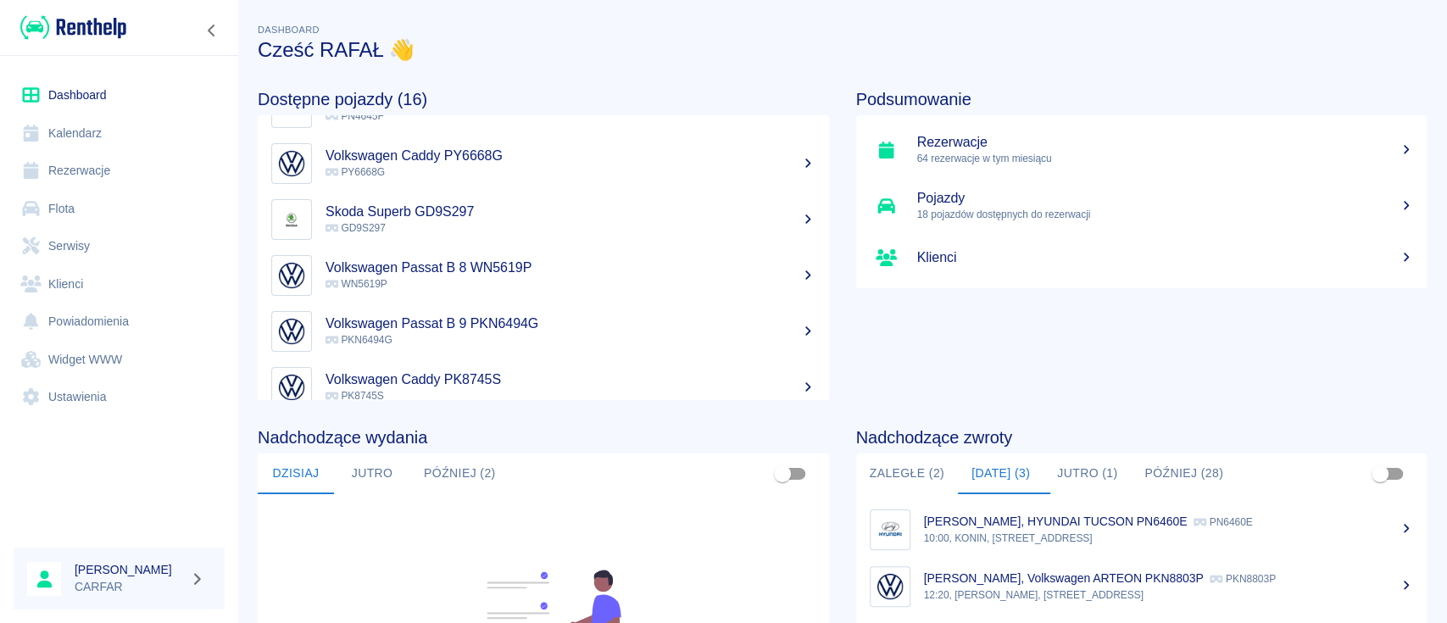
scroll to position [440, 0]
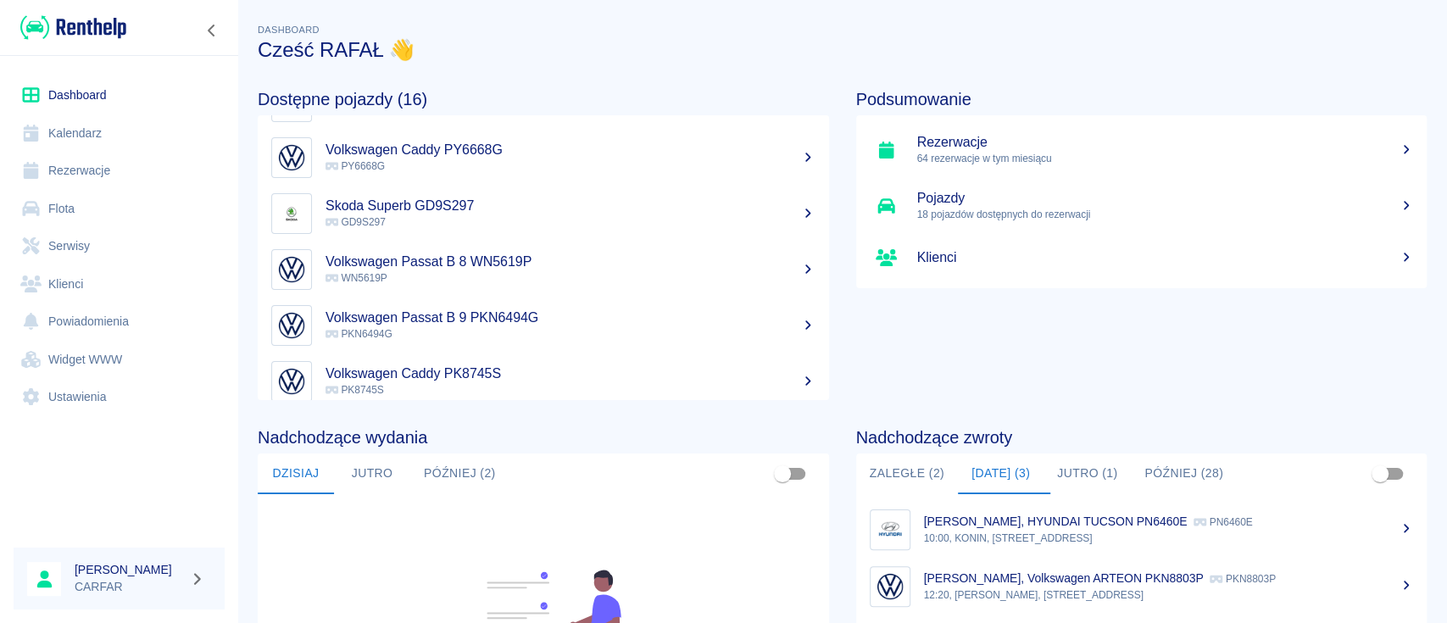
click at [475, 261] on h5 "Volkswagen Passat B 8 WN5619P" at bounding box center [570, 261] width 490 height 17
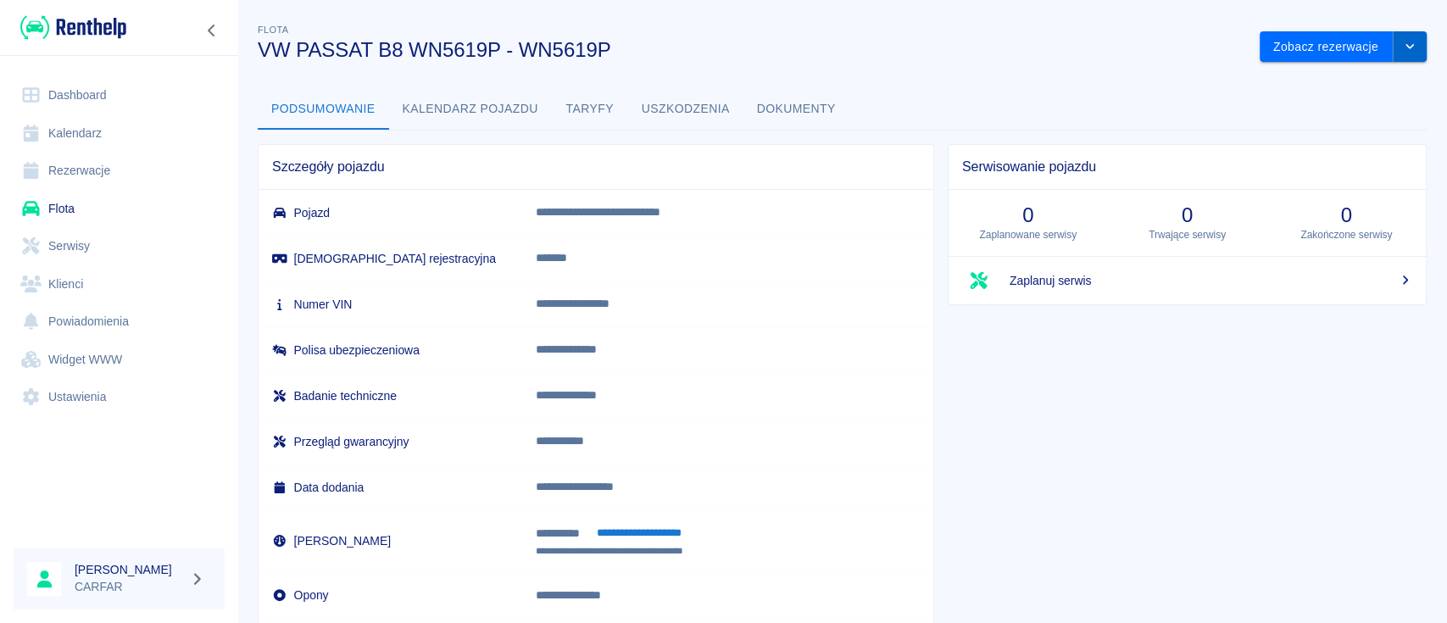
click at [1393, 59] on button "drop-down" at bounding box center [1410, 46] width 34 height 31
click at [1332, 86] on li "Zaktualizuj dane pojazdu" at bounding box center [1326, 83] width 158 height 28
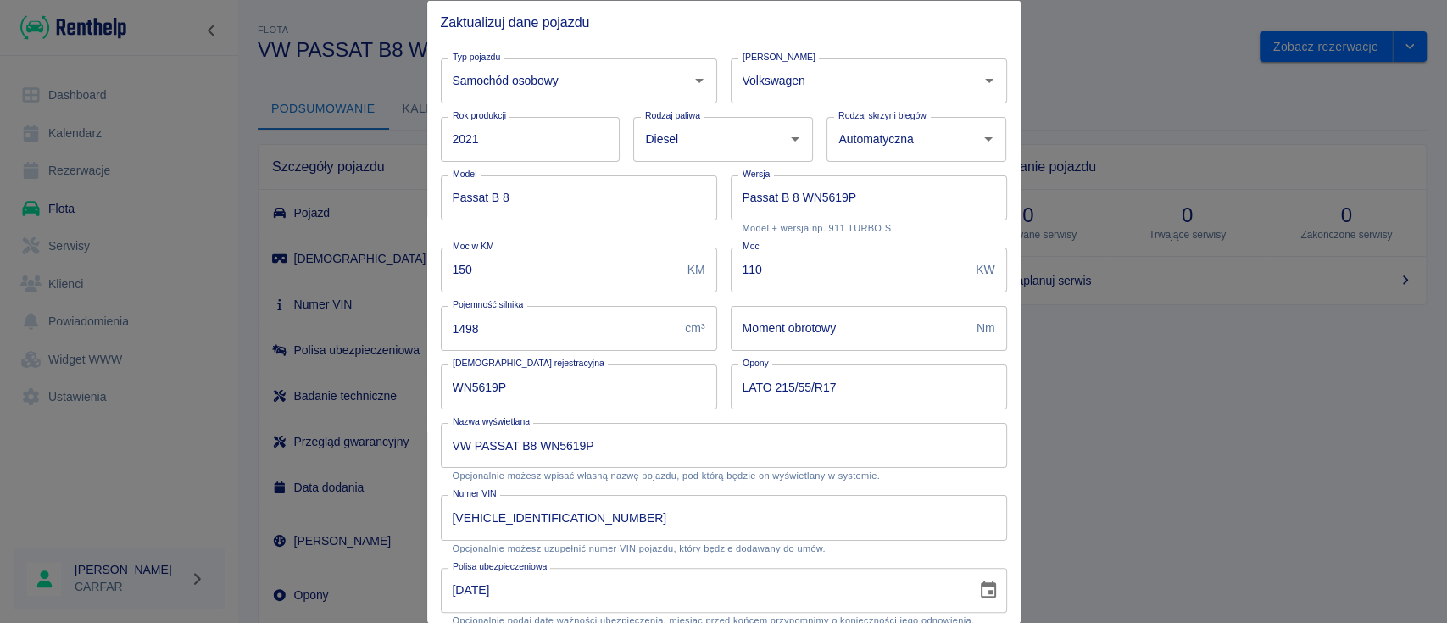
click at [1092, 58] on div at bounding box center [723, 311] width 1447 height 623
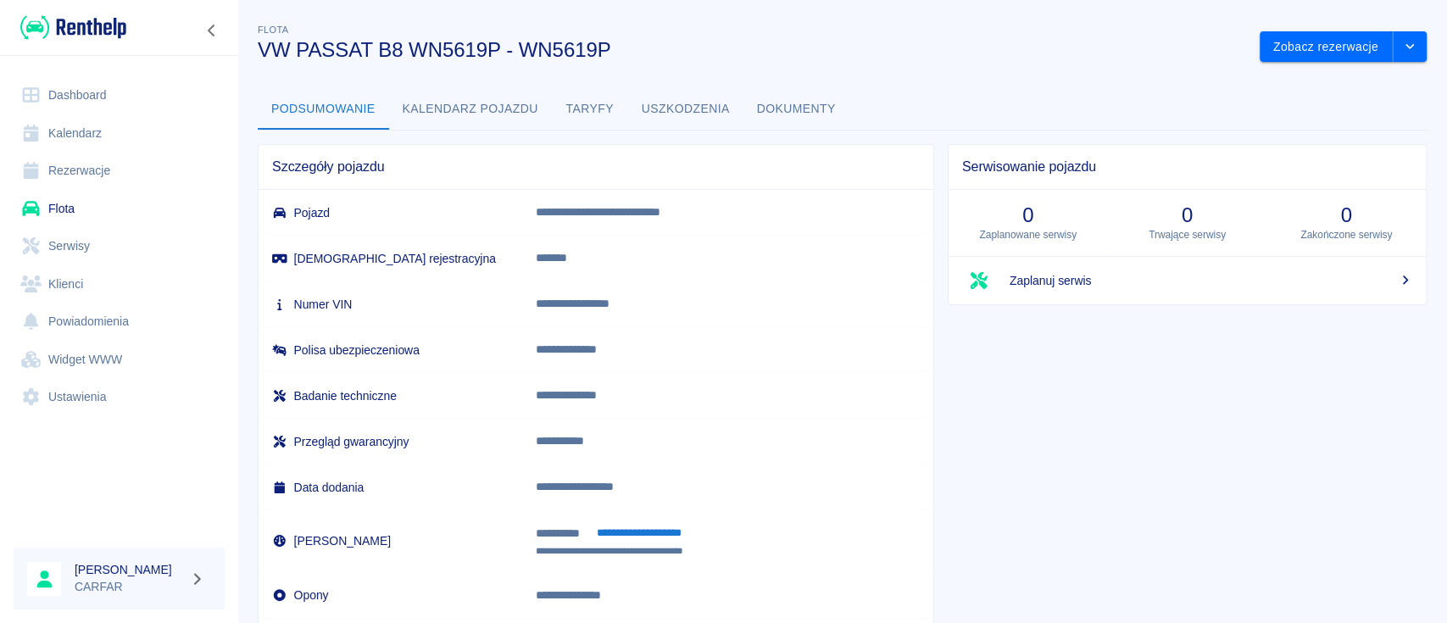
click at [459, 103] on button "Kalendarz pojazdu" at bounding box center [470, 109] width 163 height 41
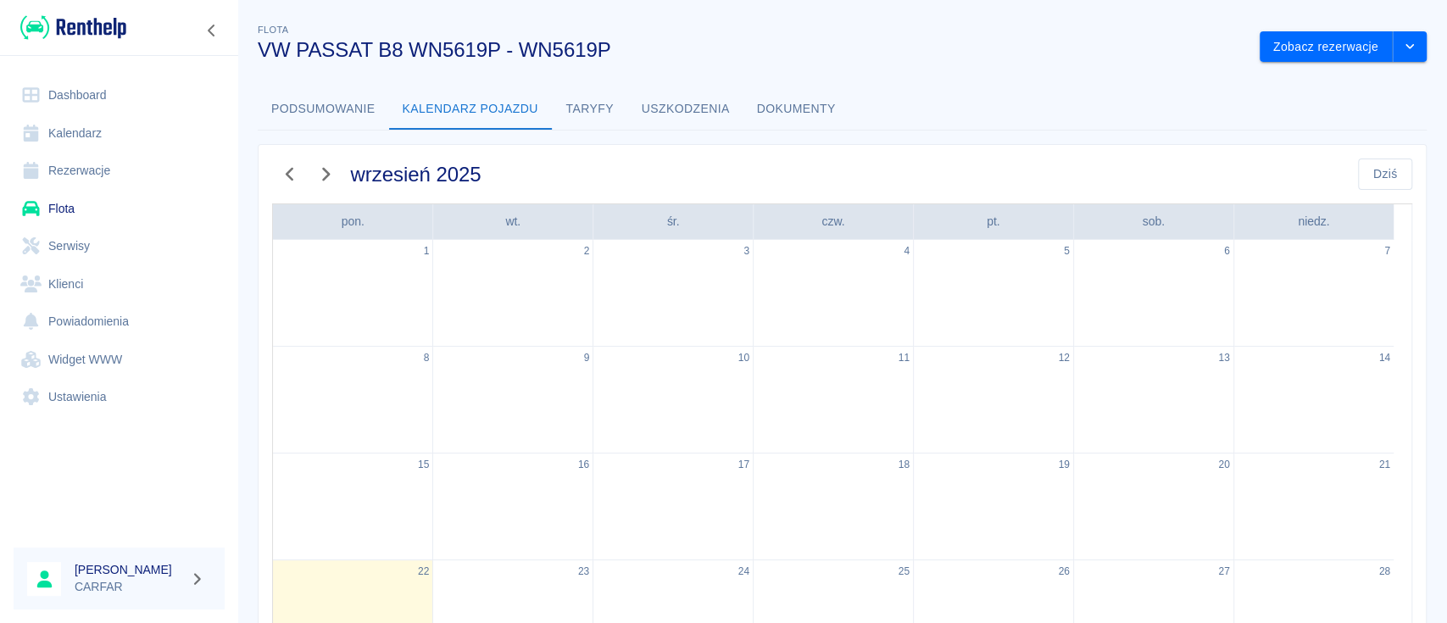
click at [589, 100] on button "Taryfy" at bounding box center [590, 109] width 76 height 41
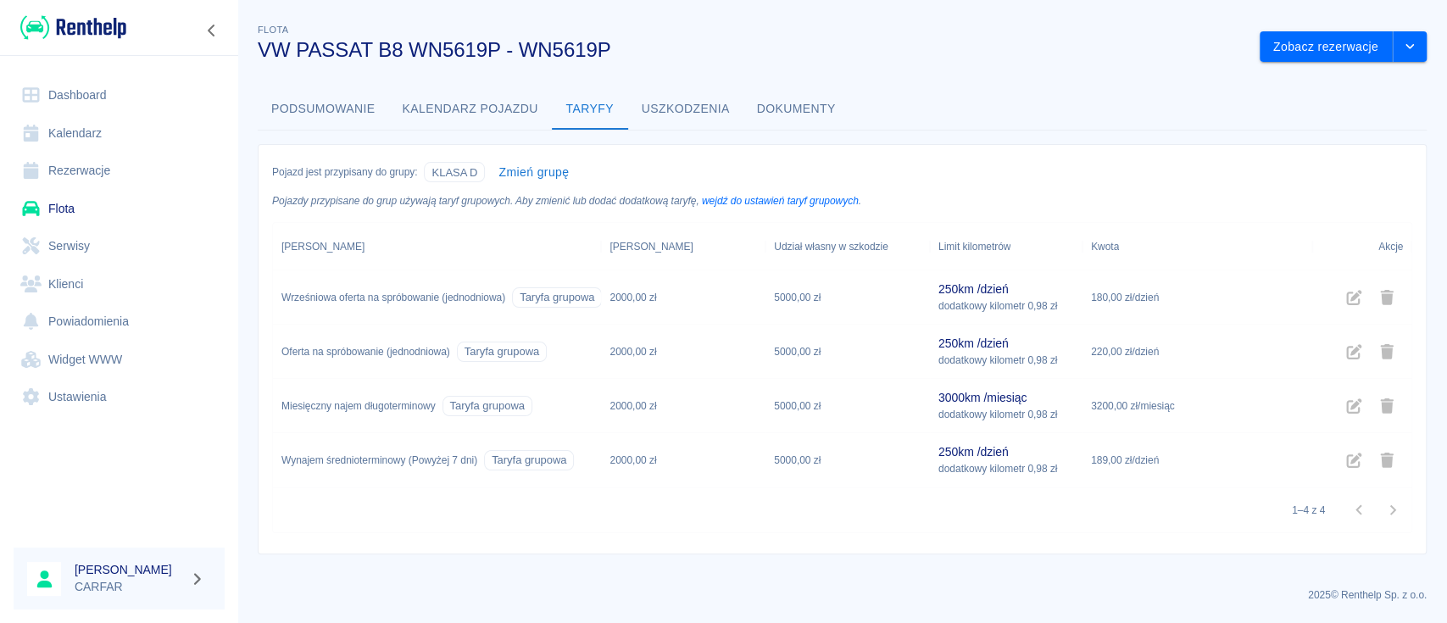
click at [109, 24] on img at bounding box center [73, 28] width 106 height 28
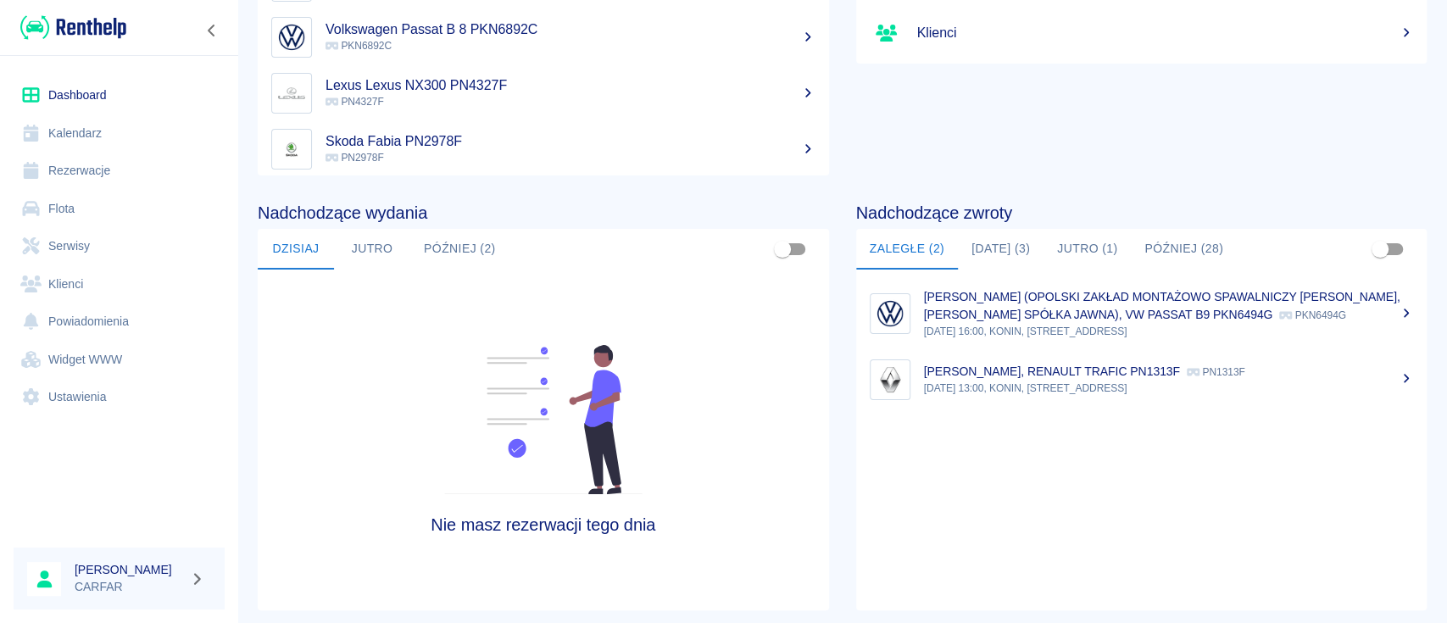
scroll to position [225, 0]
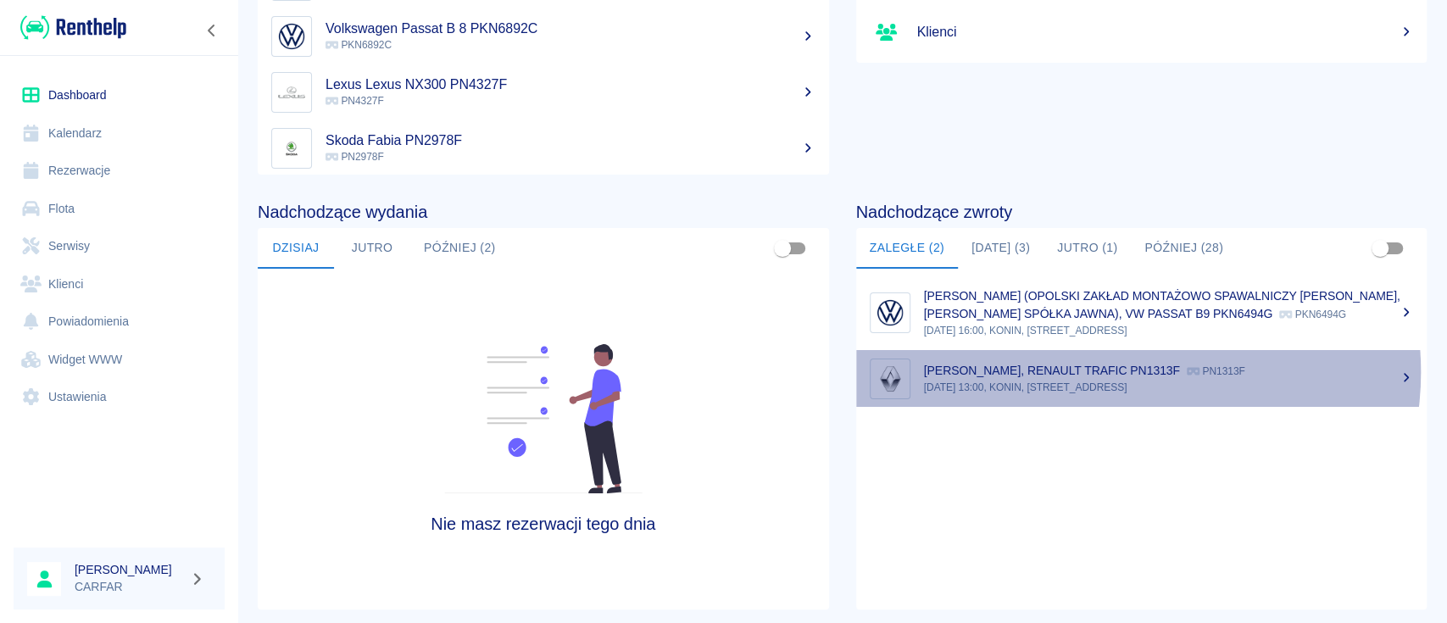
click at [1119, 377] on p "[PERSON_NAME], RENAULT TRAFIC PN1313F" at bounding box center [1052, 371] width 256 height 14
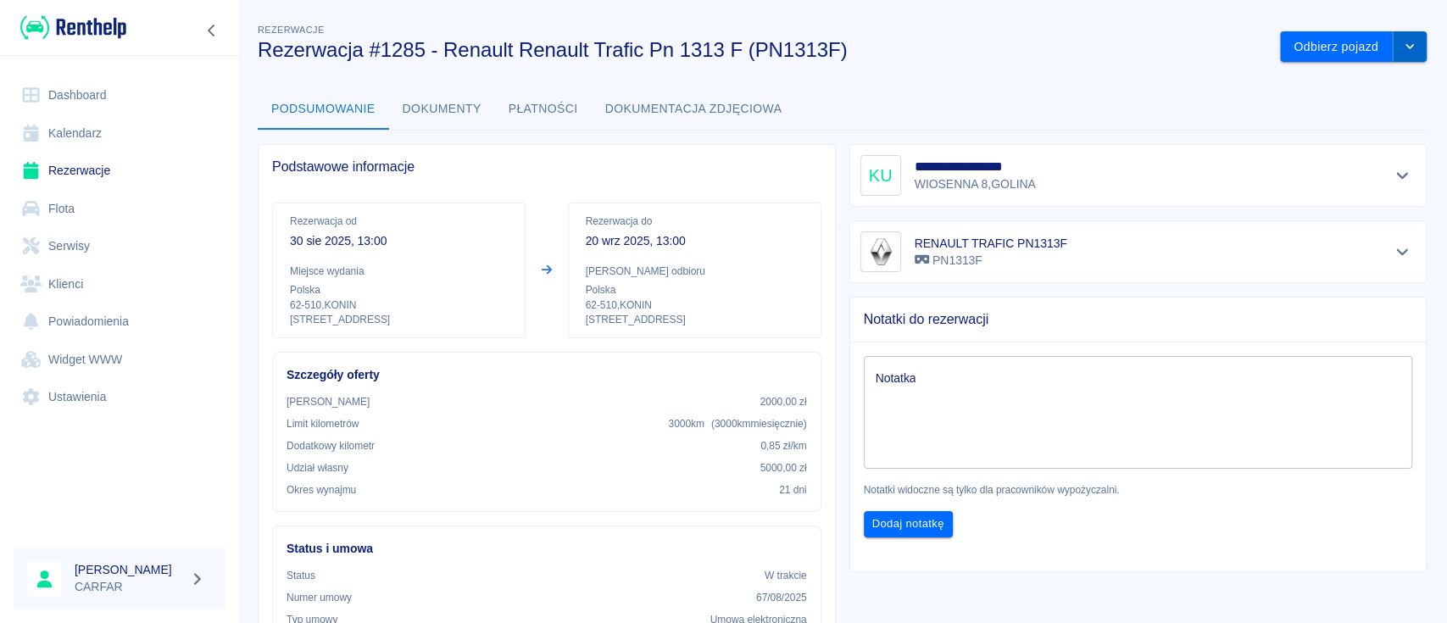
click at [1403, 44] on button "drop-down" at bounding box center [1410, 46] width 34 height 31
click at [1371, 78] on li "Przedłuż rezerwację" at bounding box center [1335, 83] width 133 height 28
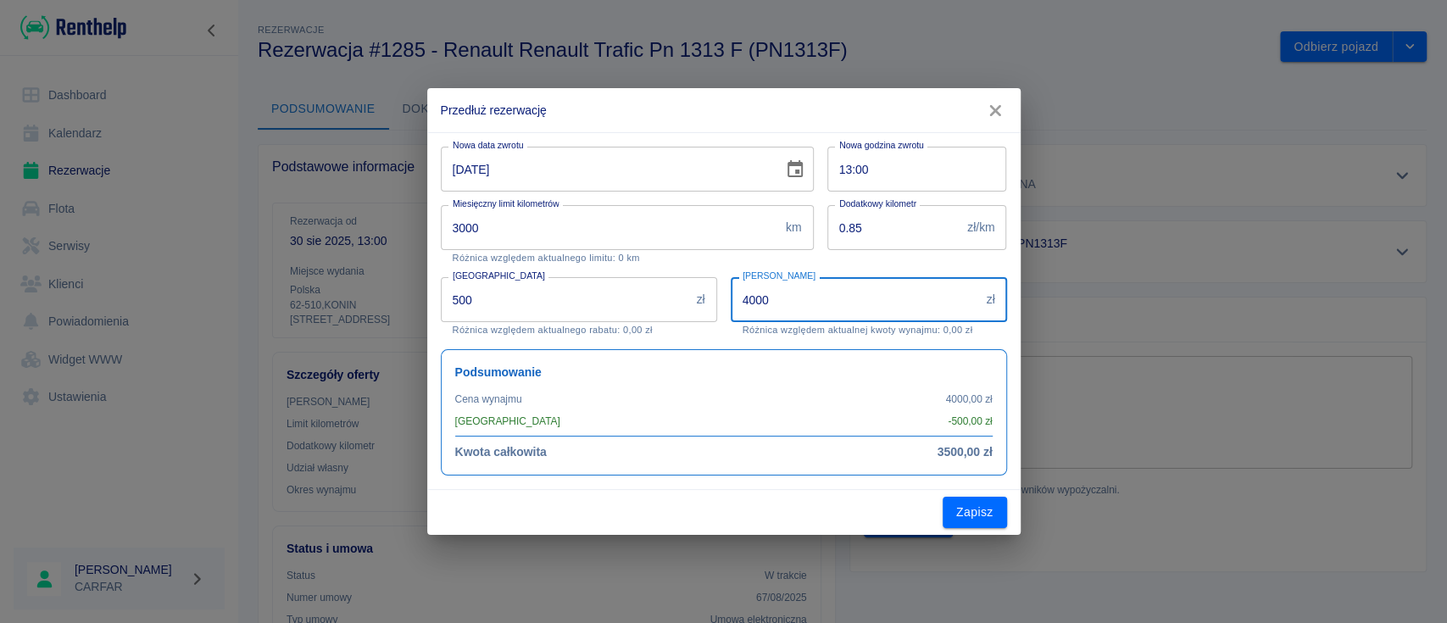
drag, startPoint x: 747, startPoint y: 296, endPoint x: 729, endPoint y: 297, distance: 17.8
click at [729, 297] on div "Kwota wynajmu 4000 zł Kwota wynajmu Różnica względem aktualnej kwoty wynajmu: 0…" at bounding box center [862, 300] width 290 height 72
type input "8000"
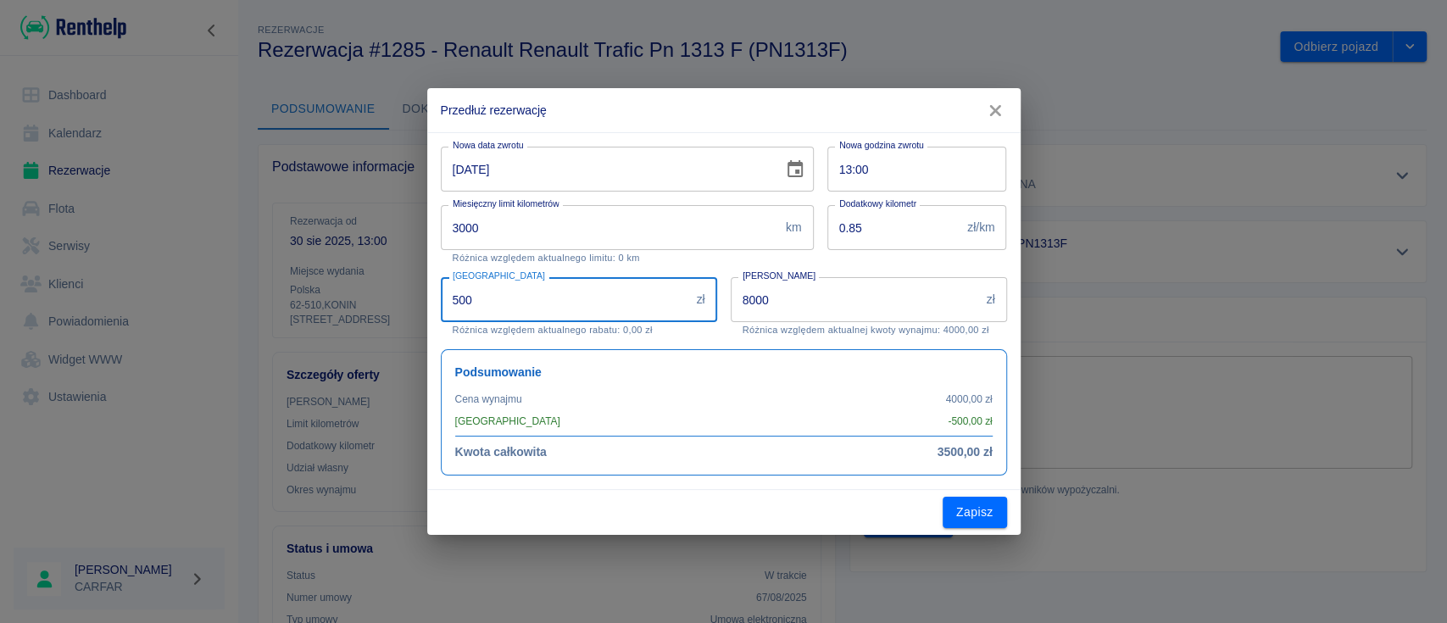
click at [565, 309] on input "500" at bounding box center [565, 299] width 249 height 45
drag, startPoint x: 565, startPoint y: 309, endPoint x: 344, endPoint y: 301, distance: 221.3
click at [344, 301] on div "Przedłuż rezerwację Nowa data zwrotu [DATE] Nowa data zwrotu Nowa godzina zwrot…" at bounding box center [723, 311] width 1447 height 623
type input "1000"
click at [698, 342] on div "Podsumowanie Cena wynajmu 4000,00 zł Rabat - 500,00 zł Kwota całkowita 3500,00 …" at bounding box center [717, 406] width 580 height 140
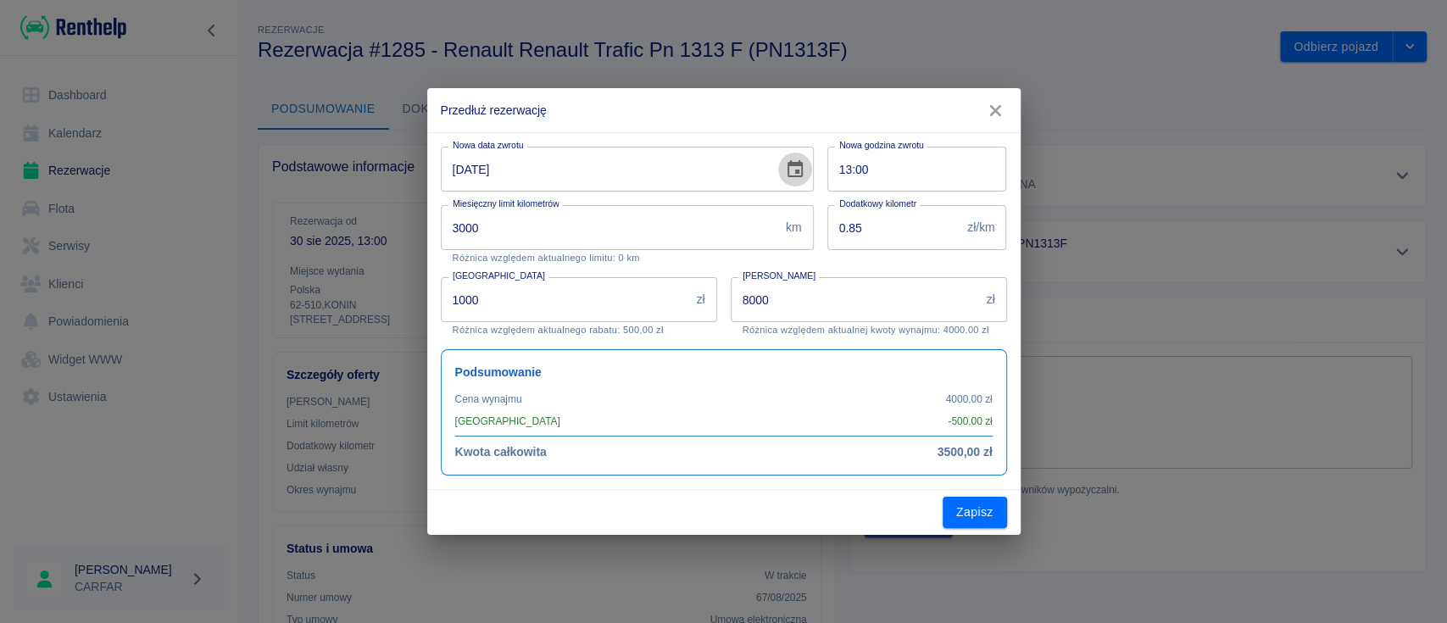
click at [791, 163] on icon "Choose date, selected date is 20 wrz 2025" at bounding box center [794, 168] width 15 height 17
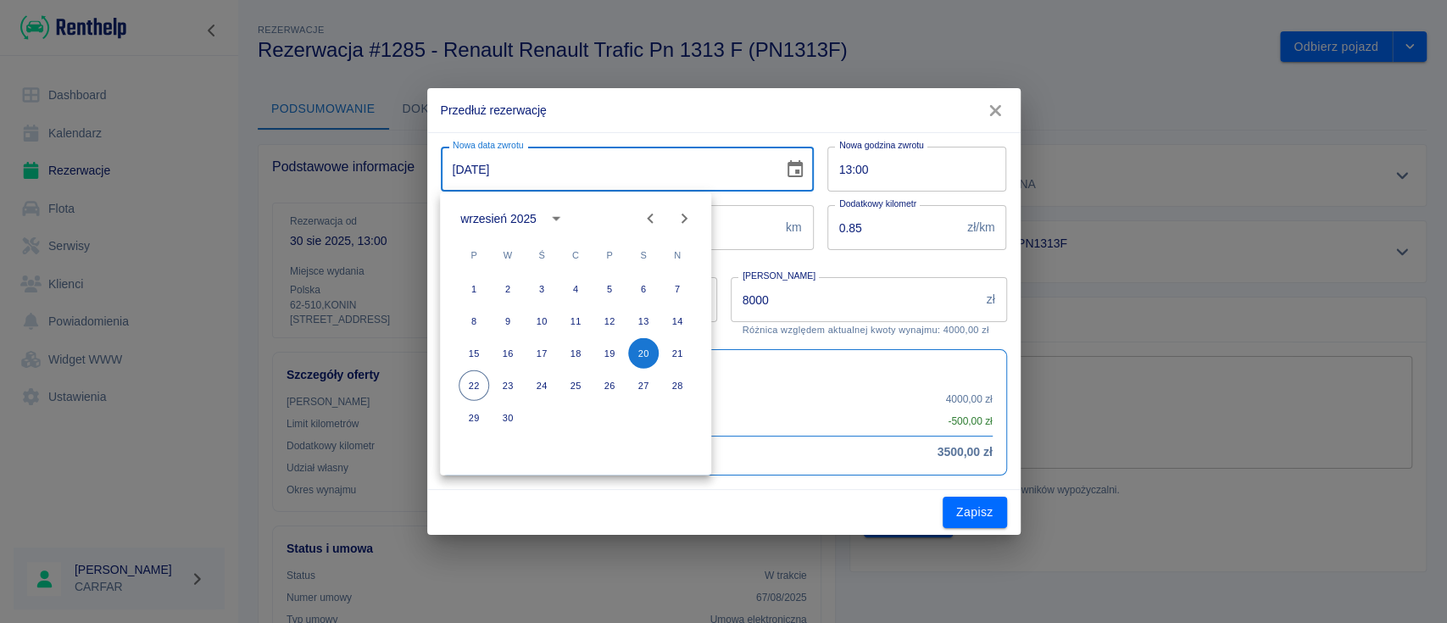
click at [685, 218] on icon "Next month" at bounding box center [684, 219] width 6 height 10
click at [475, 394] on button "20" at bounding box center [474, 385] width 31 height 31
type input "[DATE]"
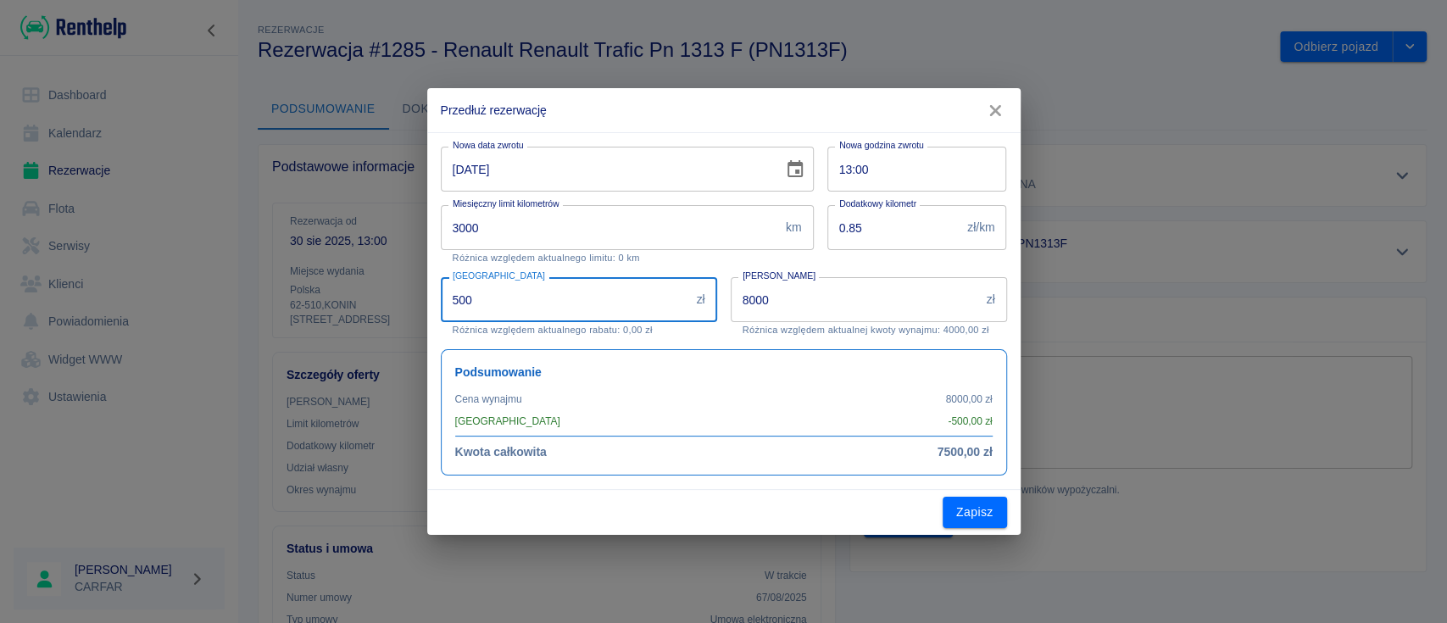
drag, startPoint x: 562, startPoint y: 302, endPoint x: 335, endPoint y: 303, distance: 227.2
click at [335, 303] on div "Przedłuż rezerwację Nowa data zwrotu [DATE] Nowa data zwrotu Nowa godzina zwrot…" at bounding box center [723, 311] width 1447 height 623
type input "1000"
click at [706, 336] on div "Rabat 1000 zł Rabat Różnica względem aktualnego rabatu: 500,00 zł" at bounding box center [579, 306] width 276 height 58
click at [980, 509] on button "Zapisz" at bounding box center [974, 512] width 64 height 31
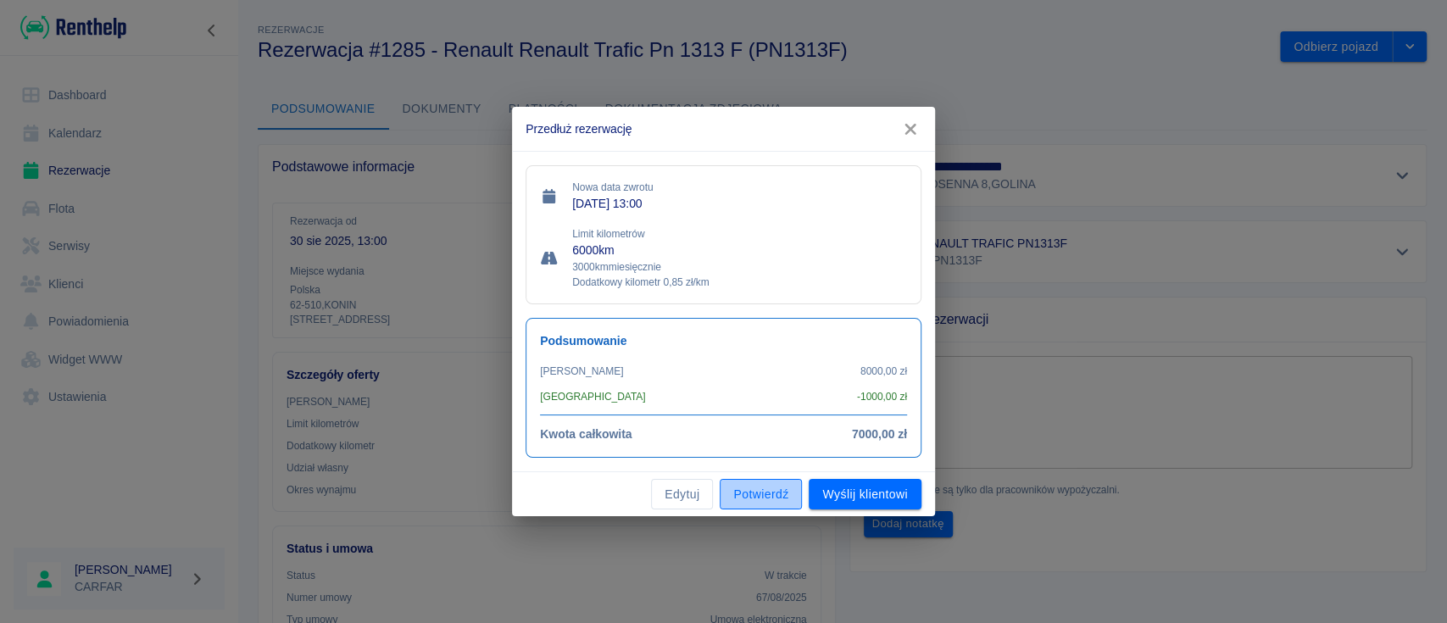
click at [769, 492] on button "Potwierdź" at bounding box center [761, 494] width 82 height 31
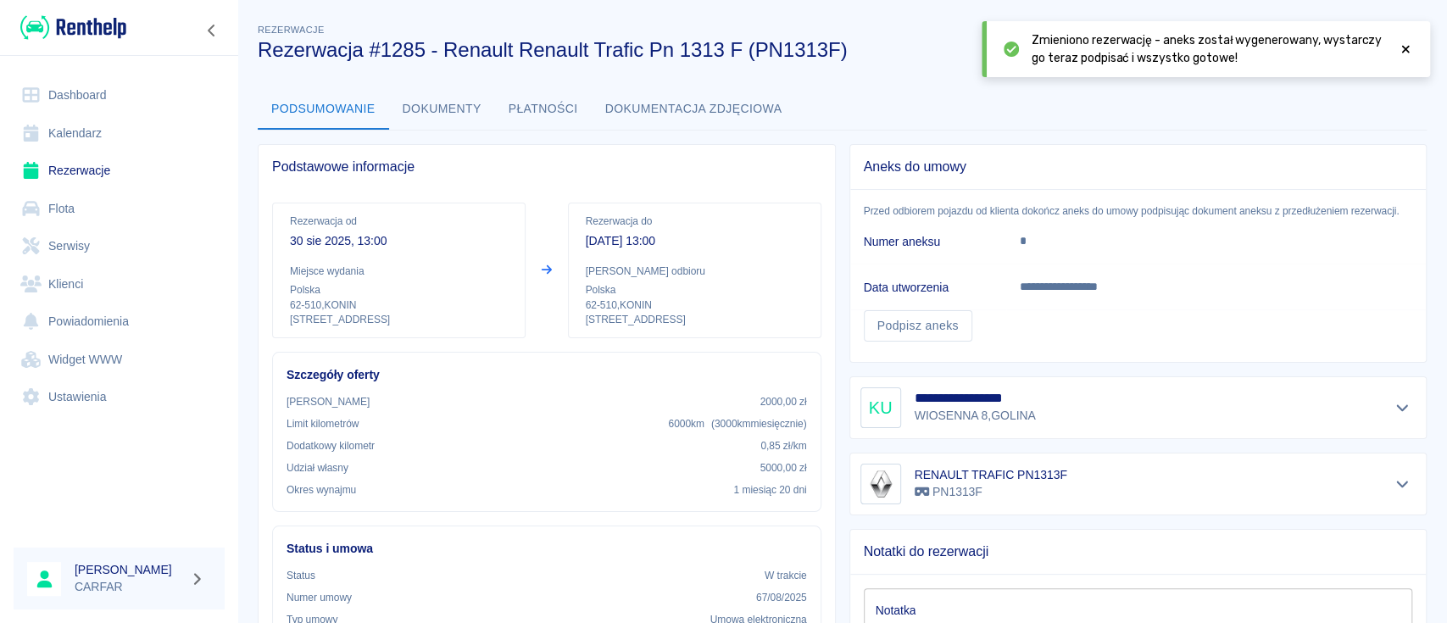
click at [98, 32] on img at bounding box center [73, 28] width 106 height 28
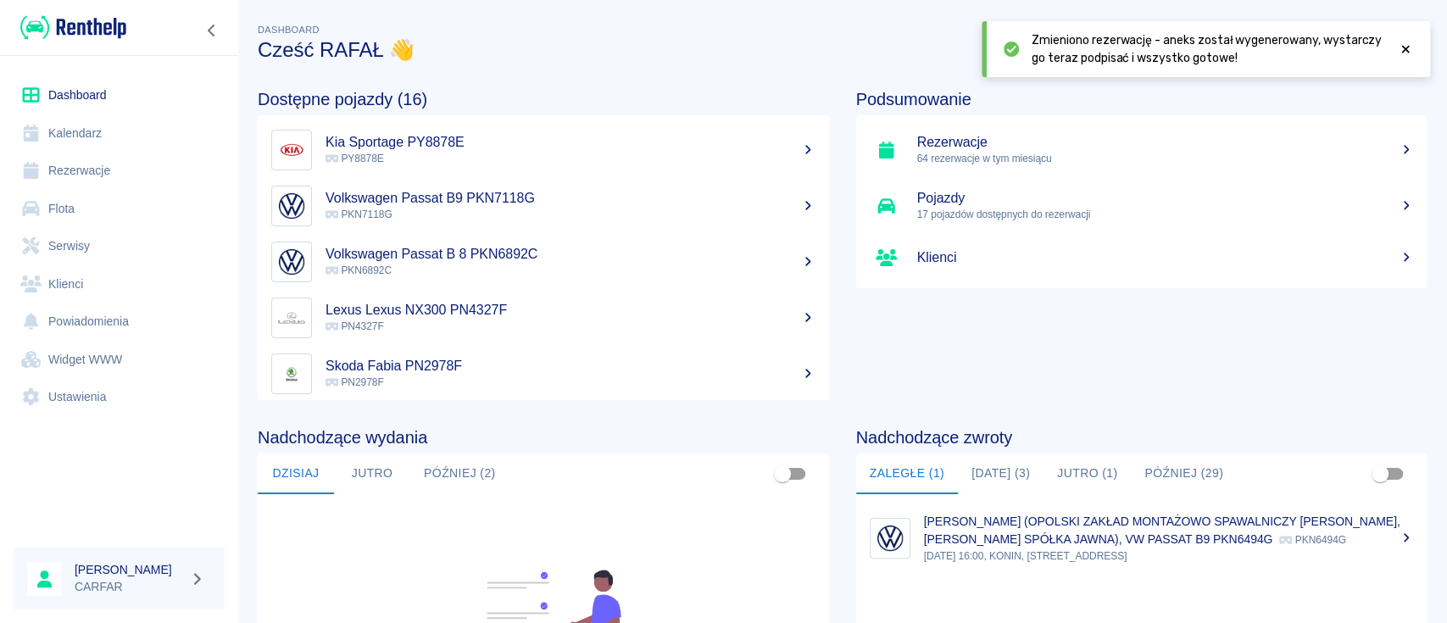
scroll to position [113, 0]
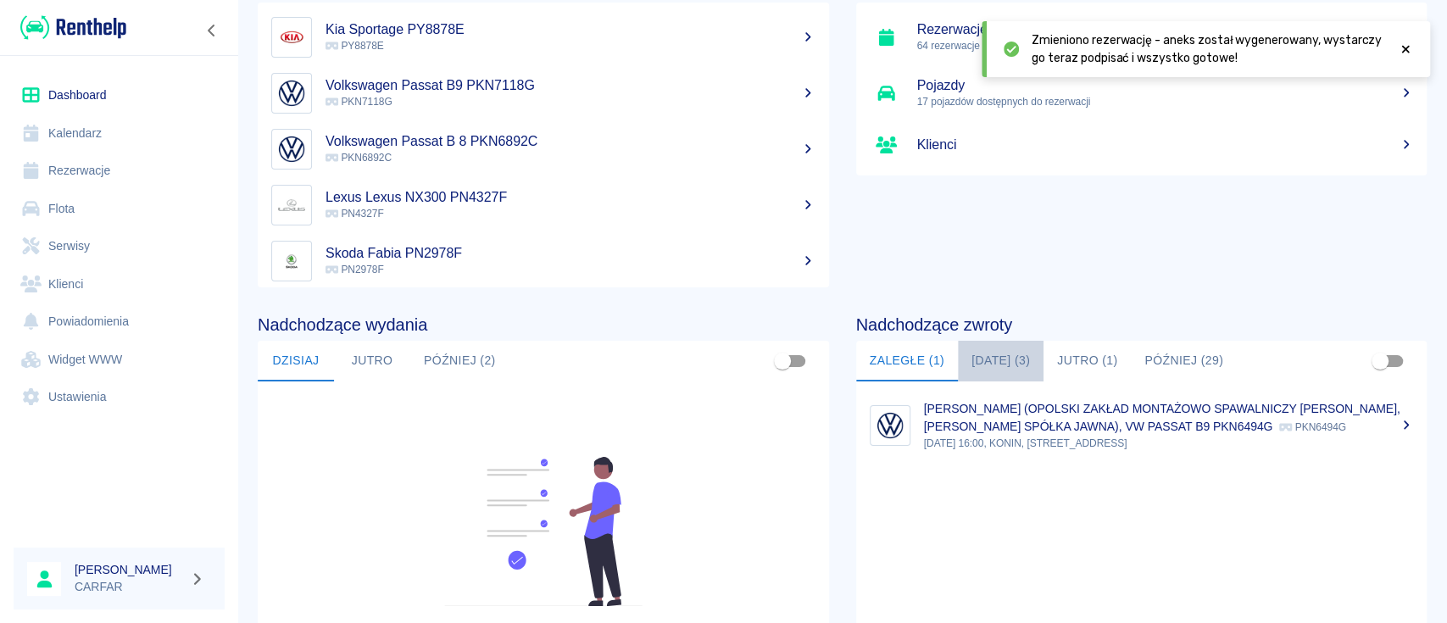
click at [1020, 356] on button "[DATE] (3)" at bounding box center [1001, 361] width 86 height 41
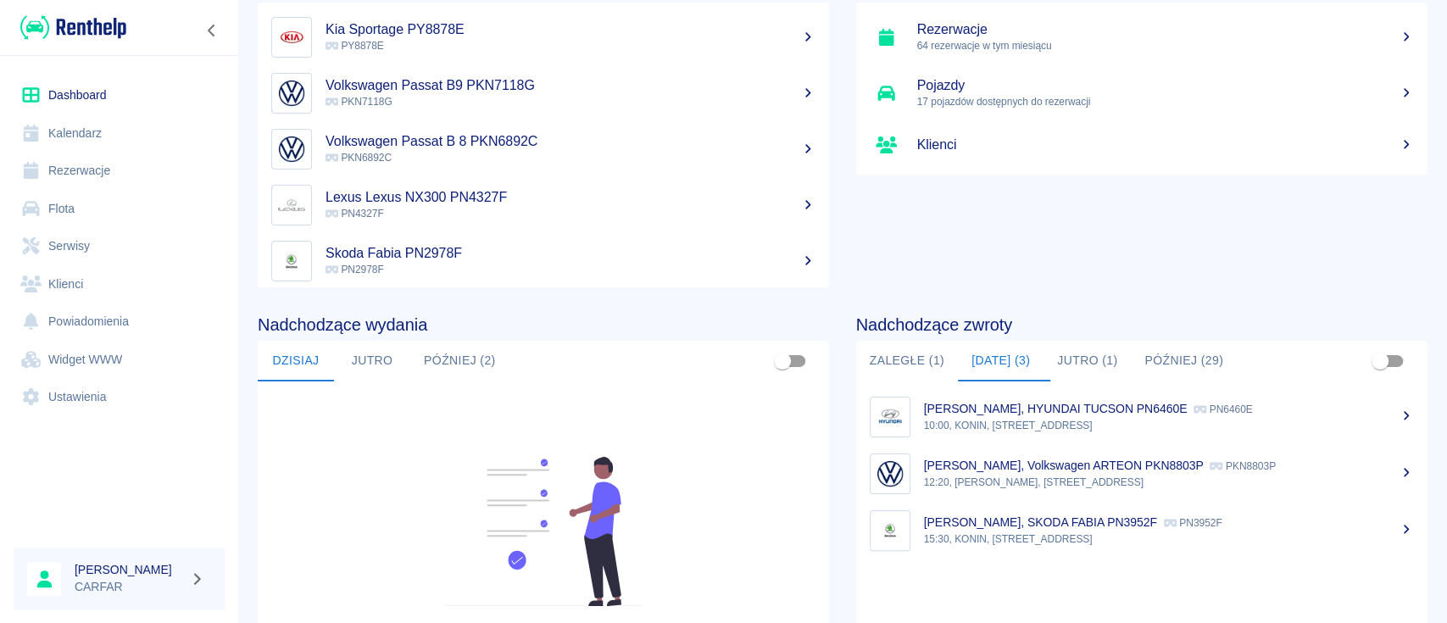
click at [1048, 529] on div "[PERSON_NAME], SKODA FABIA PN3952F PN3952F" at bounding box center [1169, 523] width 490 height 18
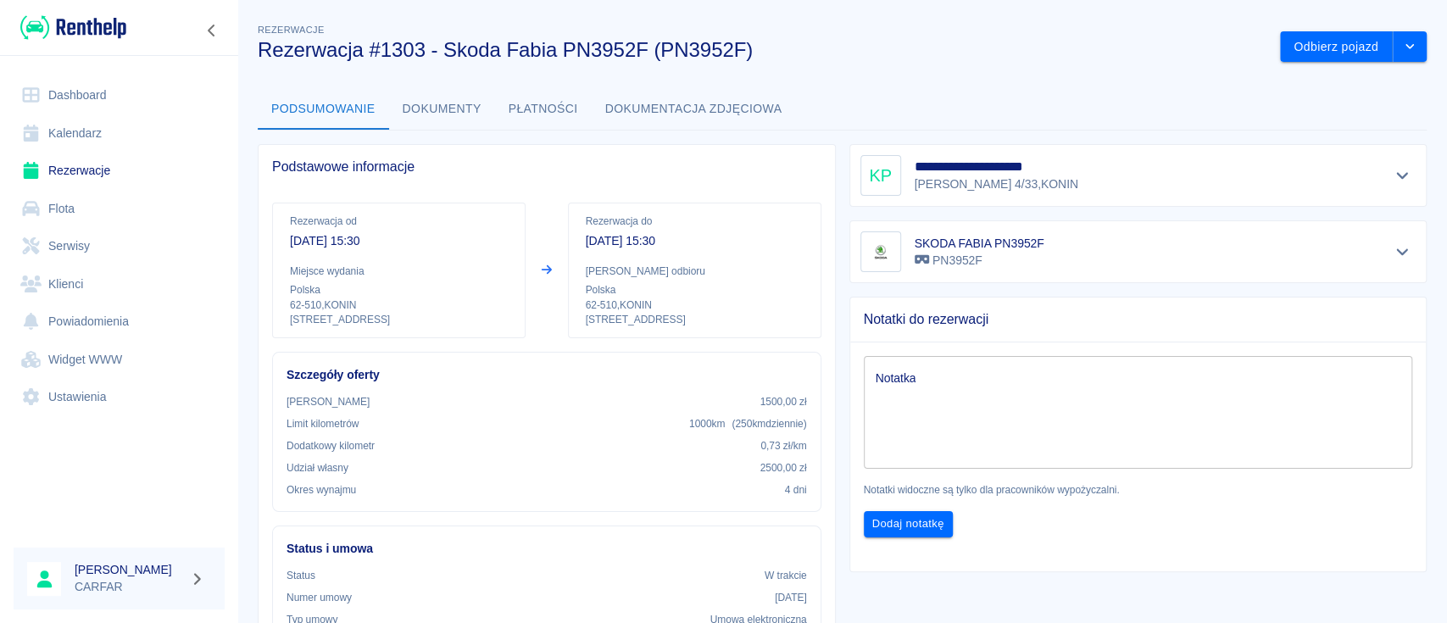
click at [95, 2] on div at bounding box center [119, 27] width 238 height 55
click at [97, 22] on img at bounding box center [73, 28] width 106 height 28
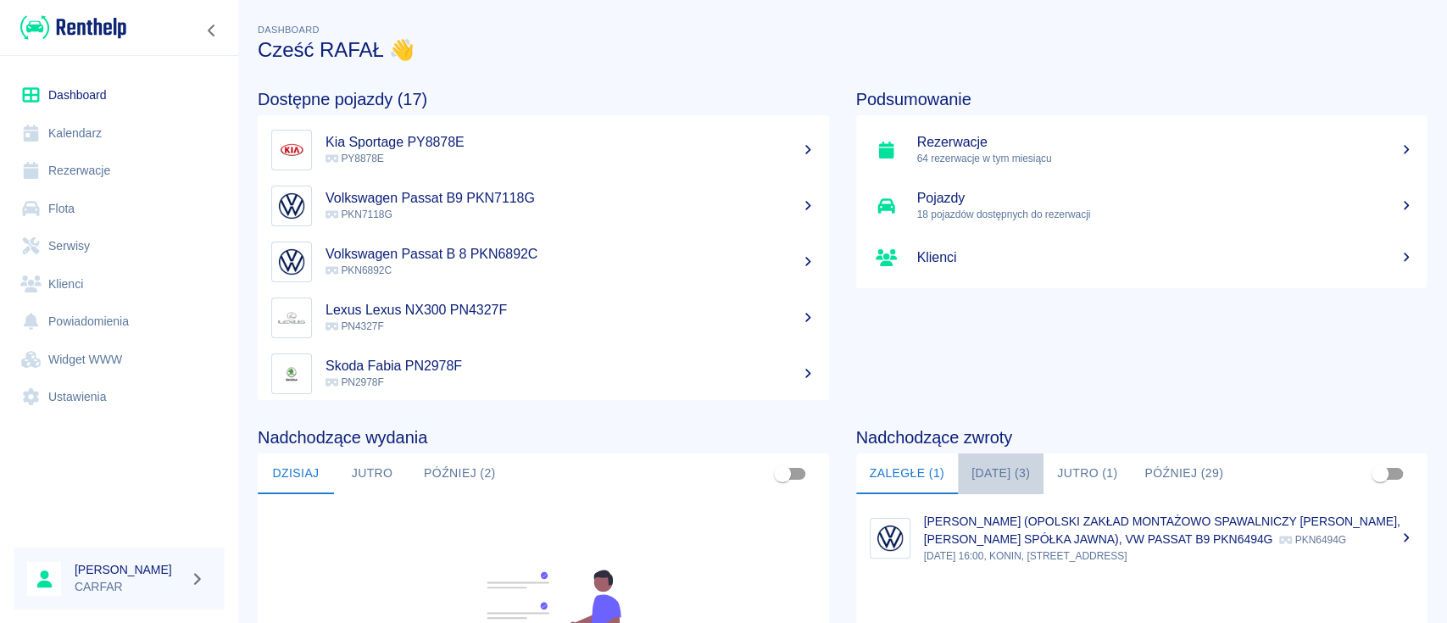
click at [994, 468] on button "[DATE] (3)" at bounding box center [1001, 473] width 86 height 41
